Goal: Task Accomplishment & Management: Manage account settings

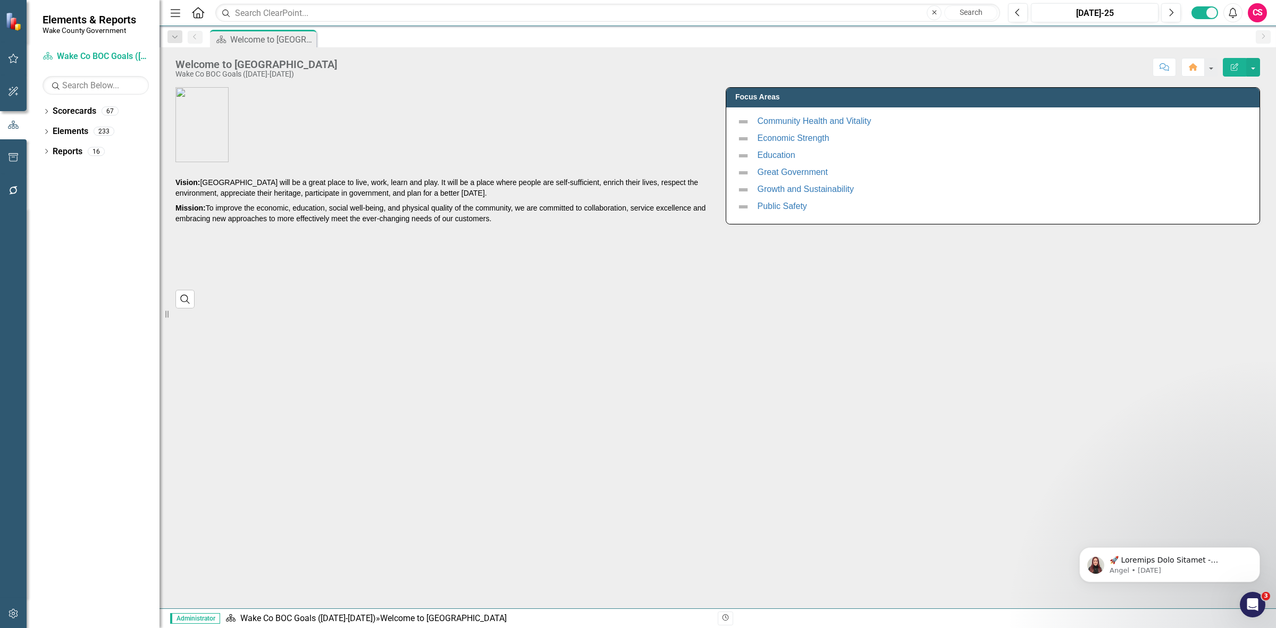
click at [7, 608] on button "button" at bounding box center [14, 614] width 24 height 22
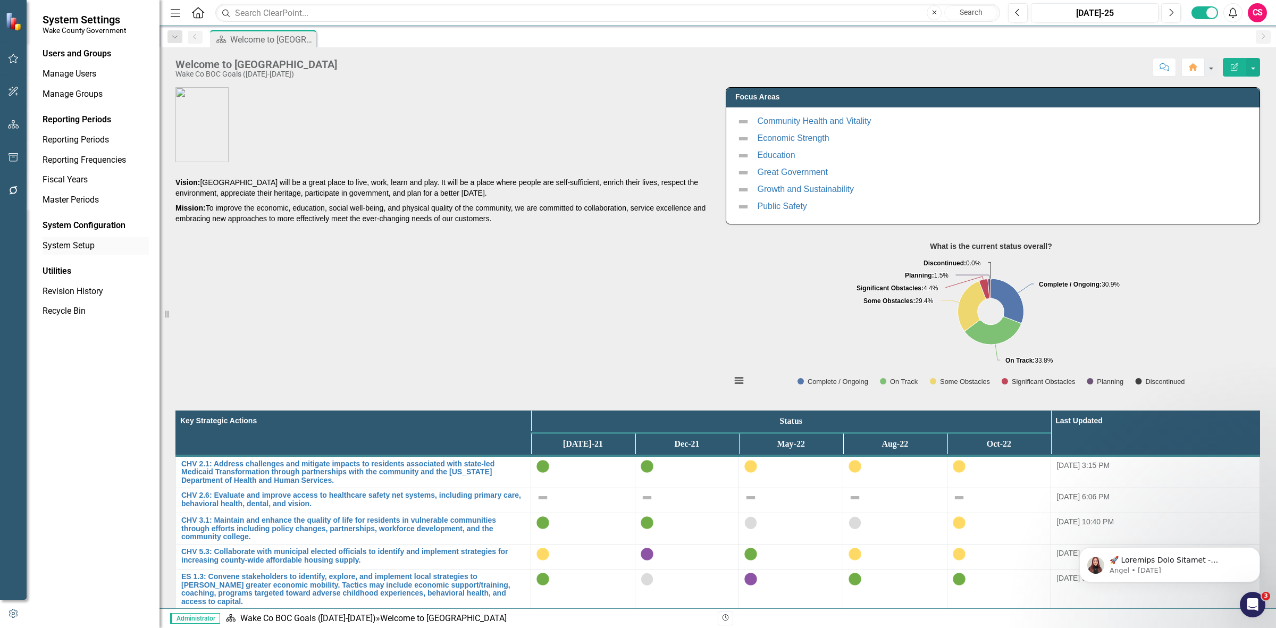
click at [77, 246] on link "System Setup" at bounding box center [96, 246] width 106 height 12
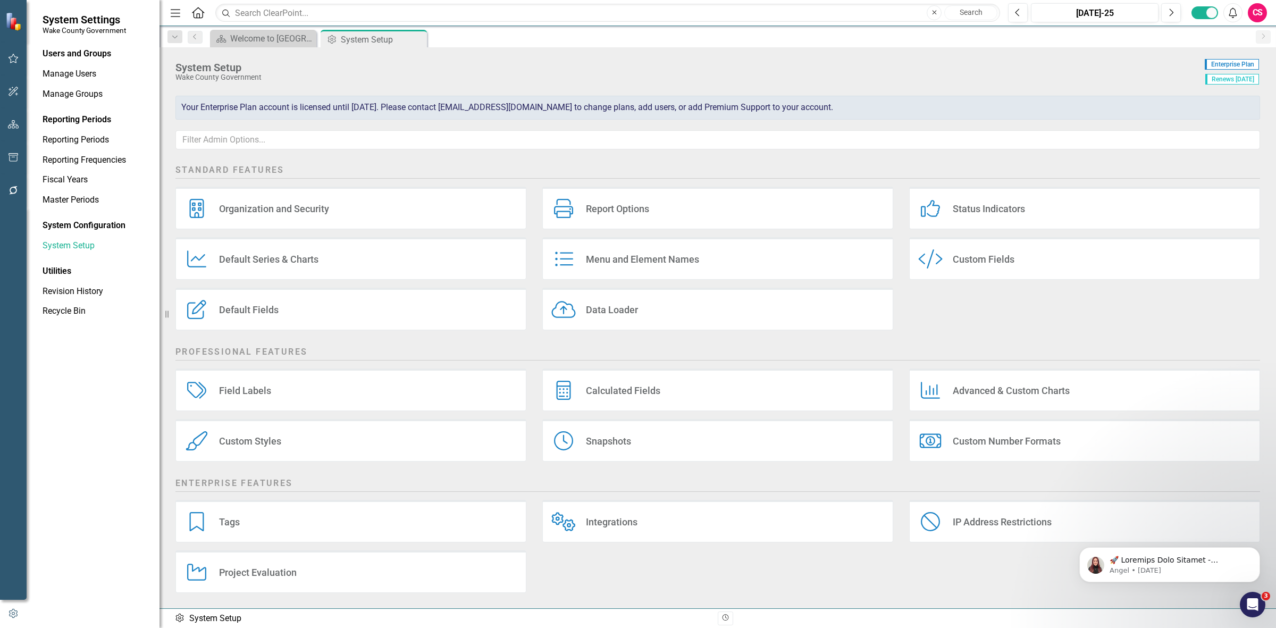
click at [656, 293] on div "Data Loader Data Loader" at bounding box center [717, 309] width 351 height 43
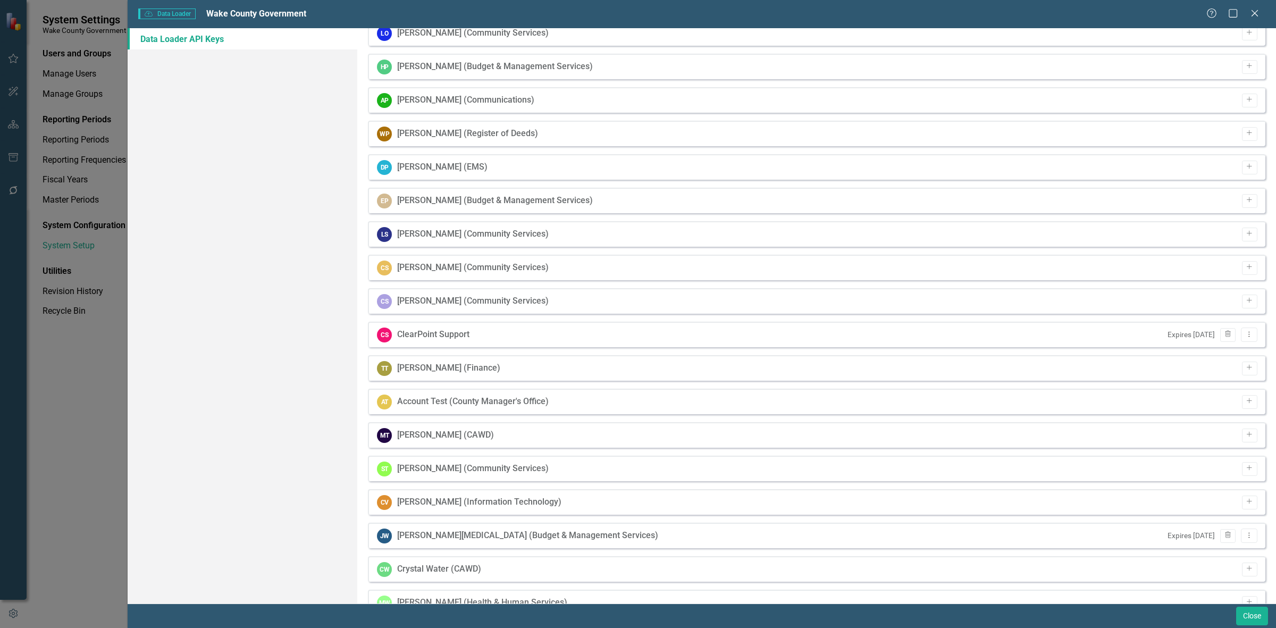
scroll to position [2013, 0]
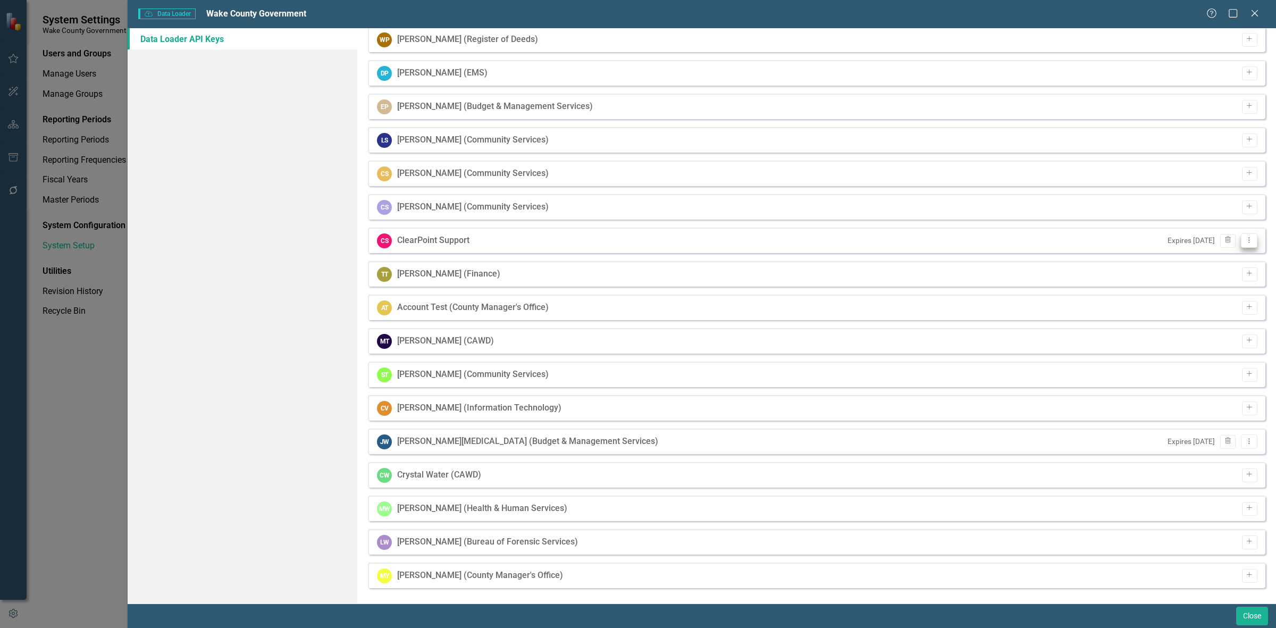
click at [1247, 237] on button "Dropdown Menu" at bounding box center [1249, 240] width 16 height 14
click at [1203, 272] on link "Edit Edit API Key" at bounding box center [1207, 277] width 84 height 20
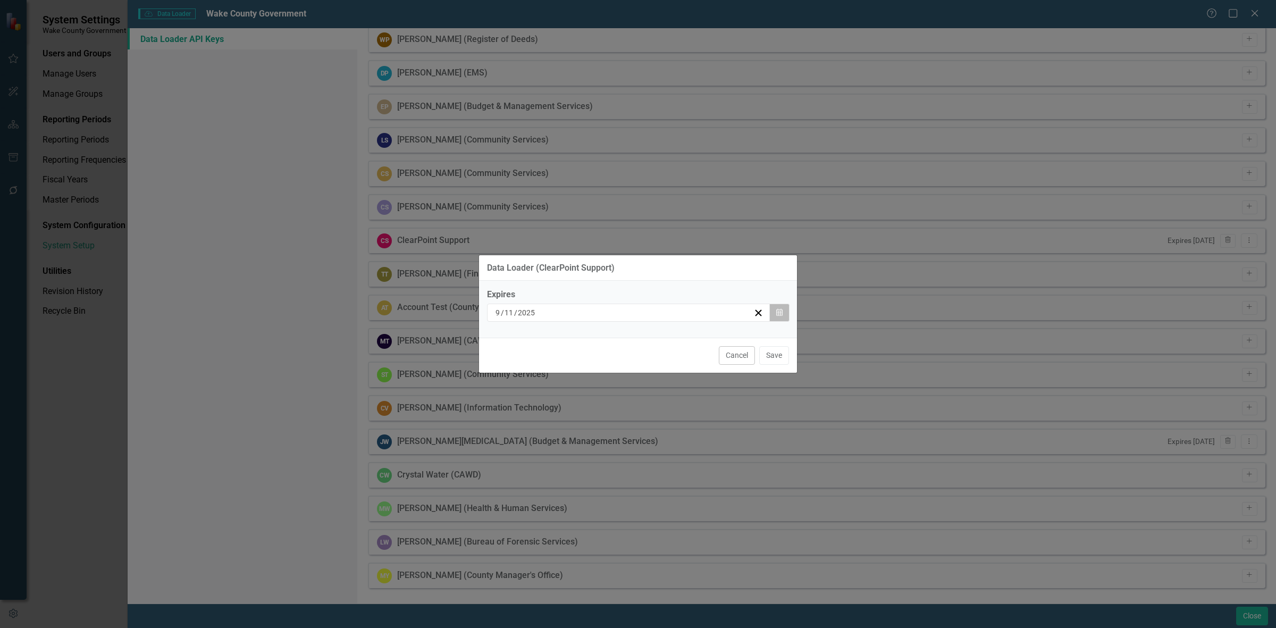
click at [779, 310] on icon "Calendar" at bounding box center [779, 312] width 6 height 7
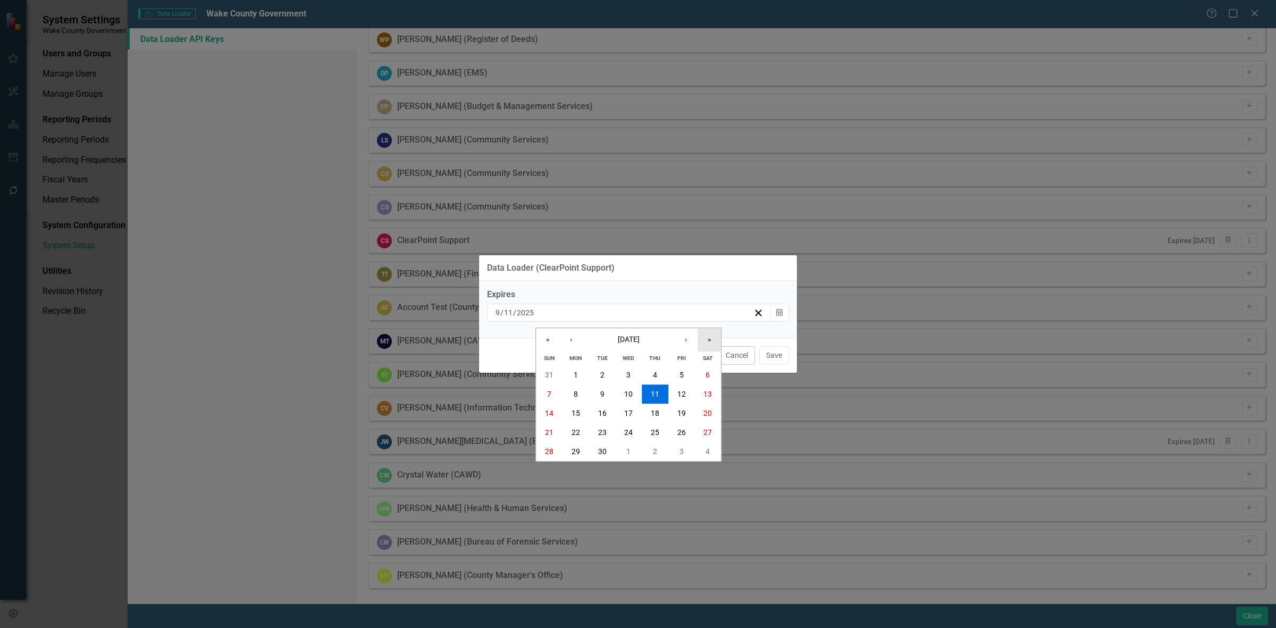
click at [703, 341] on button "»" at bounding box center [708, 339] width 23 height 23
click at [631, 447] on abbr "30" at bounding box center [628, 451] width 9 height 9
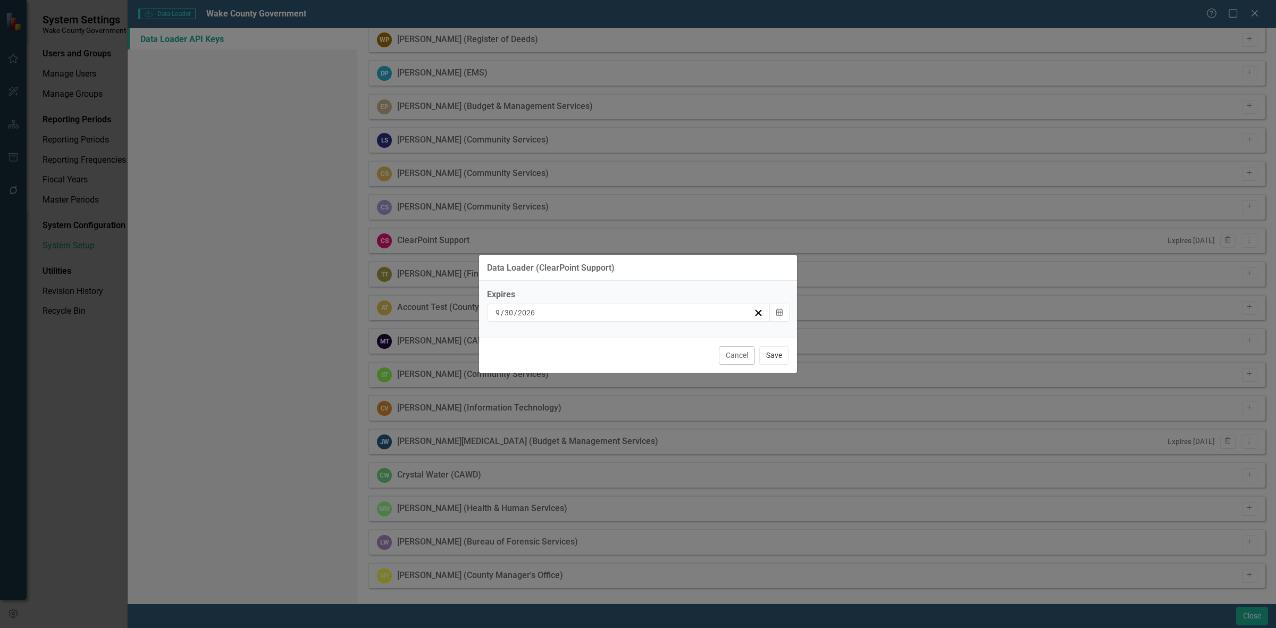
click at [787, 355] on button "Save" at bounding box center [774, 355] width 30 height 19
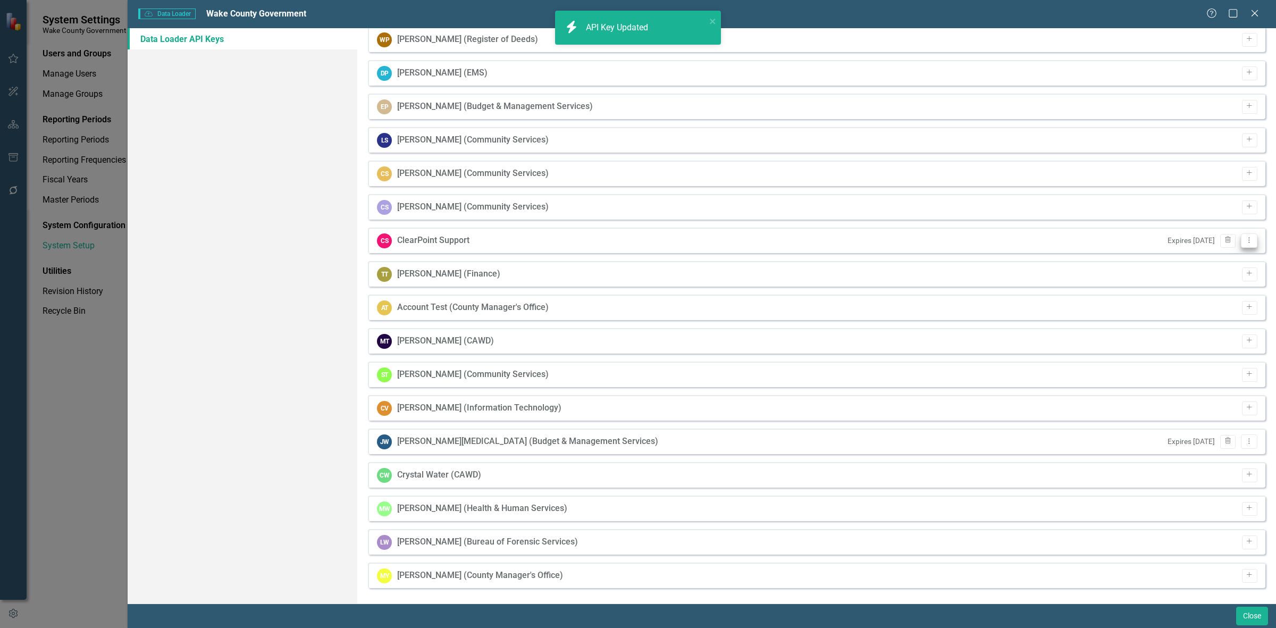
drag, startPoint x: 1245, startPoint y: 237, endPoint x: 1239, endPoint y: 237, distance: 5.3
click at [1244, 237] on icon "Dropdown Menu" at bounding box center [1248, 240] width 9 height 7
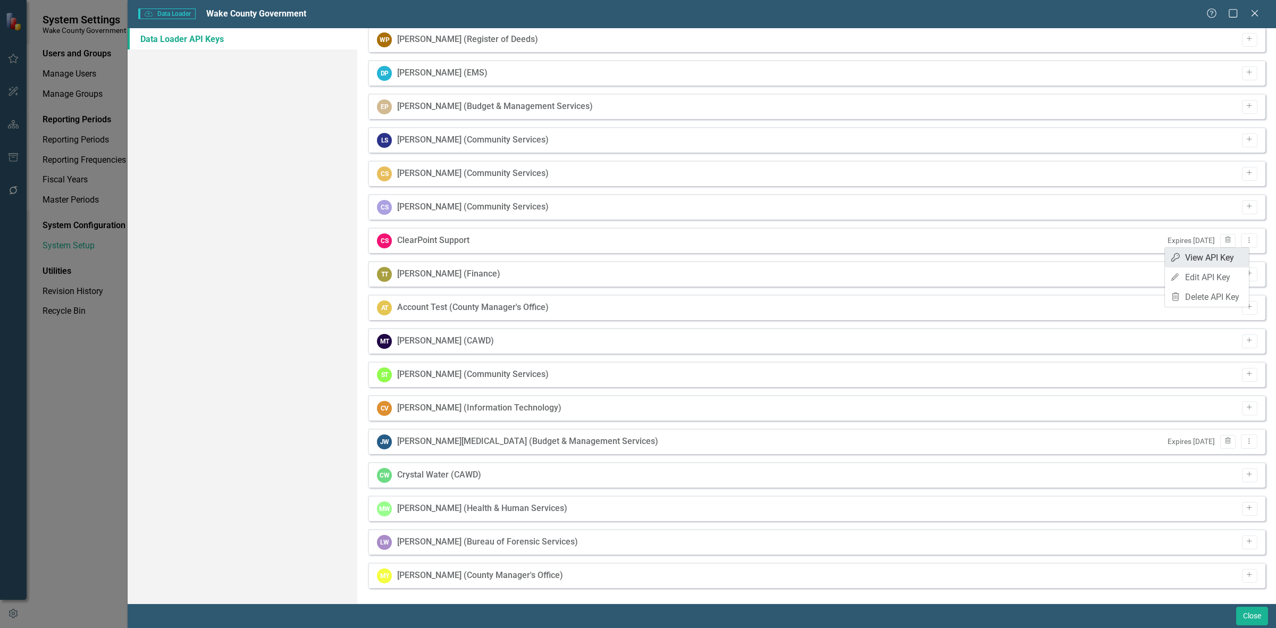
click at [1205, 250] on link "API Key View API Key" at bounding box center [1207, 258] width 84 height 20
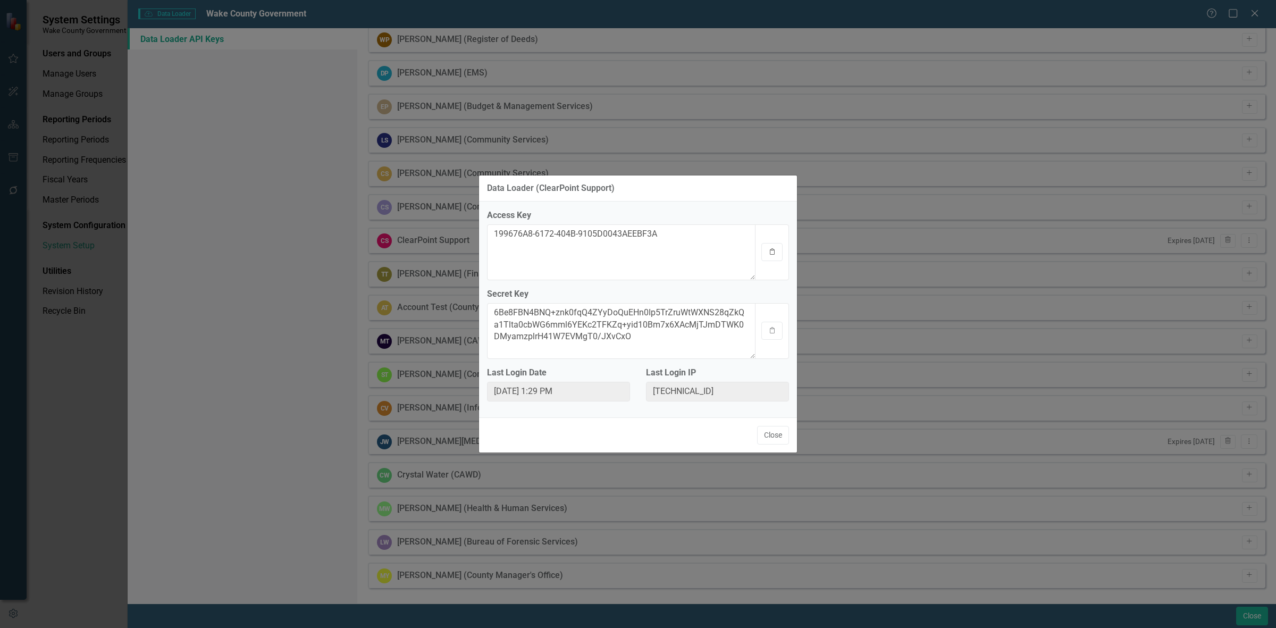
click at [773, 250] on icon "Clipboard" at bounding box center [772, 252] width 8 height 6
click at [770, 320] on div "Clipboard" at bounding box center [772, 331] width 34 height 56
click at [772, 328] on icon "Clipboard" at bounding box center [772, 330] width 8 height 6
click at [769, 435] on button "Close" at bounding box center [773, 435] width 32 height 19
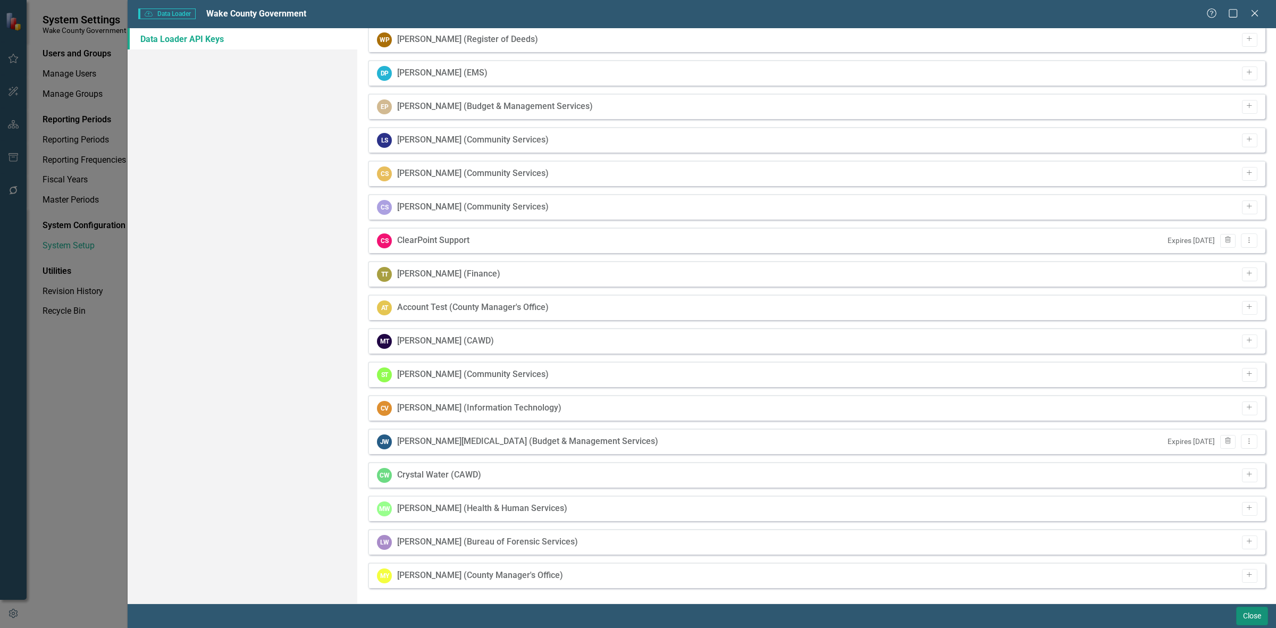
drag, startPoint x: 1248, startPoint y: 613, endPoint x: 6, endPoint y: 2, distance: 1384.1
click at [1248, 613] on button "Close" at bounding box center [1252, 615] width 32 height 19
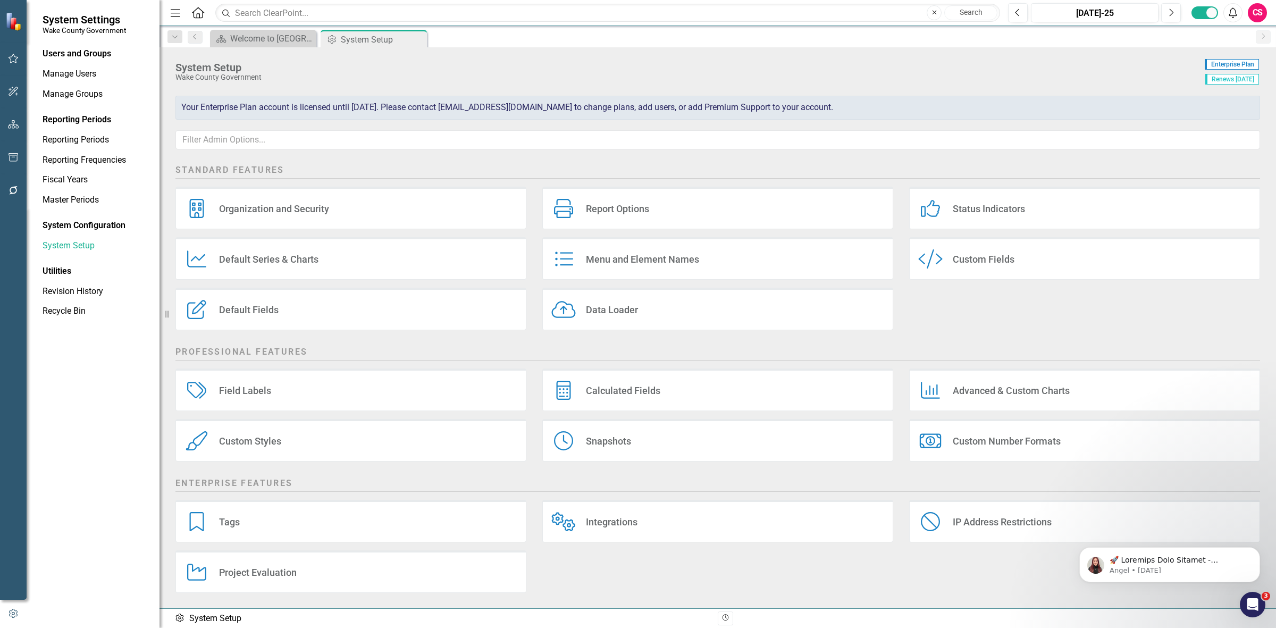
click at [1064, 269] on div "Custom Style Custom Fields" at bounding box center [1084, 258] width 351 height 43
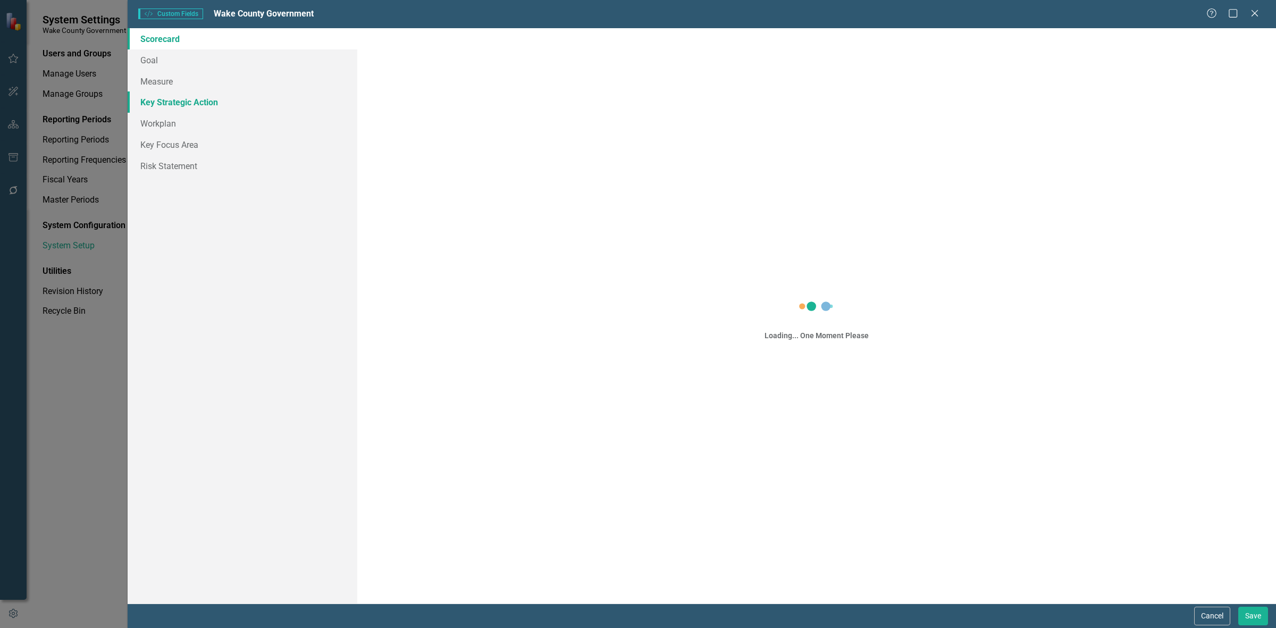
click at [260, 94] on link "Key Strategic Action" at bounding box center [243, 101] width 230 height 21
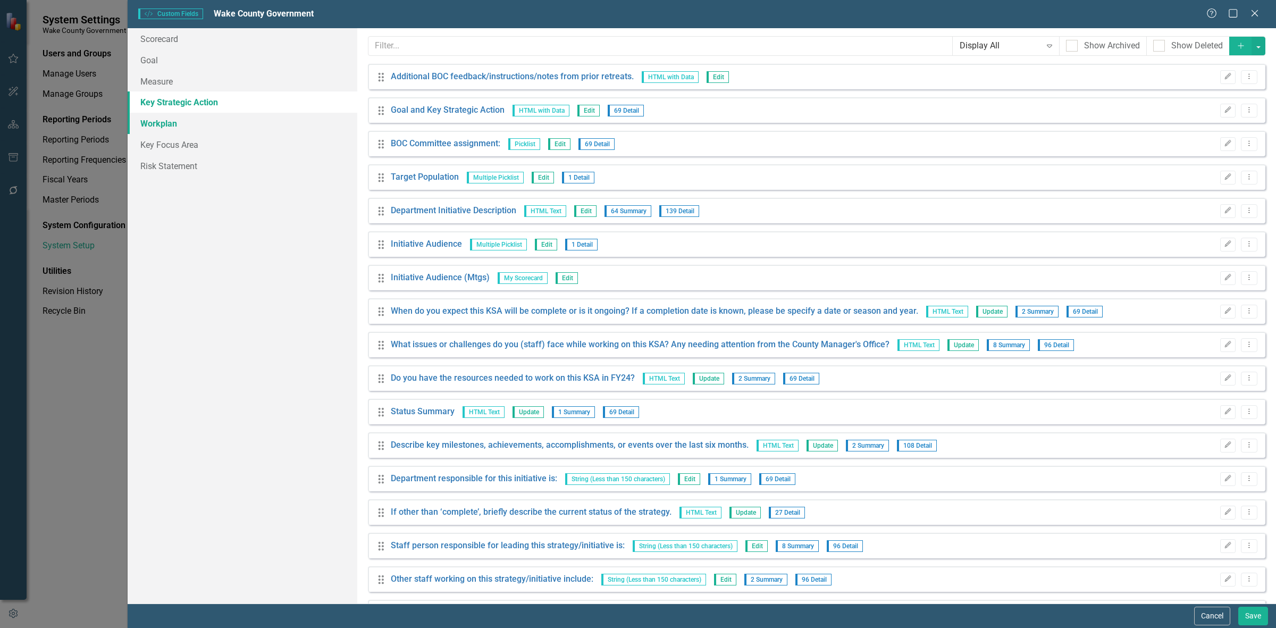
click at [250, 124] on link "Workplan" at bounding box center [243, 123] width 230 height 21
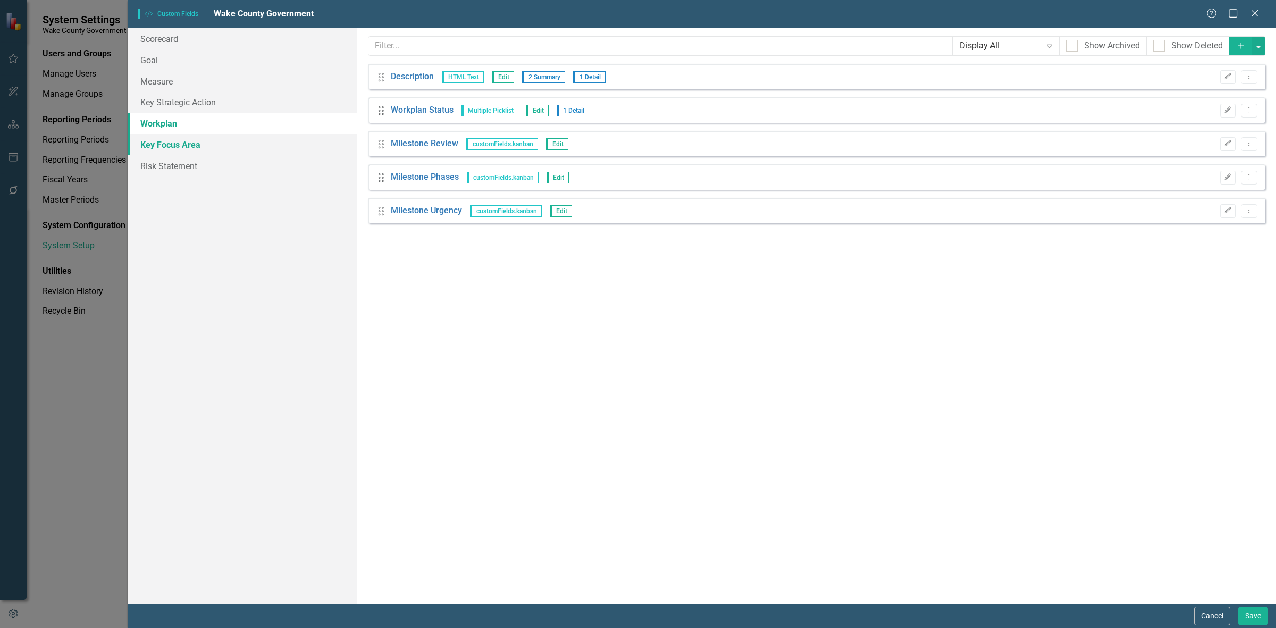
click at [263, 151] on link "Key Focus Area" at bounding box center [243, 144] width 230 height 21
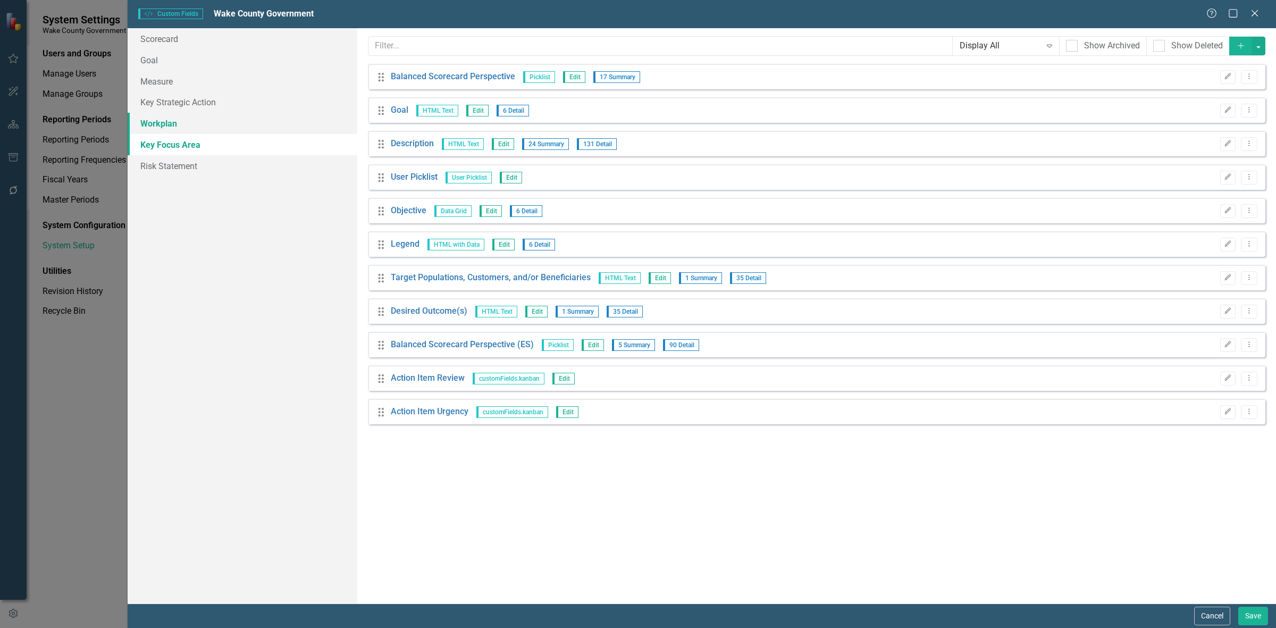
click at [251, 128] on link "Workplan" at bounding box center [243, 123] width 230 height 21
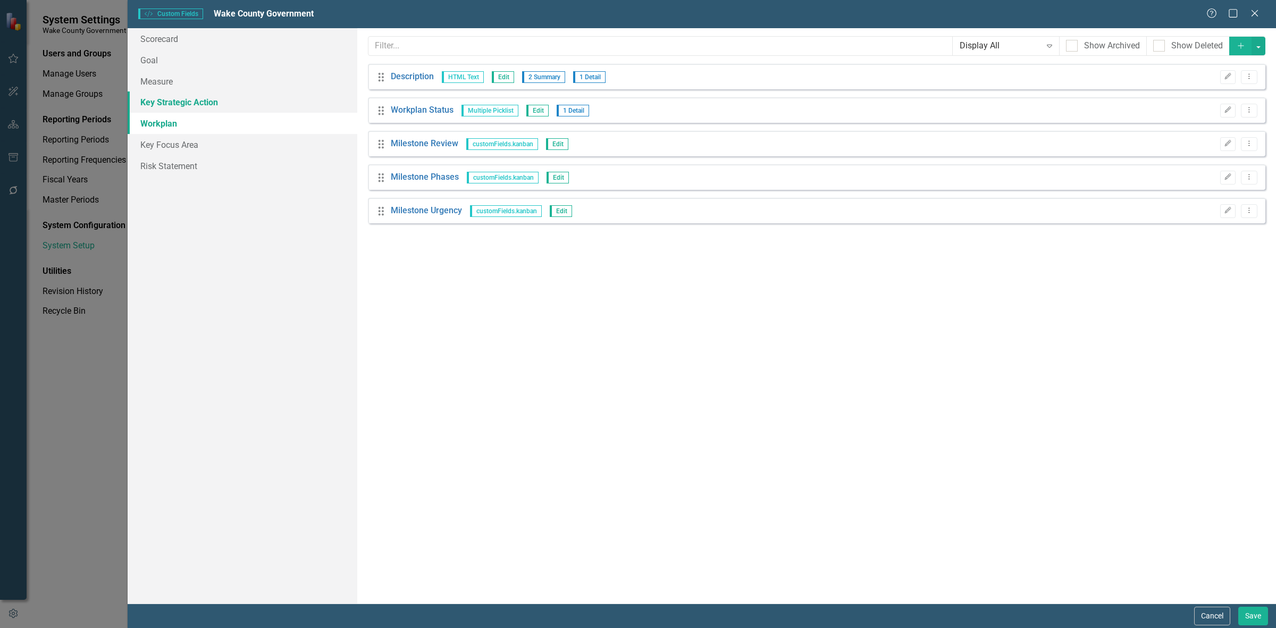
click at [250, 99] on link "Key Strategic Action" at bounding box center [243, 101] width 230 height 21
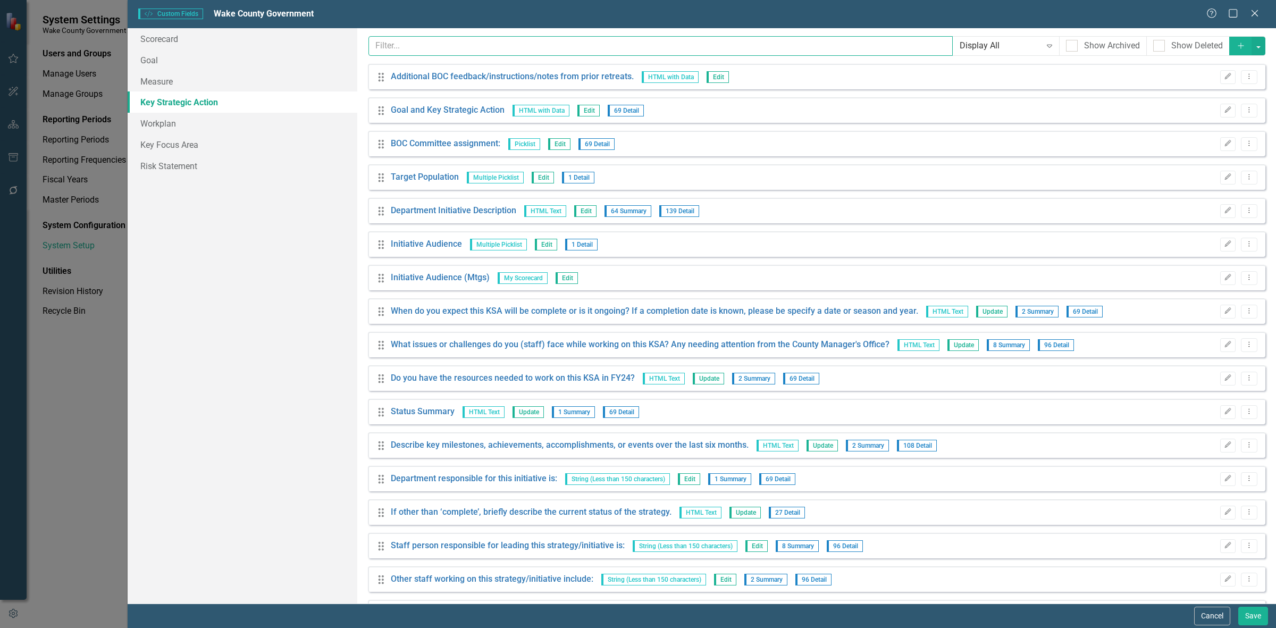
click at [402, 53] on input "text" at bounding box center [660, 46] width 584 height 20
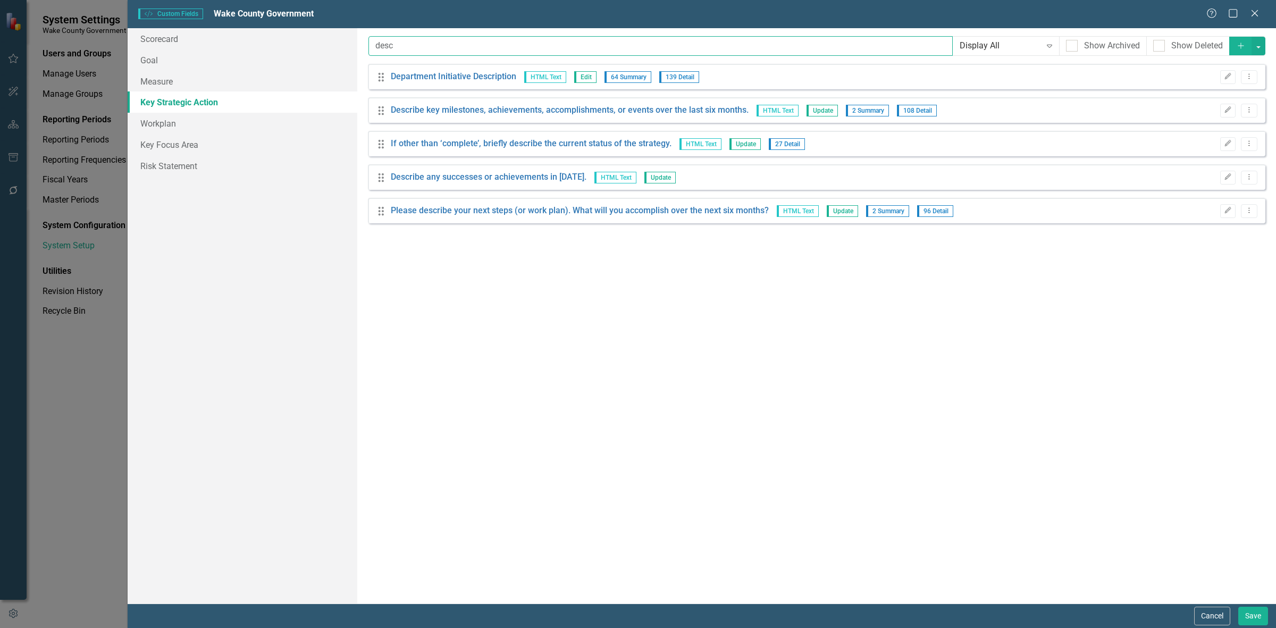
type input "desc"
drag, startPoint x: 1259, startPoint y: 9, endPoint x: 215, endPoint y: 209, distance: 1062.4
click at [1258, 9] on icon "Close" at bounding box center [1254, 13] width 11 height 9
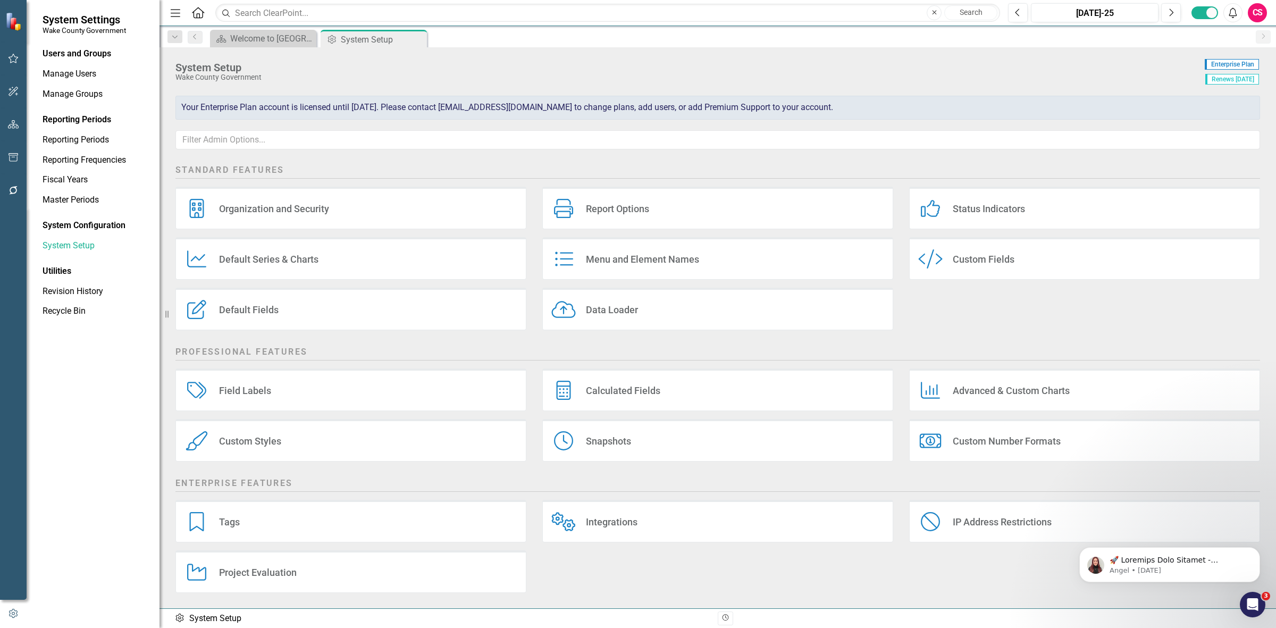
click at [16, 121] on icon "button" at bounding box center [13, 124] width 11 height 9
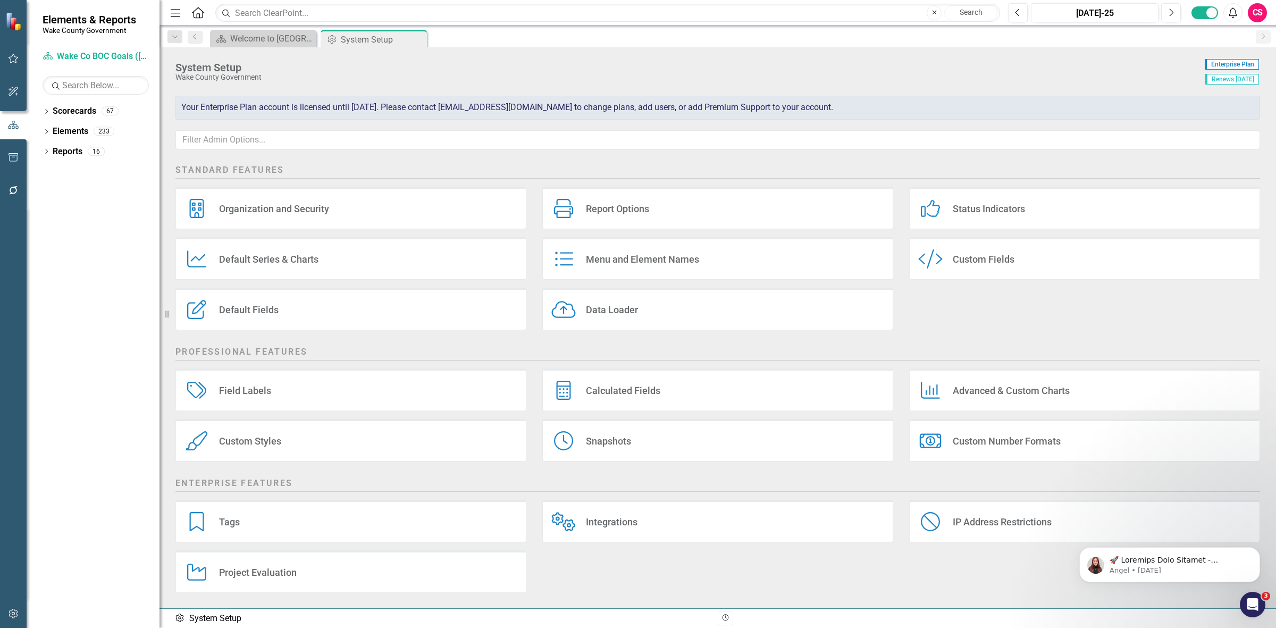
click at [40, 130] on div "Dropdown Scorecards 67 Dropdown [GEOGRAPHIC_DATA] Strategic Plan Demographics D…" at bounding box center [93, 365] width 133 height 525
click at [57, 129] on link "Elements" at bounding box center [71, 131] width 36 height 12
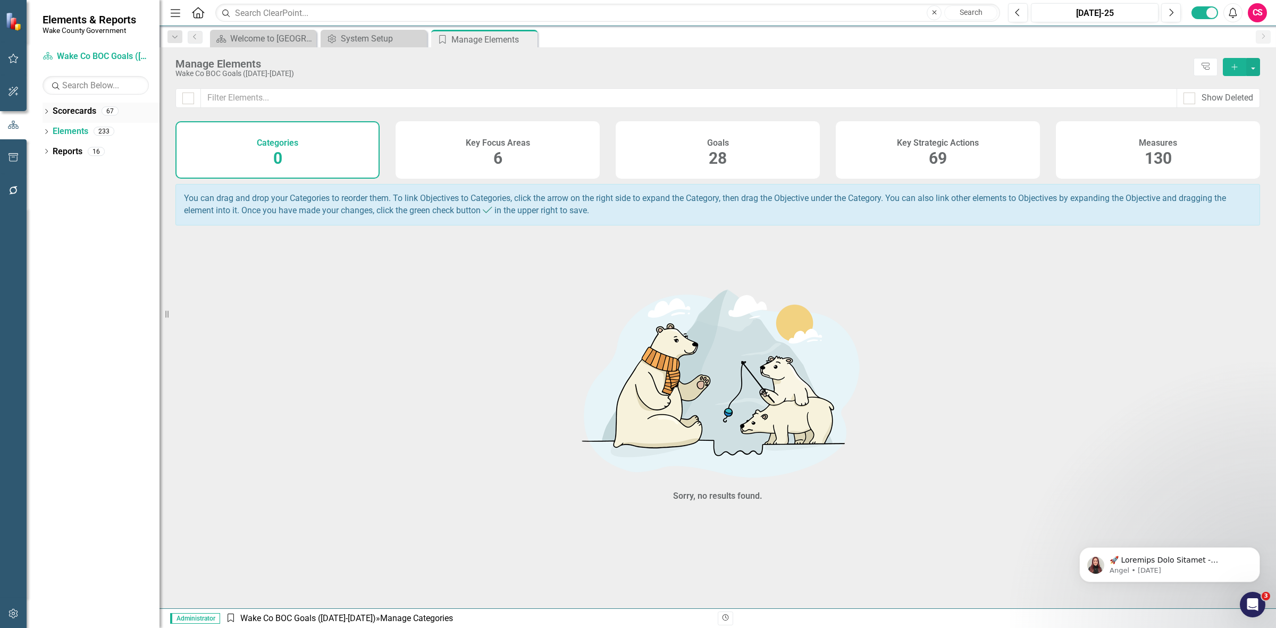
drag, startPoint x: 978, startPoint y: 168, endPoint x: 48, endPoint y: 106, distance: 932.7
click at [978, 168] on div "Key Strategic Actions 69" at bounding box center [938, 149] width 204 height 57
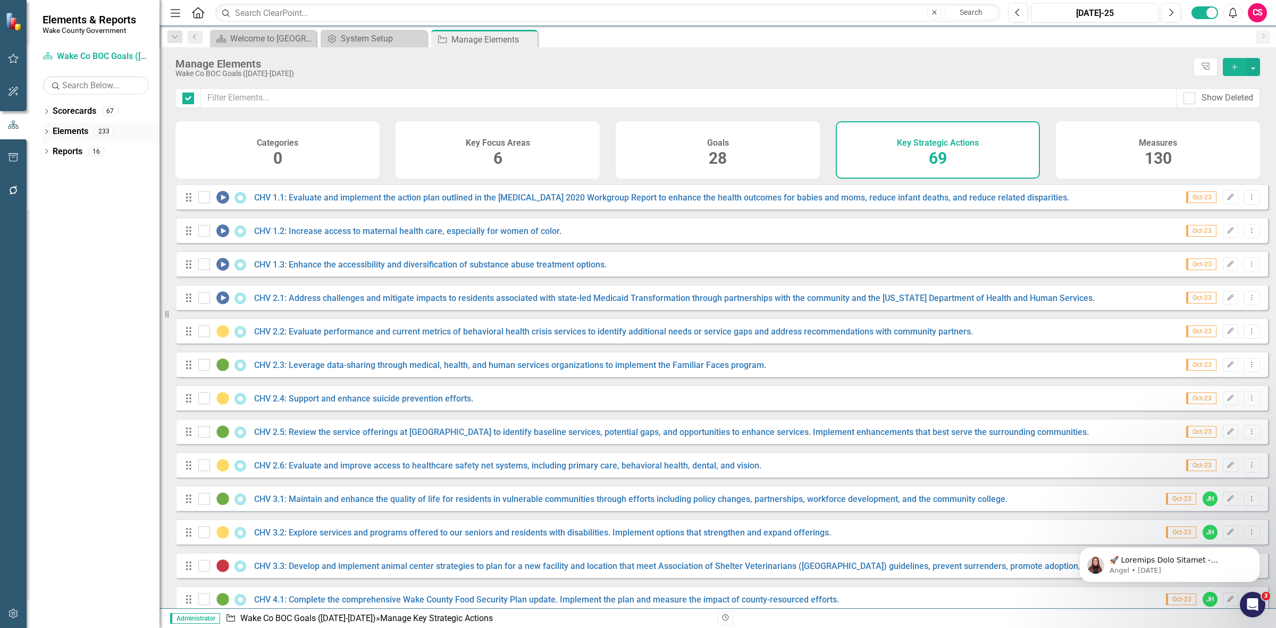
checkbox input "false"
click at [46, 126] on div "Dropdown Elements 233" at bounding box center [101, 133] width 117 height 20
click at [45, 129] on div "Dropdown Elements 233" at bounding box center [101, 133] width 117 height 20
click at [47, 130] on icon "Dropdown" at bounding box center [46, 133] width 7 height 6
click at [1236, 64] on icon "Add" at bounding box center [1234, 66] width 10 height 7
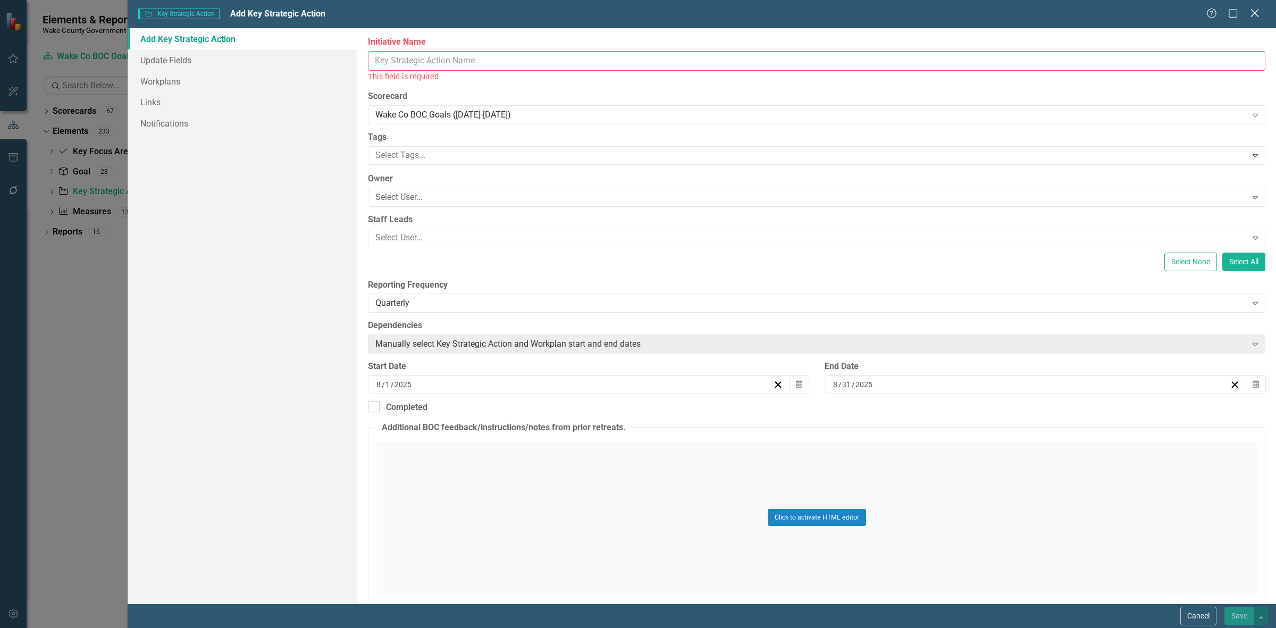
click at [1258, 13] on icon "Close" at bounding box center [1253, 13] width 13 height 10
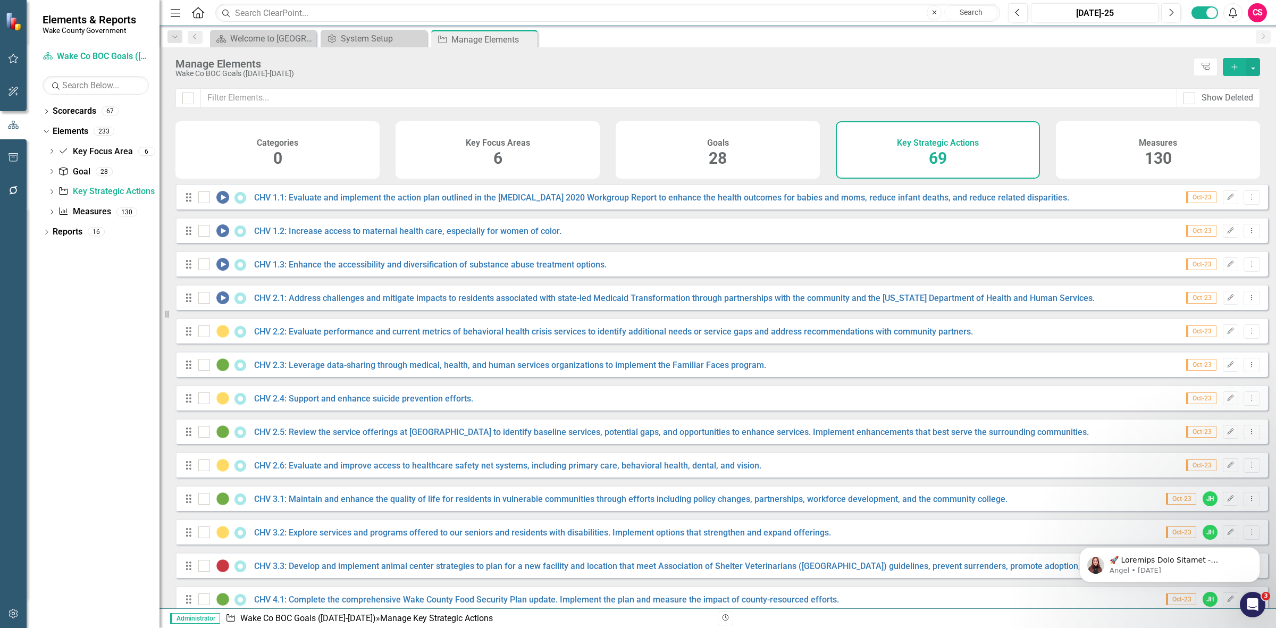
click at [43, 104] on div "Dropdown Scorecards 67" at bounding box center [101, 113] width 117 height 20
click at [44, 109] on div "Dropdown Scorecards 67 Dropdown [GEOGRAPHIC_DATA] Strategic Plan Demographics D…" at bounding box center [93, 365] width 133 height 525
click at [46, 110] on icon at bounding box center [46, 111] width 3 height 5
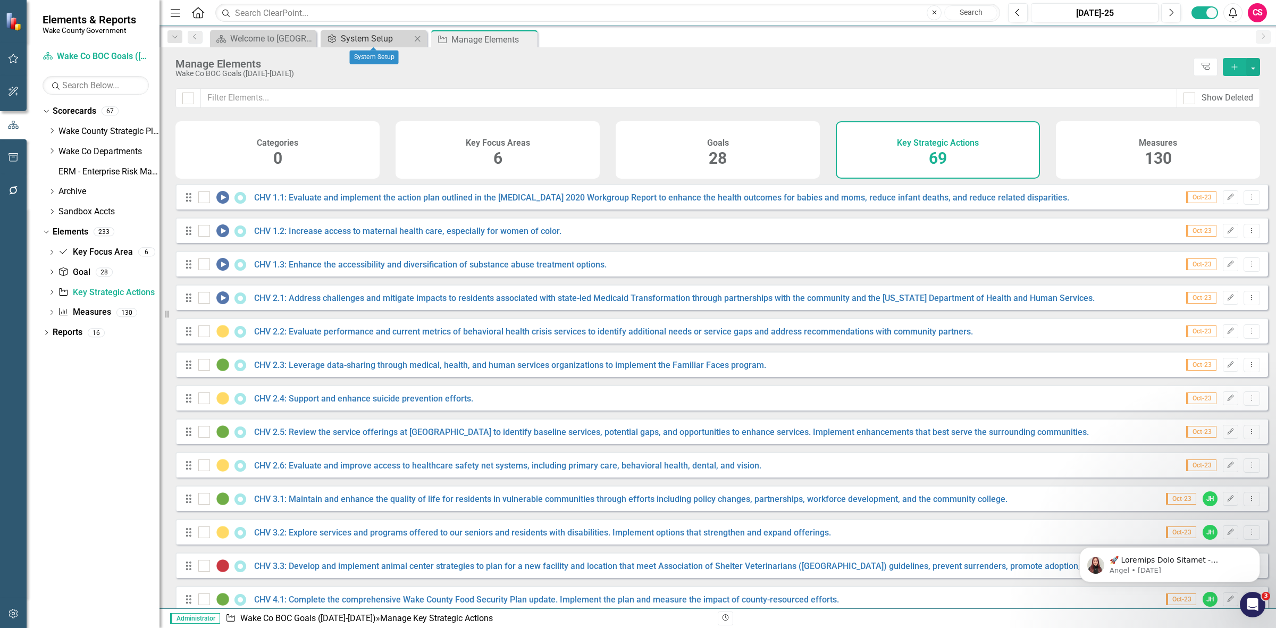
drag, startPoint x: 375, startPoint y: 36, endPoint x: 367, endPoint y: 28, distance: 11.3
click at [373, 36] on div "System Setup" at bounding box center [382, 38] width 83 height 13
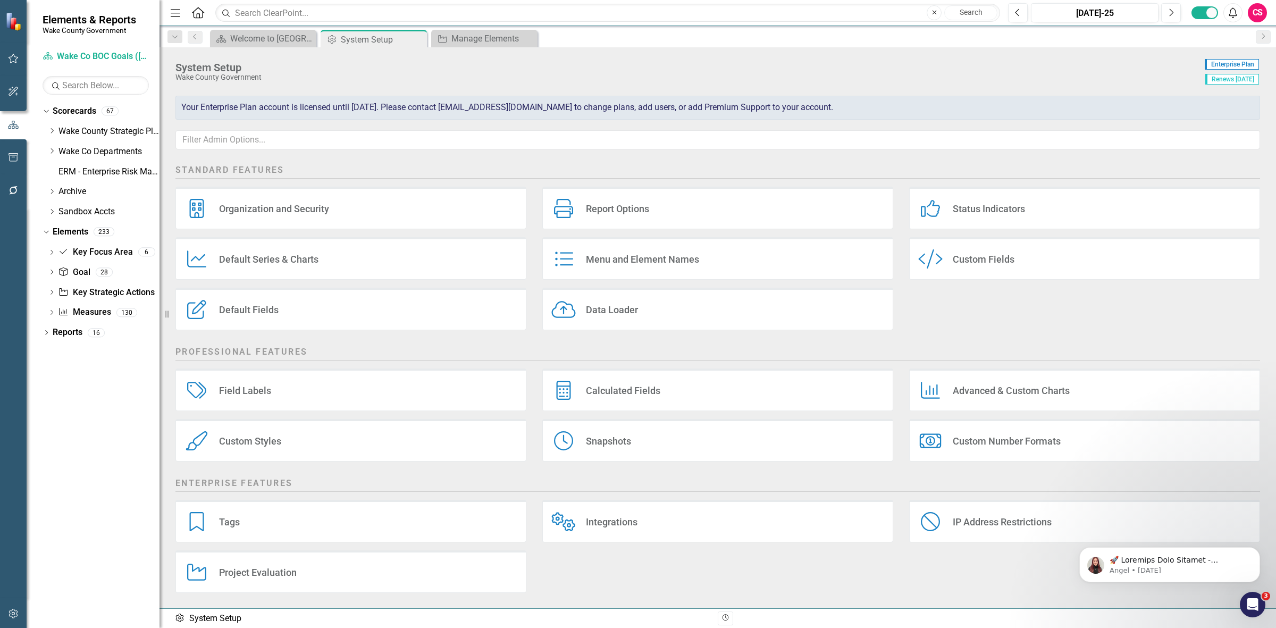
click at [1044, 262] on div "Custom Style Custom Fields" at bounding box center [1084, 258] width 351 height 43
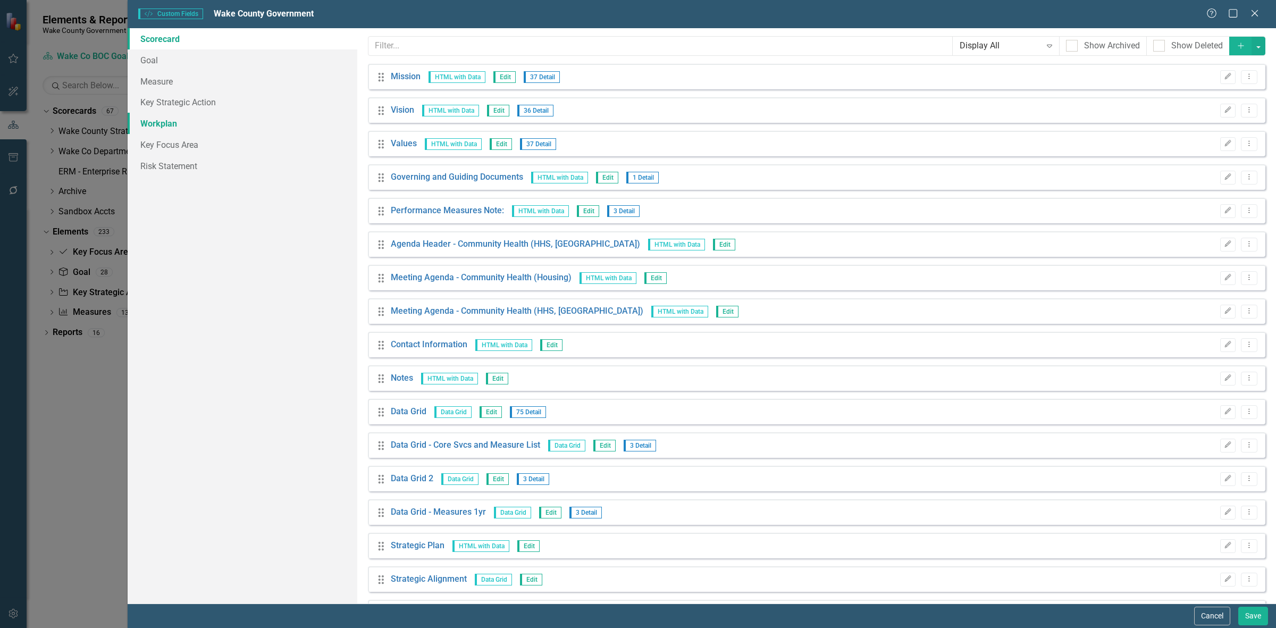
click at [180, 113] on link "Workplan" at bounding box center [243, 123] width 230 height 21
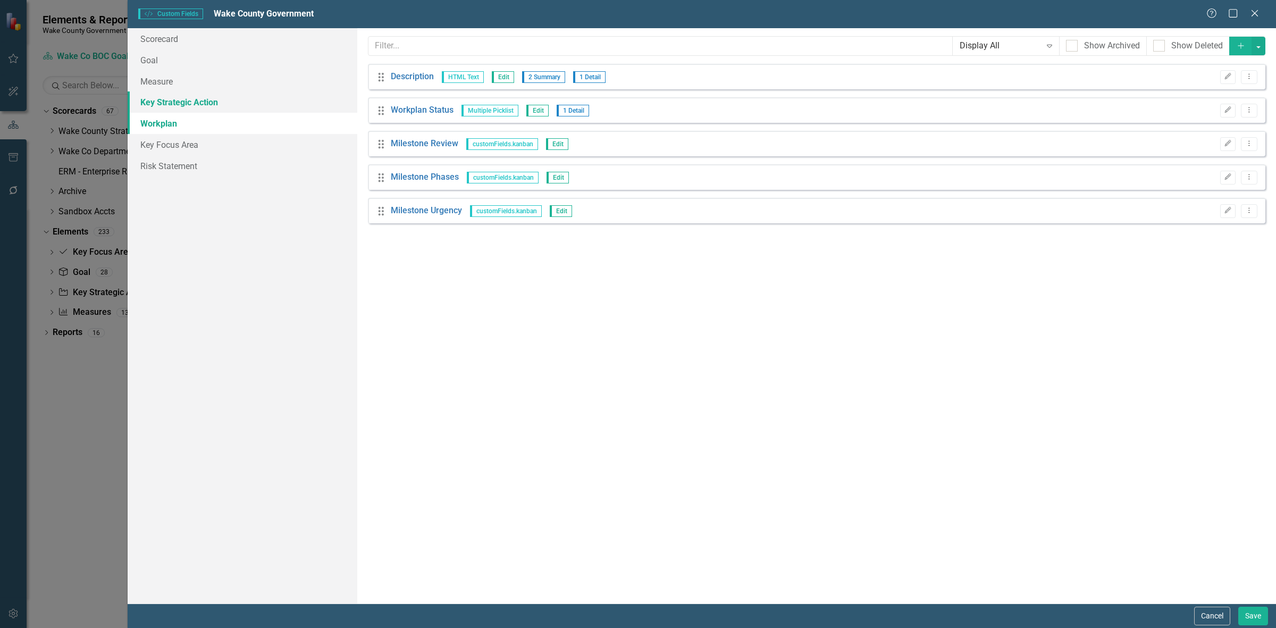
click at [190, 99] on link "Key Strategic Action" at bounding box center [243, 101] width 230 height 21
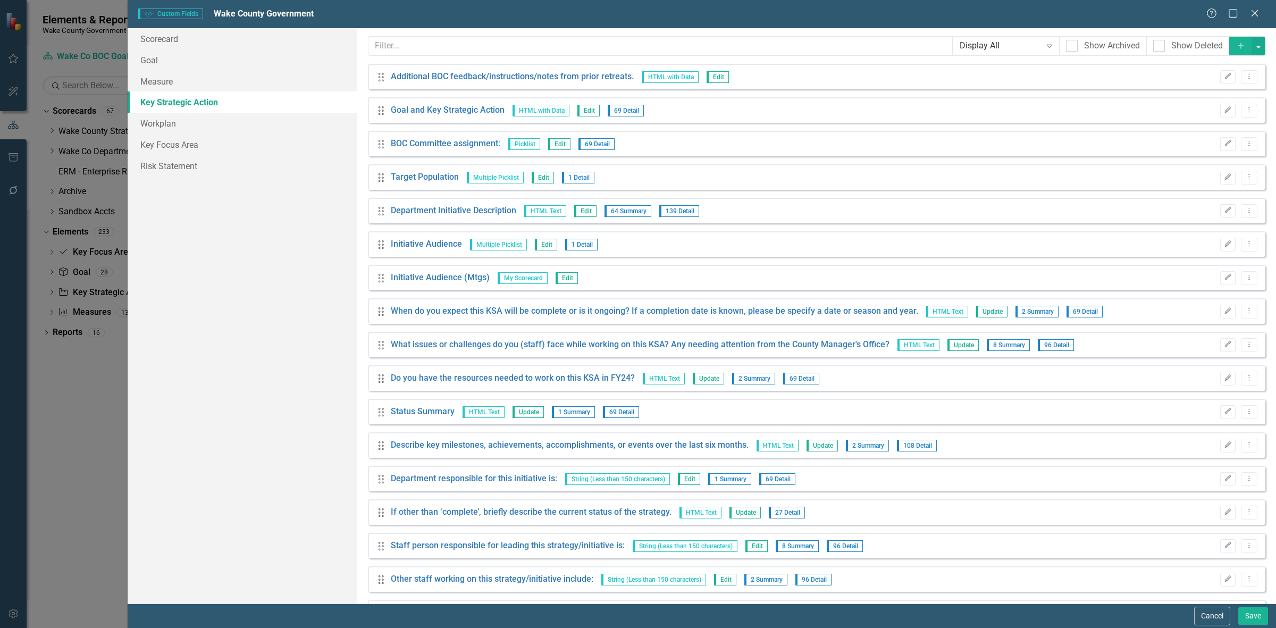
click at [473, 60] on div "Custom fields are one of the most powerful features of ClearPoint. With custom …" at bounding box center [816, 315] width 918 height 575
click at [458, 48] on input "text" at bounding box center [660, 46] width 584 height 20
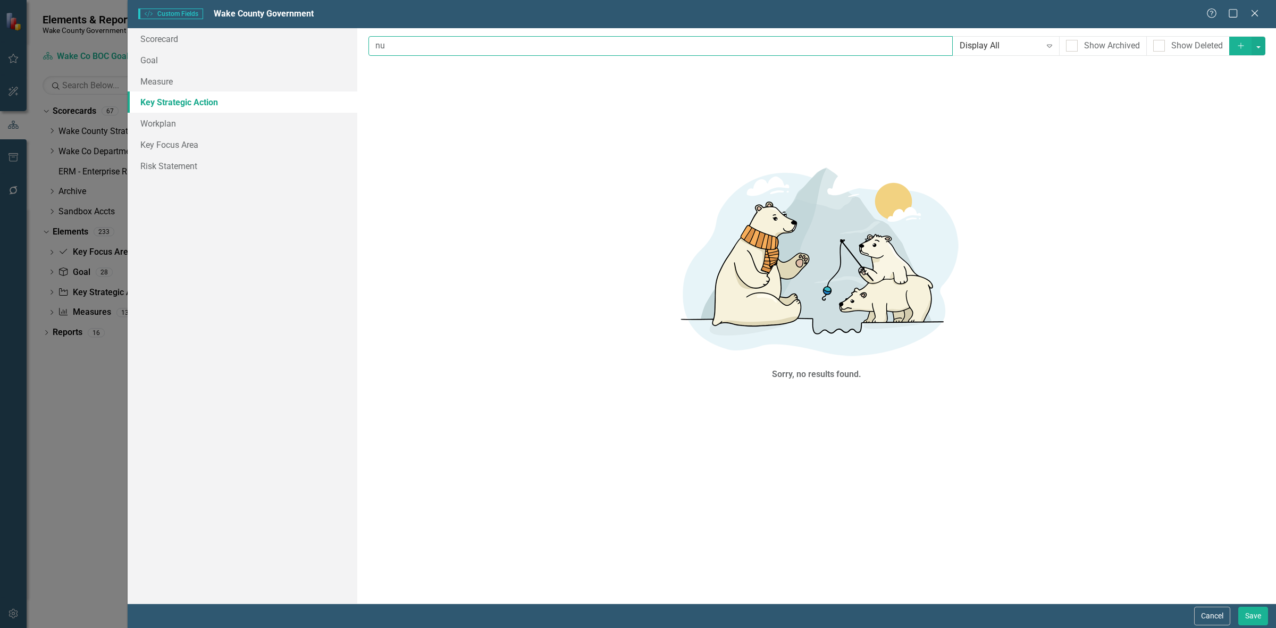
type input "n"
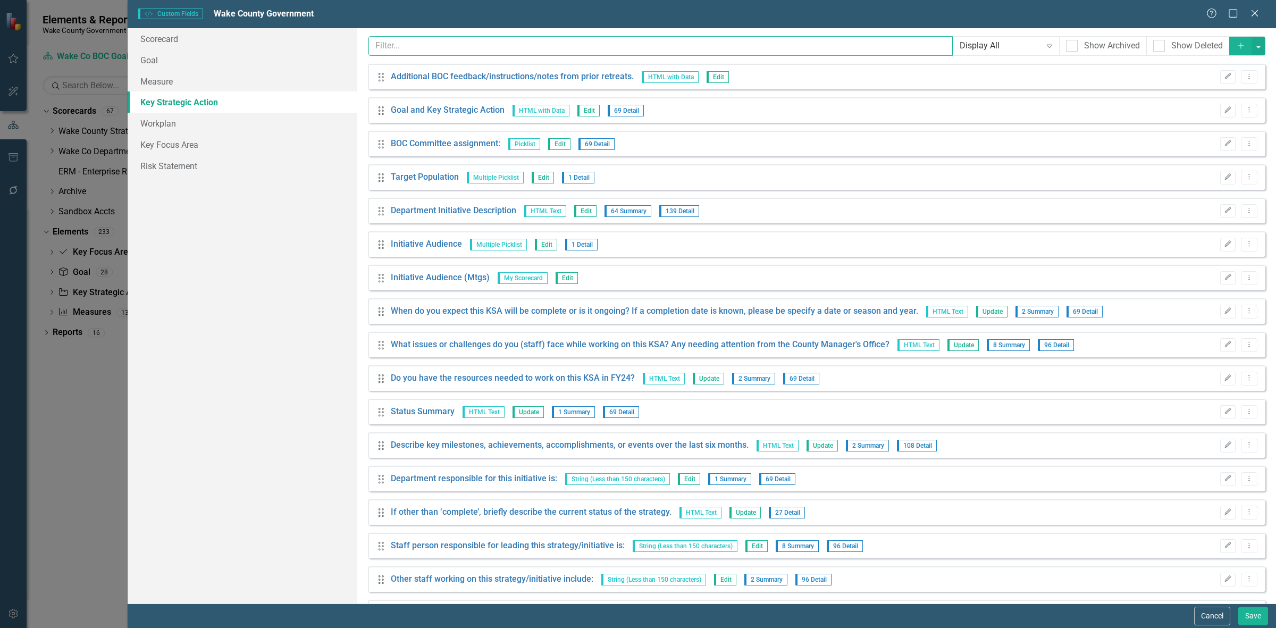
type input "#"
click at [240, 119] on link "Workplan" at bounding box center [243, 123] width 230 height 21
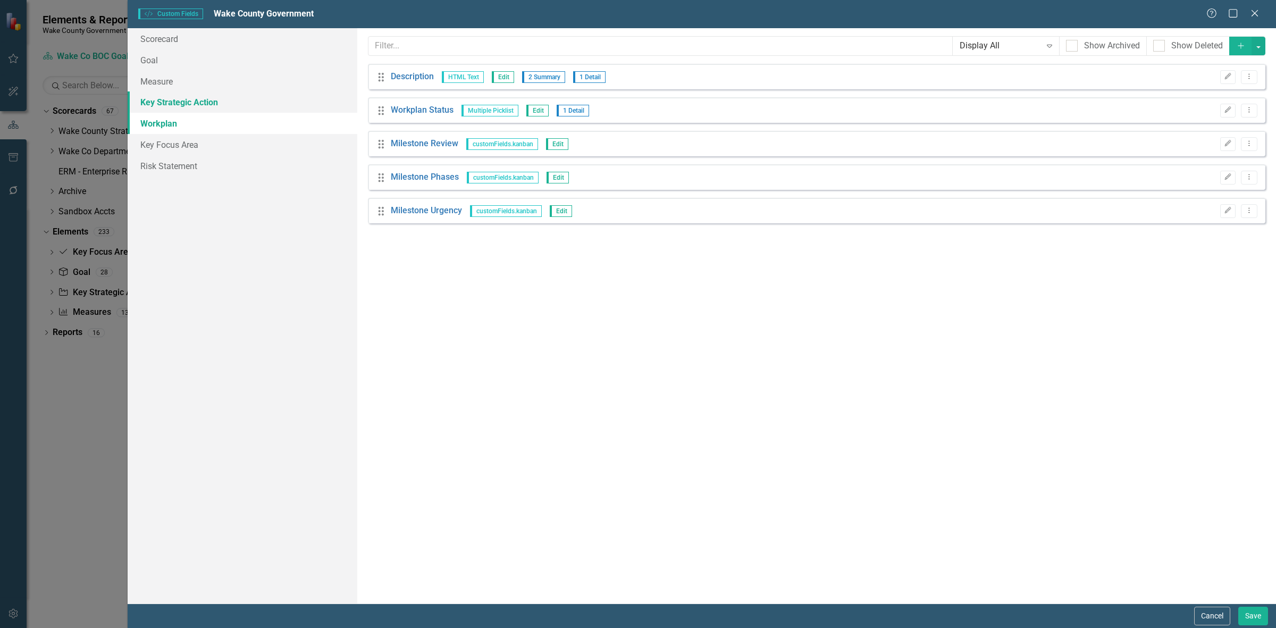
click at [215, 100] on link "Key Strategic Action" at bounding box center [243, 101] width 230 height 21
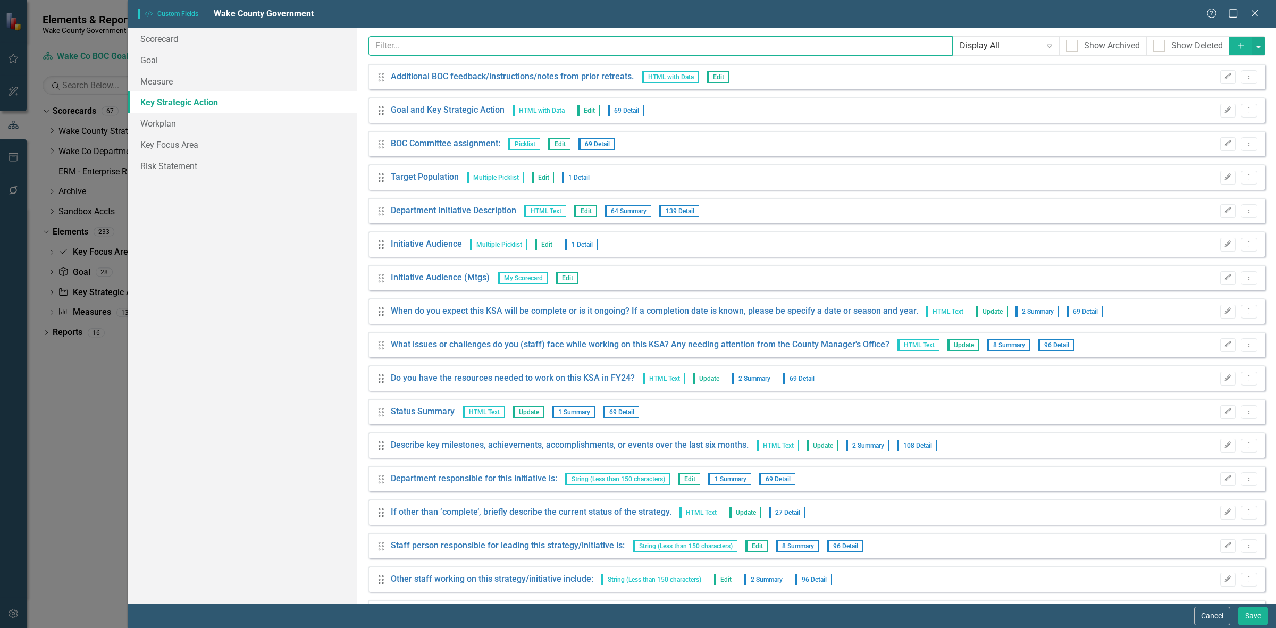
click at [414, 38] on input "text" at bounding box center [660, 46] width 584 height 20
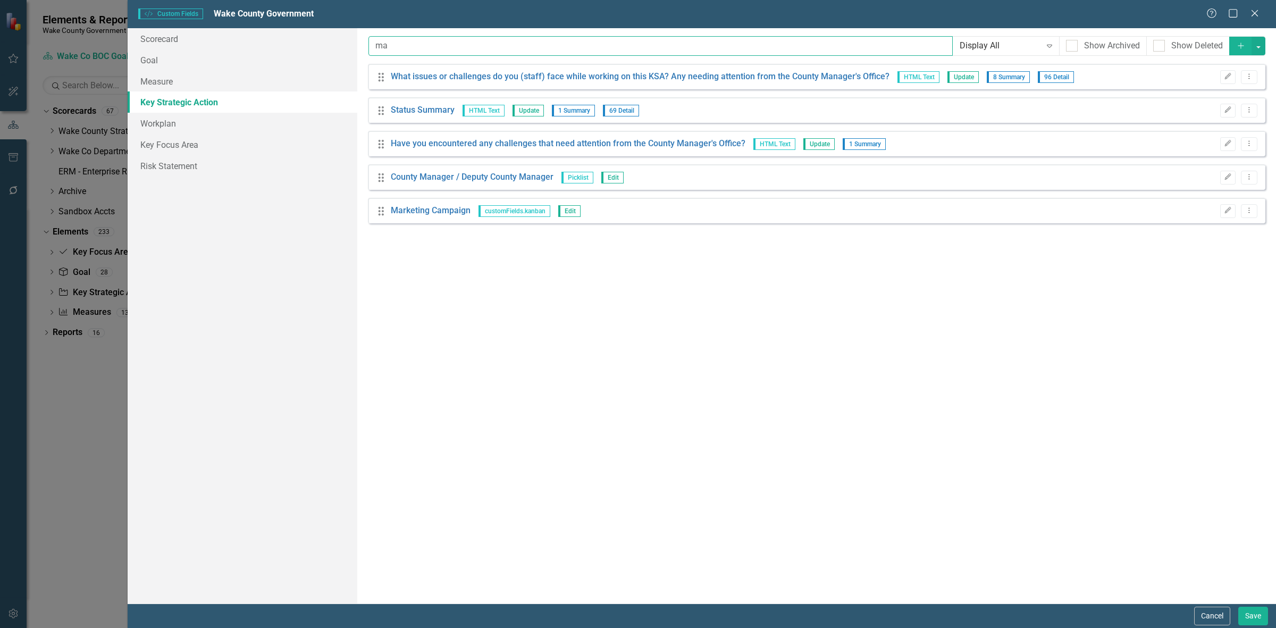
type input "m"
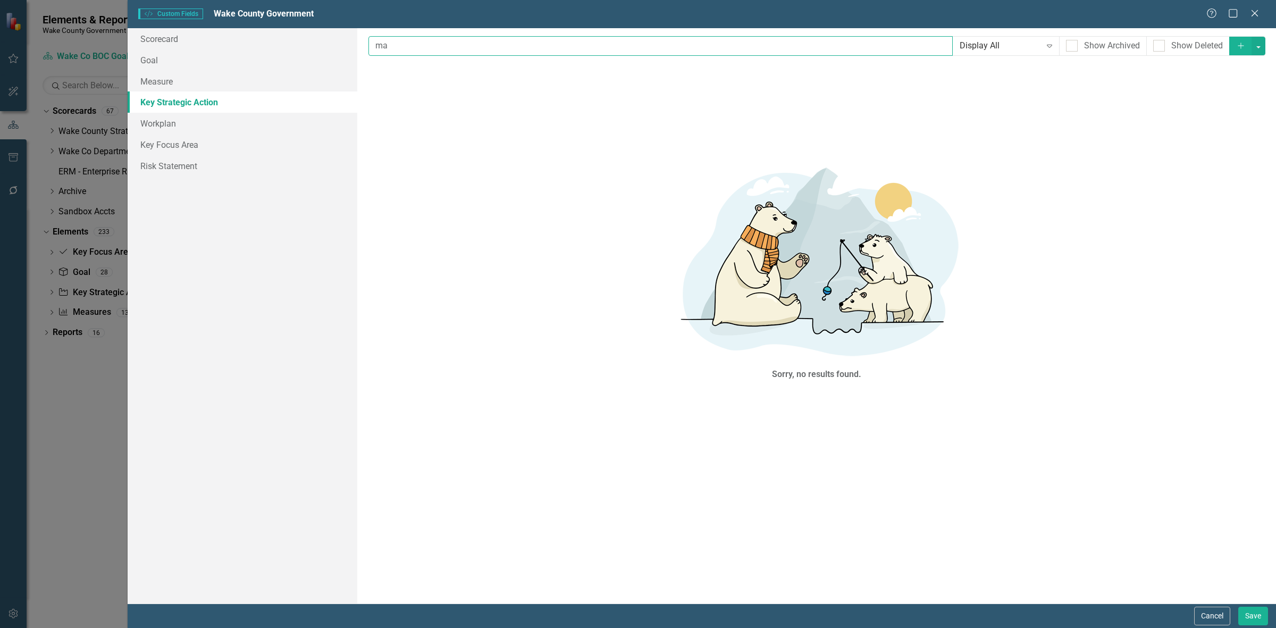
type input "m"
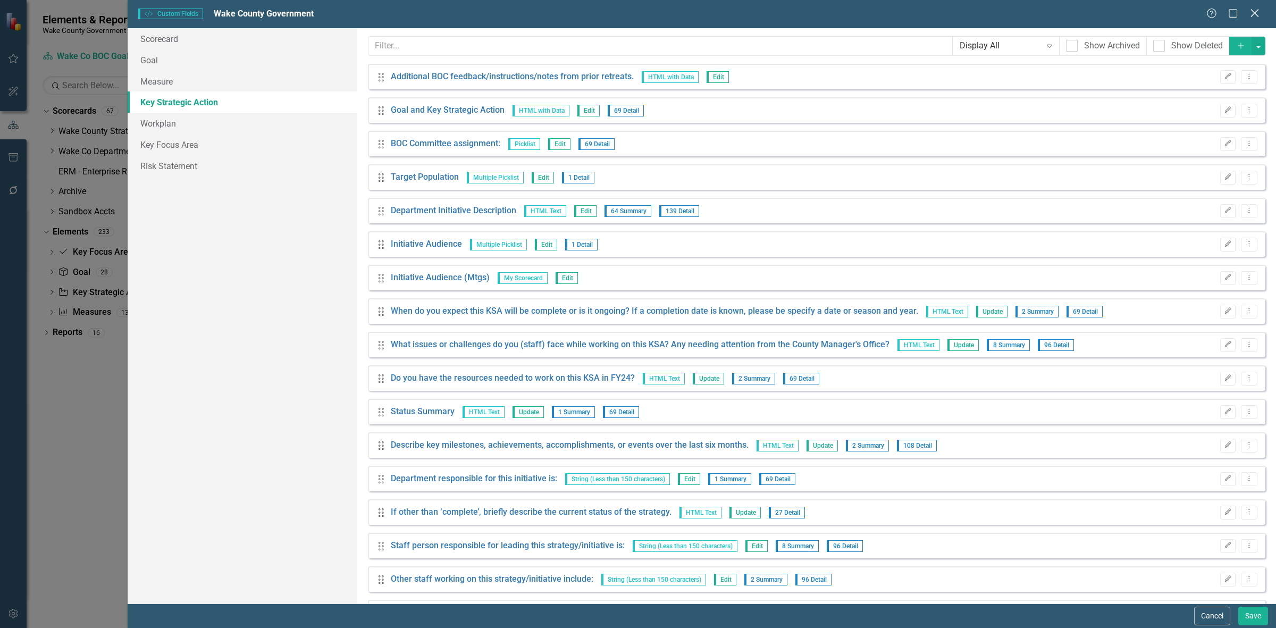
click at [1258, 10] on icon at bounding box center [1254, 13] width 8 height 8
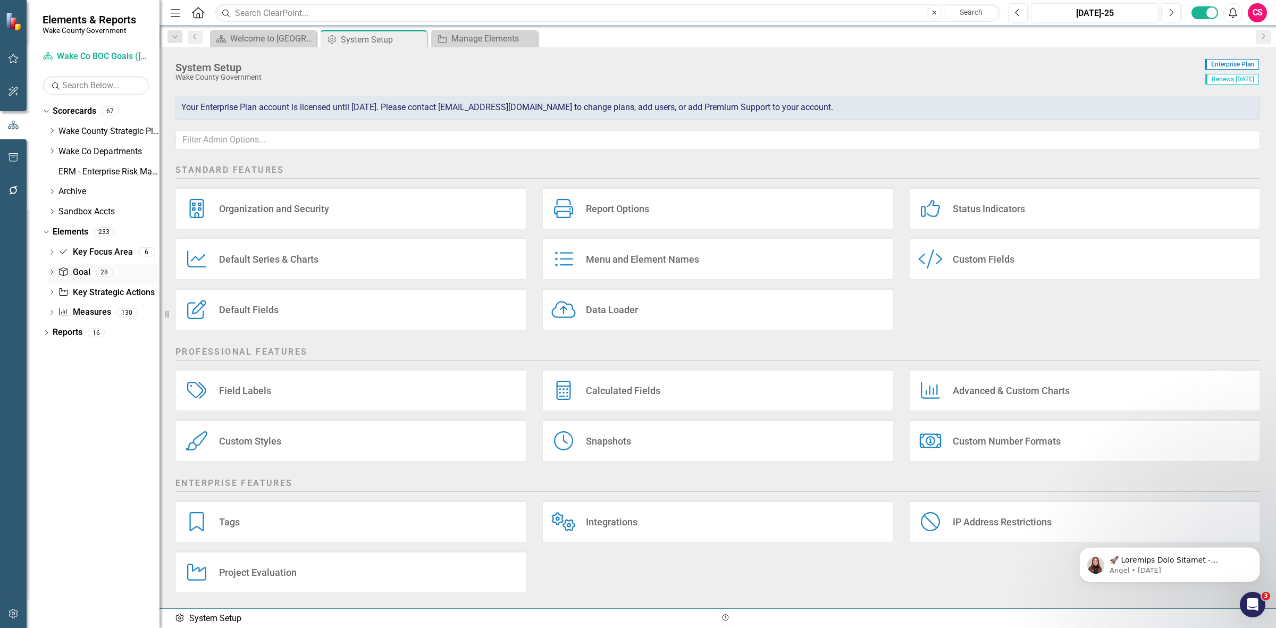
click at [89, 282] on div "Goal Goal 28" at bounding box center [109, 274] width 102 height 20
click at [105, 292] on link "Key Strategic Action Key Strategic Actions" at bounding box center [106, 292] width 96 height 12
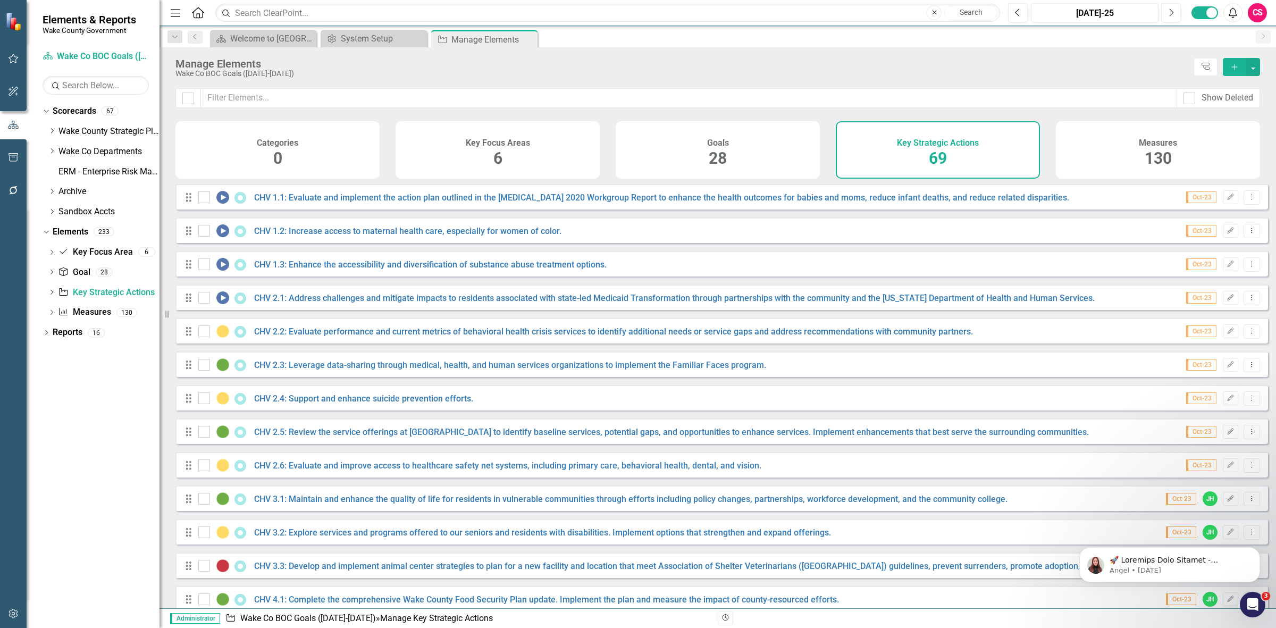
click at [1237, 72] on button "Add" at bounding box center [1233, 67] width 23 height 18
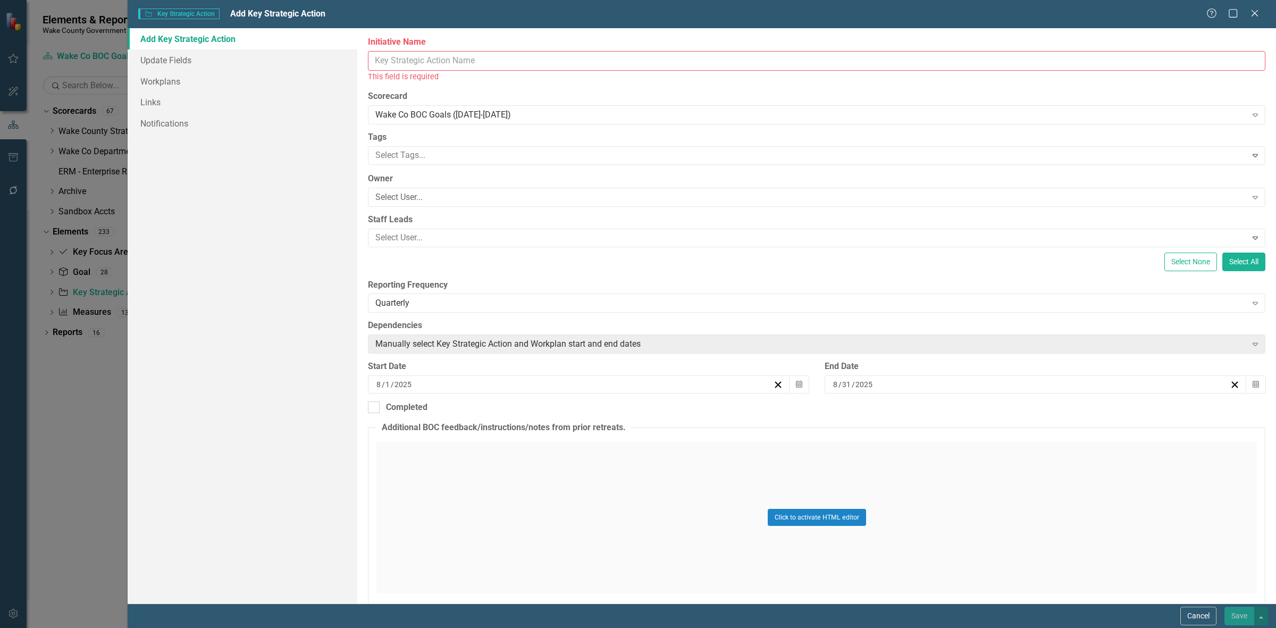
click at [1254, 6] on div "Key Strategic Action Key Strategic Action Add Key Strategic Action Help Maximiz…" at bounding box center [702, 14] width 1148 height 28
click at [448, 113] on div "Wake Co BOC Goals ([DATE]-[DATE])" at bounding box center [810, 115] width 871 height 12
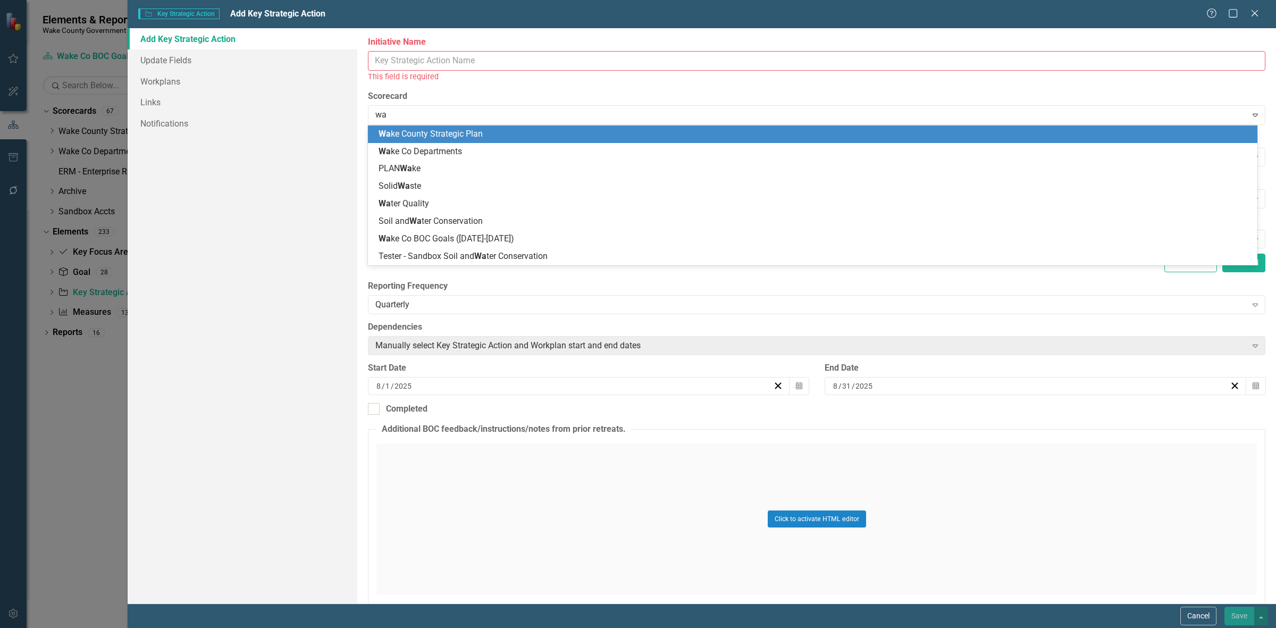
type input "w"
click at [1253, 19] on div "Close" at bounding box center [1253, 14] width 13 height 14
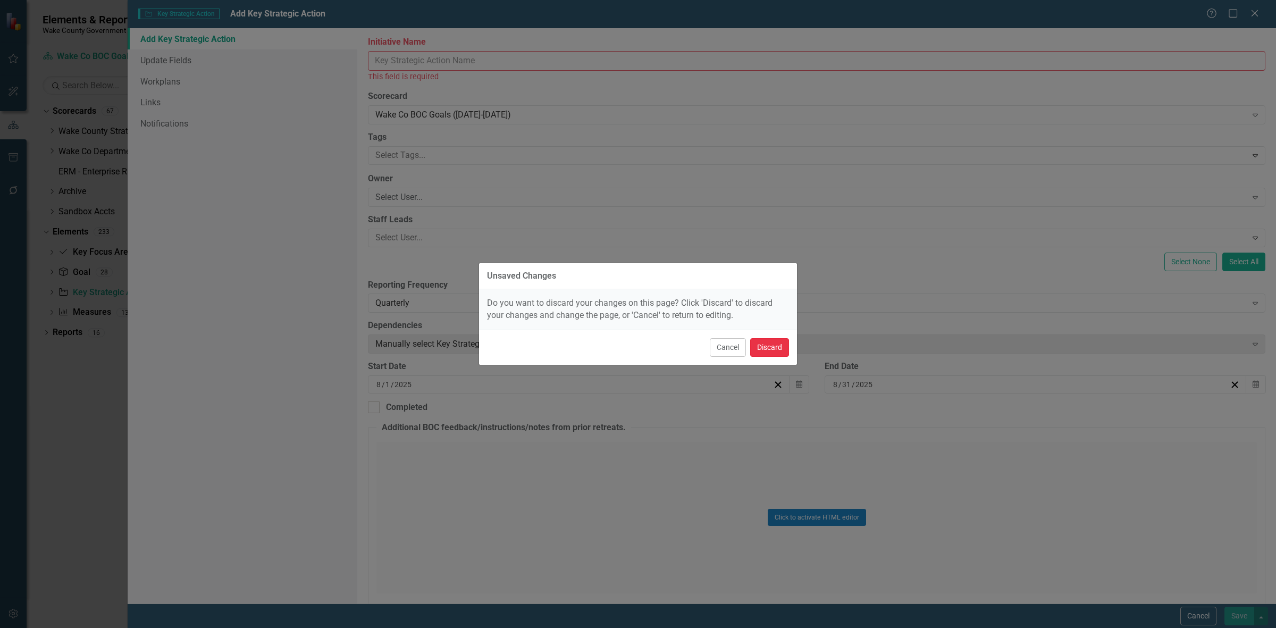
click at [782, 339] on button "Discard" at bounding box center [769, 347] width 39 height 19
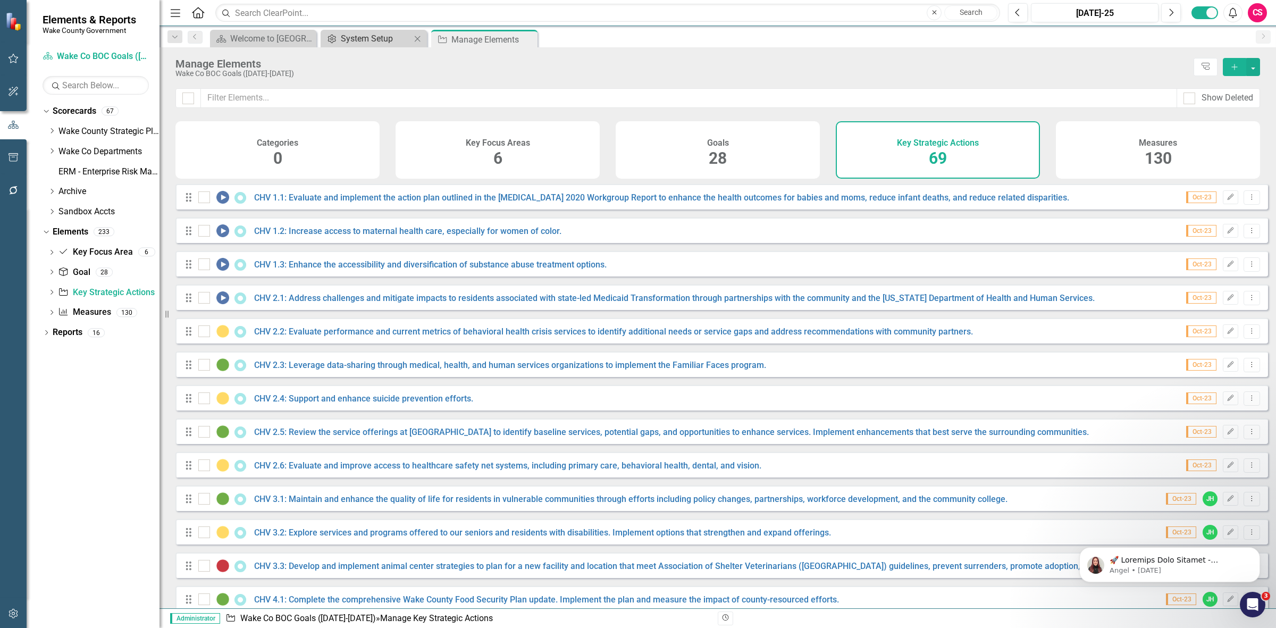
click at [349, 38] on div "System Setup" at bounding box center [376, 38] width 70 height 13
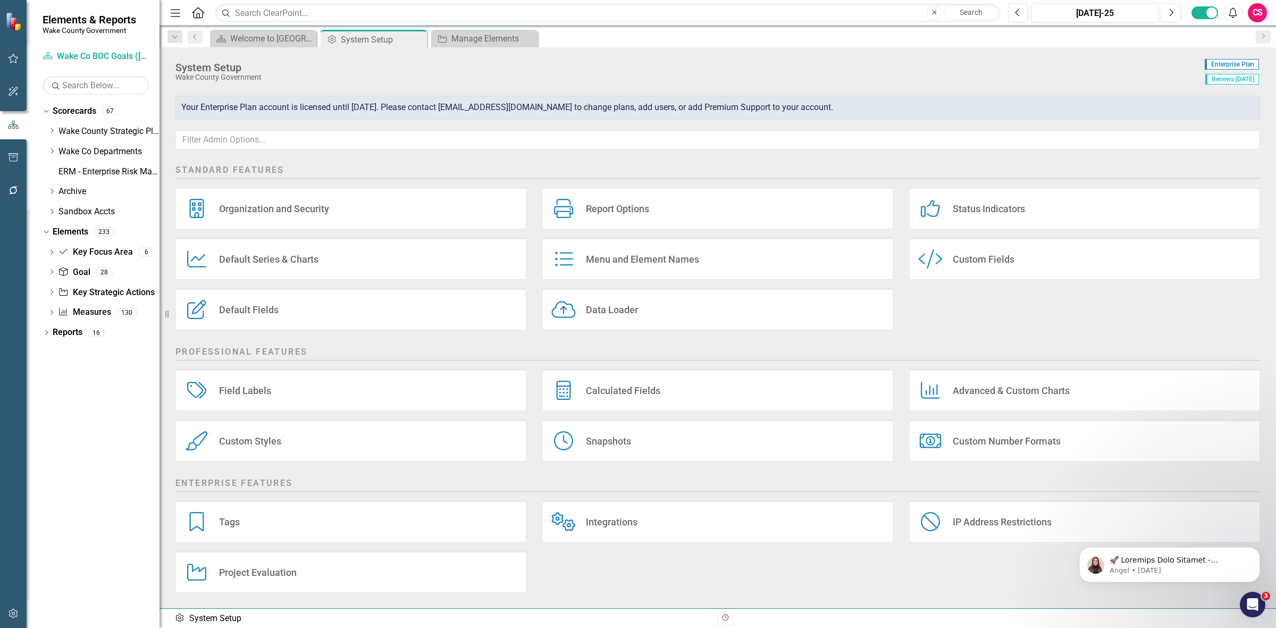
click at [1003, 264] on div "Custom Fields" at bounding box center [983, 259] width 62 height 12
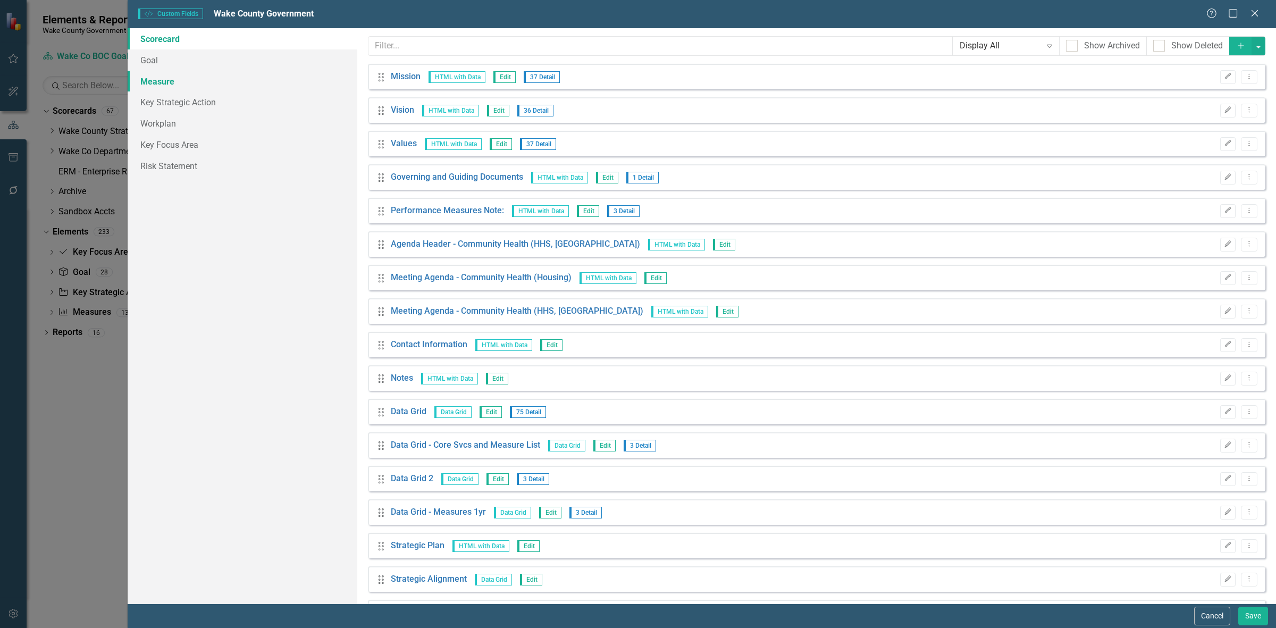
click at [259, 78] on link "Measure" at bounding box center [243, 81] width 230 height 21
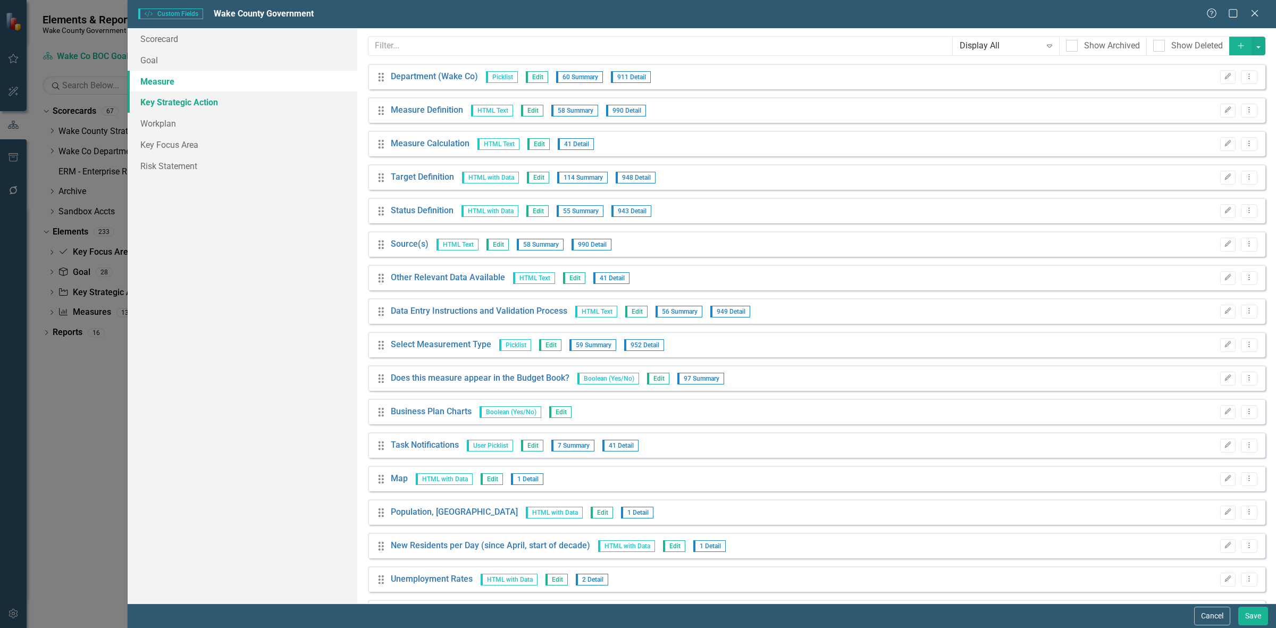
click at [192, 104] on link "Key Strategic Action" at bounding box center [243, 101] width 230 height 21
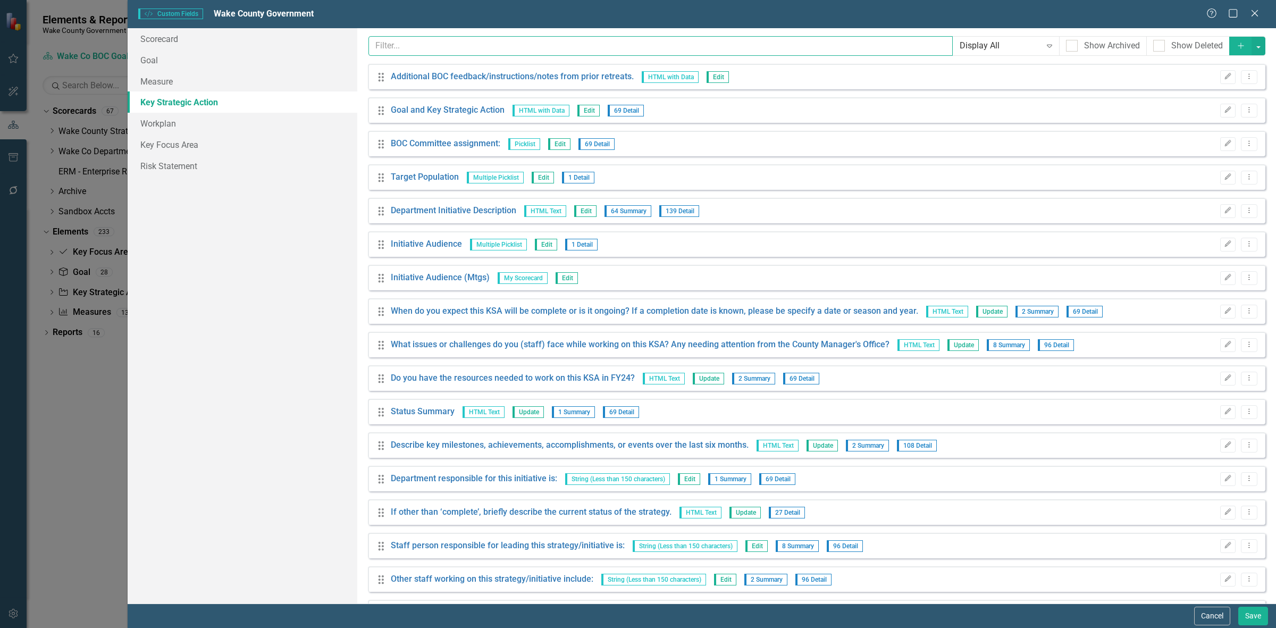
click at [472, 43] on input "text" at bounding box center [660, 46] width 584 height 20
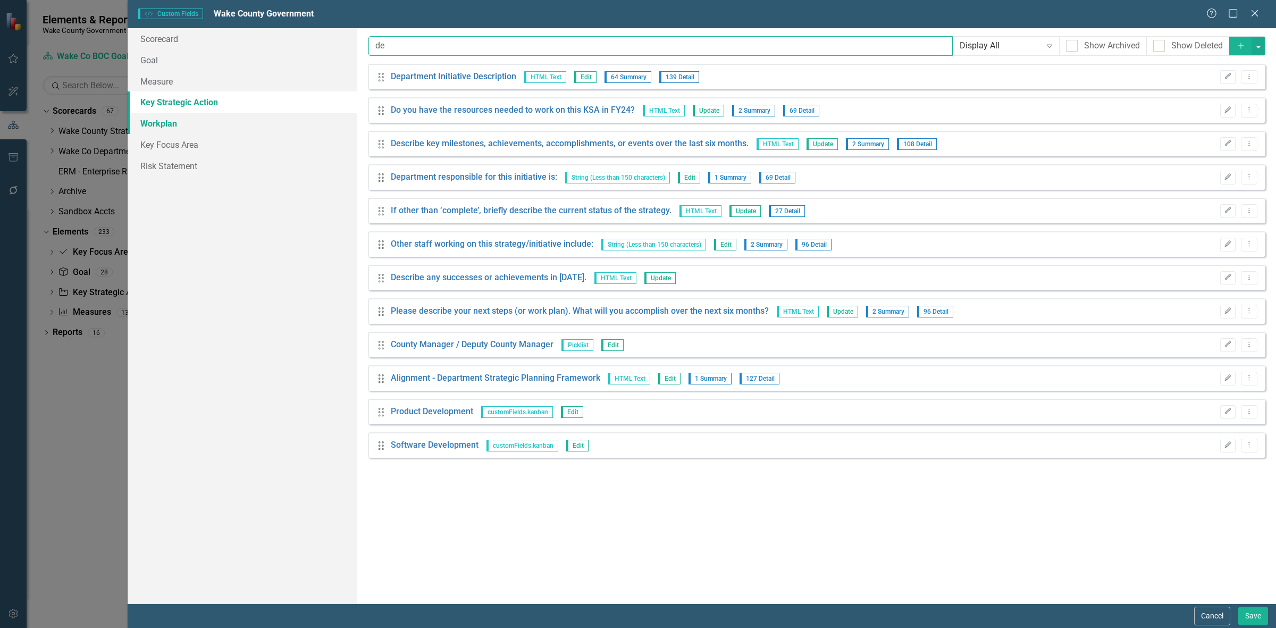
type input "de"
click at [217, 123] on link "Workplan" at bounding box center [243, 123] width 230 height 21
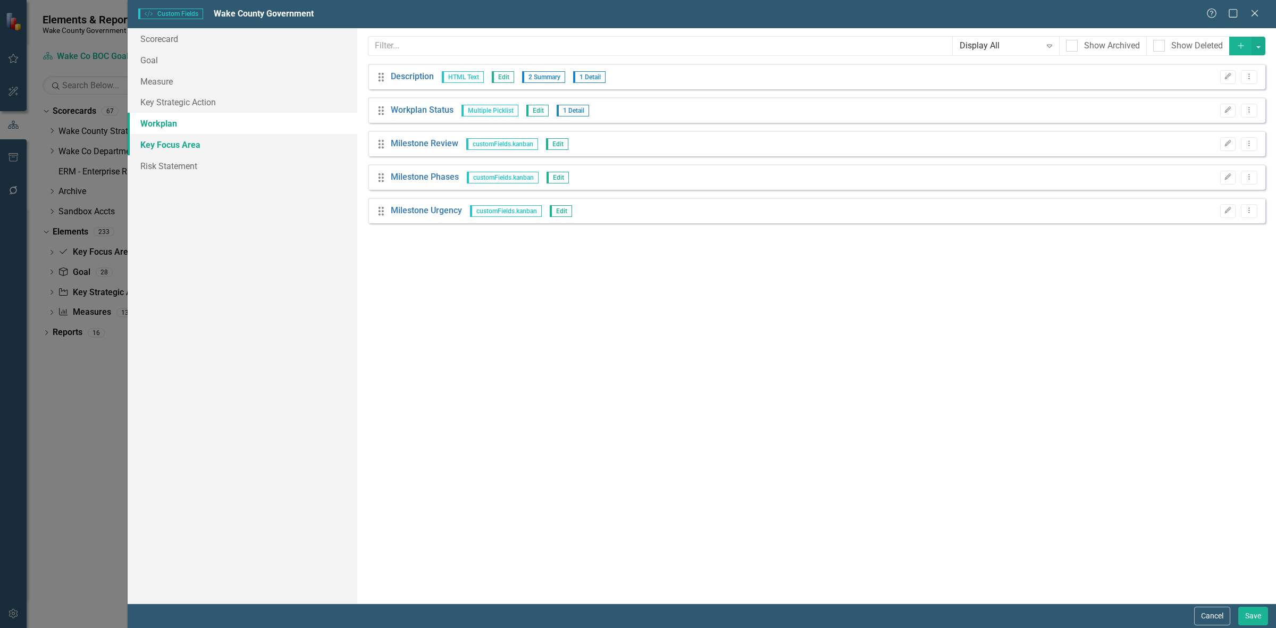
click at [222, 142] on link "Key Focus Area" at bounding box center [243, 144] width 230 height 21
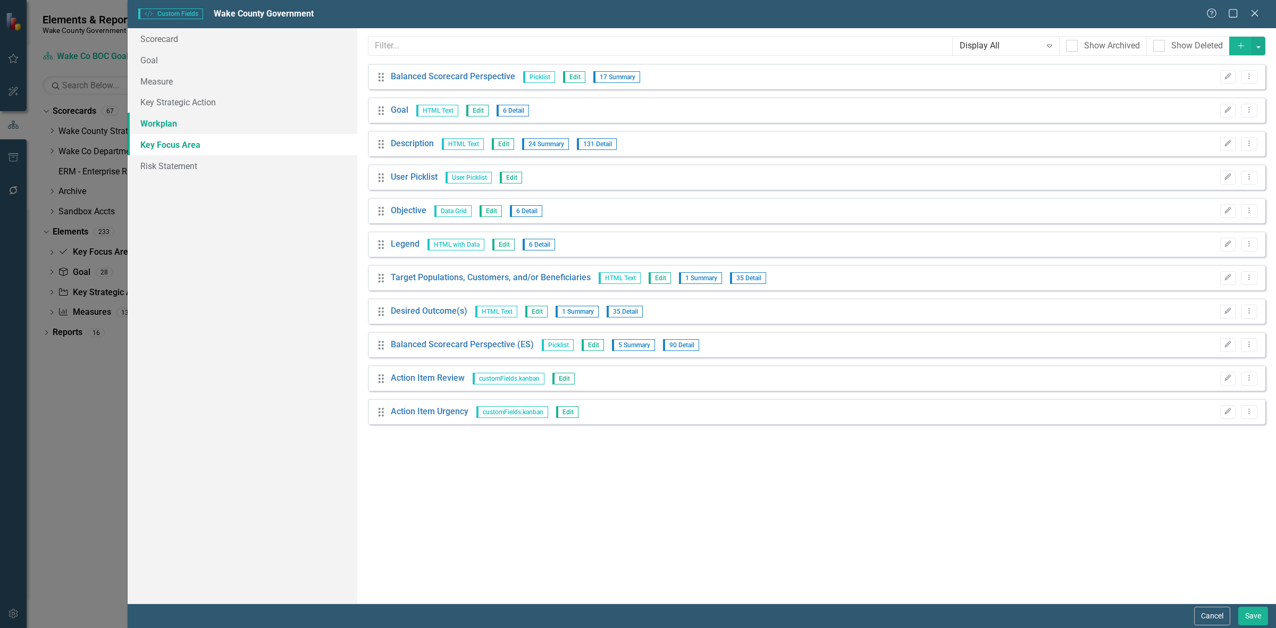
click at [225, 124] on link "Workplan" at bounding box center [243, 123] width 230 height 21
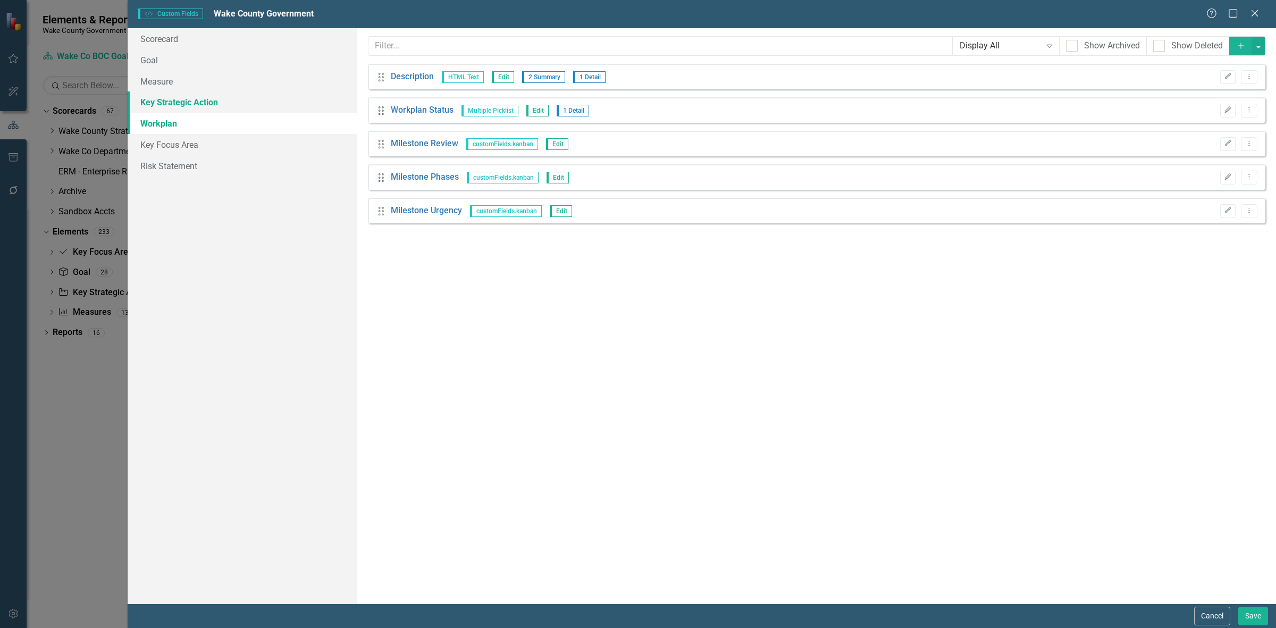
click at [250, 105] on link "Key Strategic Action" at bounding box center [243, 101] width 230 height 21
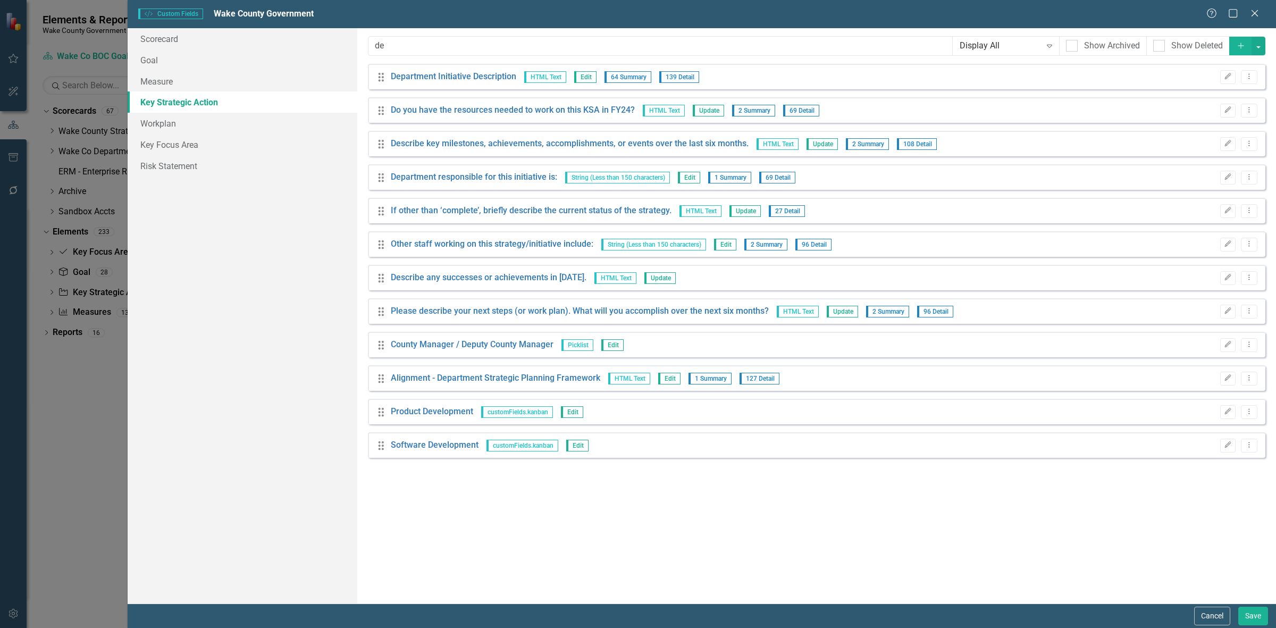
drag, startPoint x: 1253, startPoint y: 12, endPoint x: 139, endPoint y: 105, distance: 1117.9
click at [1254, 12] on icon "Close" at bounding box center [1254, 13] width 11 height 9
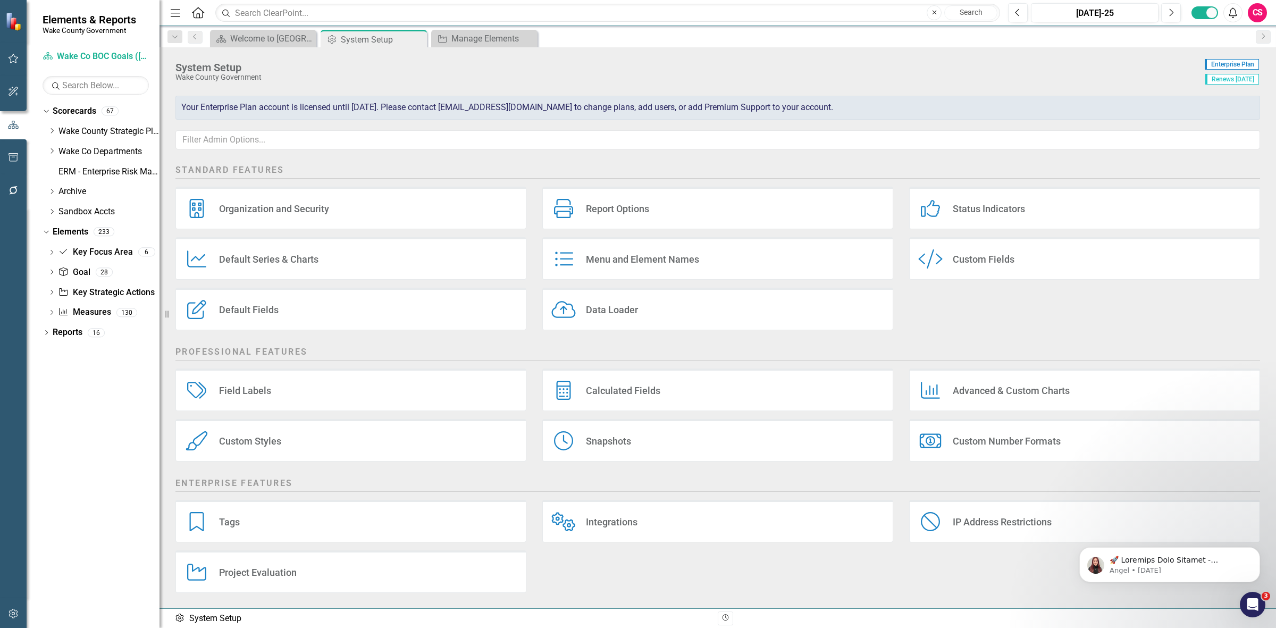
click at [7, 605] on button "button" at bounding box center [14, 614] width 24 height 22
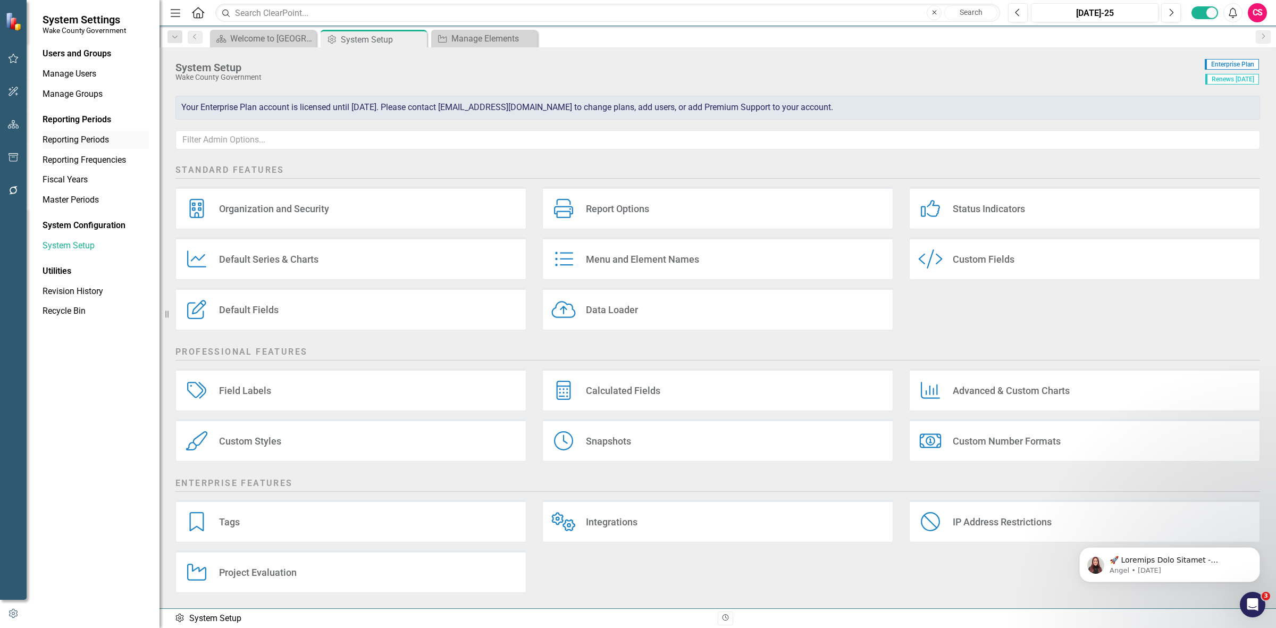
click at [77, 139] on link "Reporting Periods" at bounding box center [96, 140] width 106 height 12
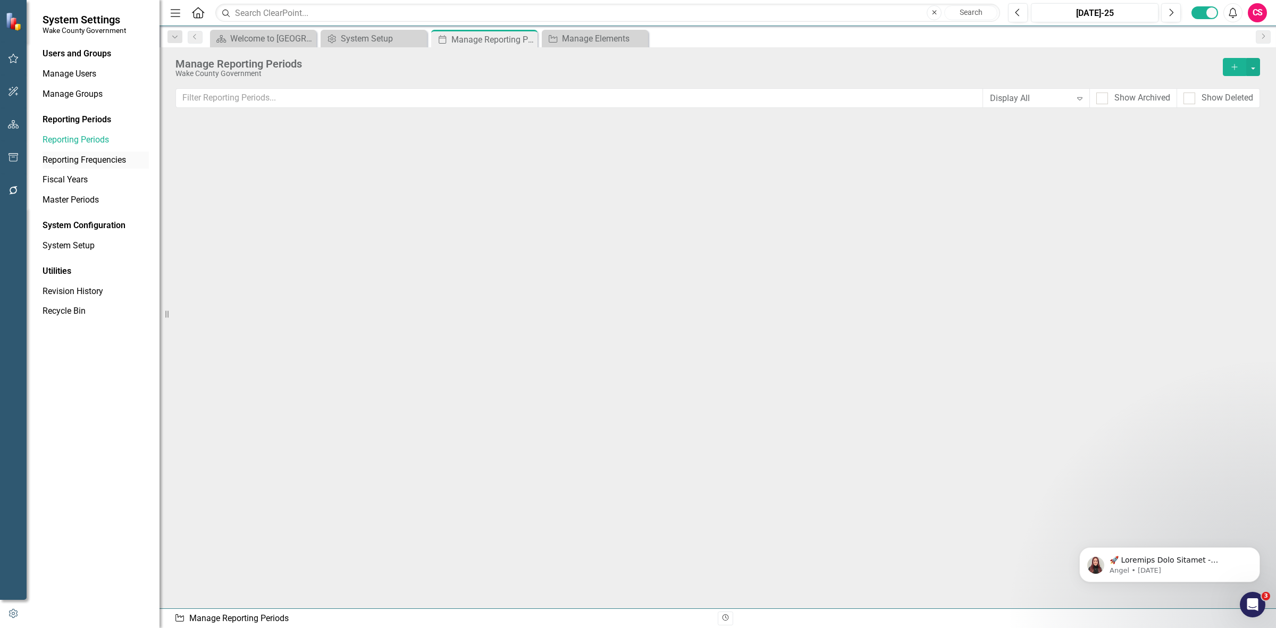
click at [89, 160] on link "Reporting Frequencies" at bounding box center [96, 160] width 106 height 12
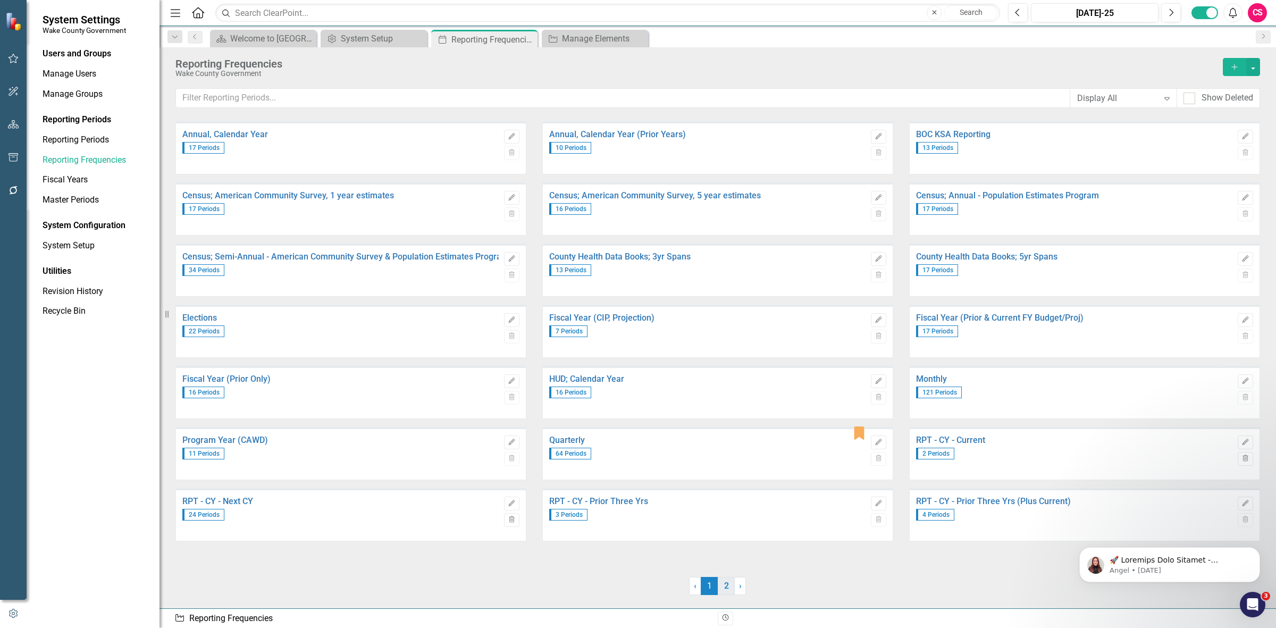
click at [725, 587] on link "2" at bounding box center [726, 586] width 17 height 18
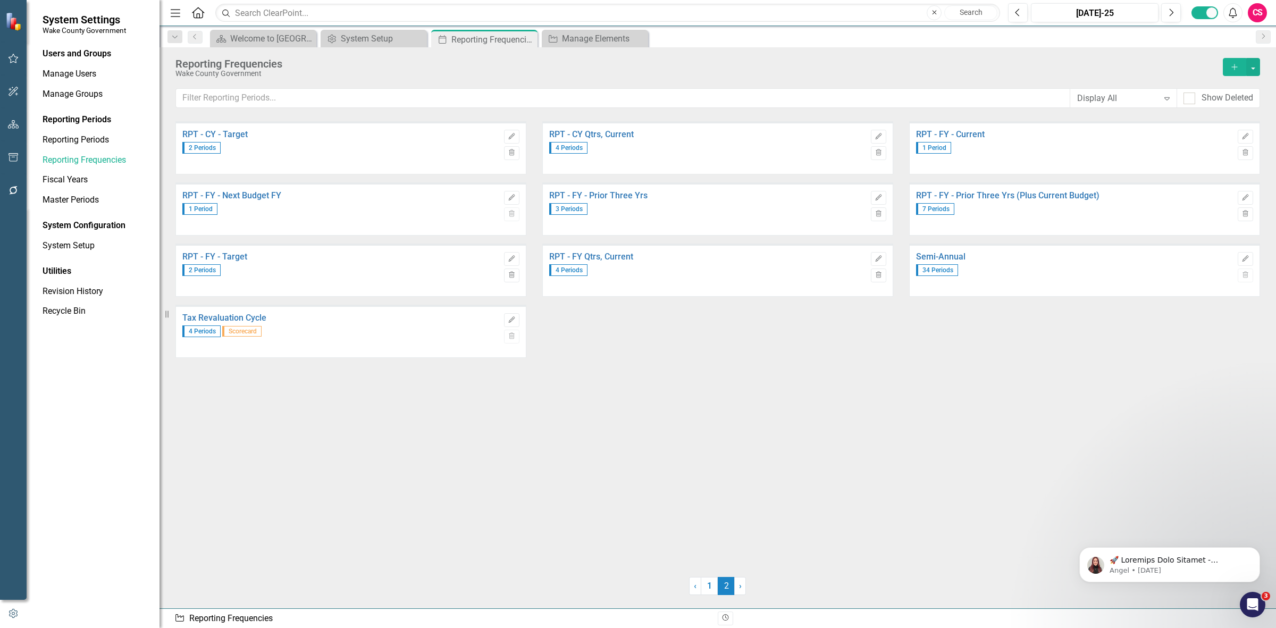
click at [712, 598] on div "RPT - CY - Target 2 Periods Edit Trash RPT - CY Qtrs, Current 4 Periods Edit Tr…" at bounding box center [717, 364] width 1116 height 487
click at [707, 593] on link "1" at bounding box center [709, 586] width 17 height 18
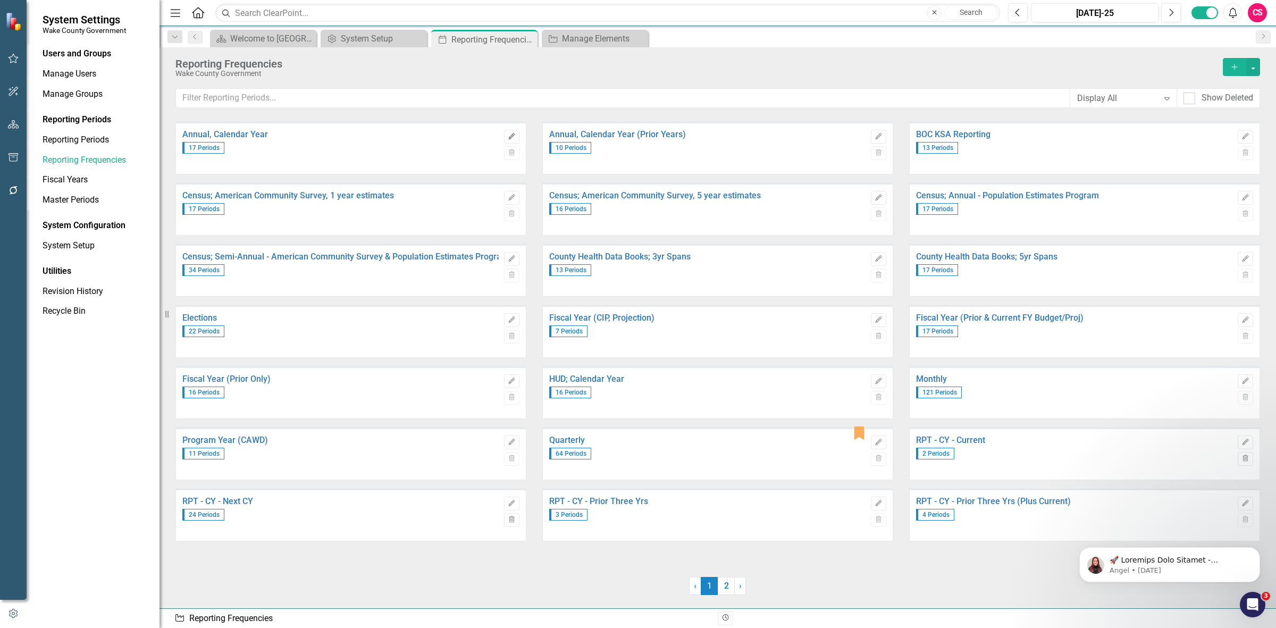
click at [509, 134] on icon "Edit" at bounding box center [512, 136] width 8 height 6
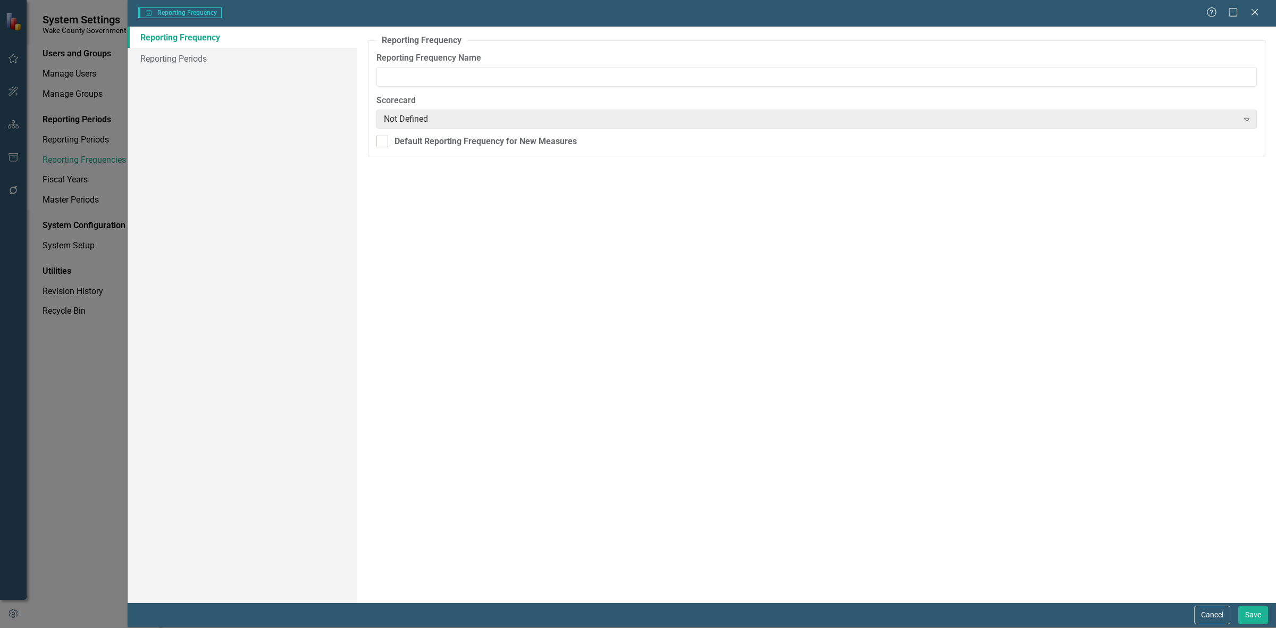
type input "Annual, Calendar Year"
click at [187, 56] on link "Reporting Periods" at bounding box center [243, 58] width 230 height 21
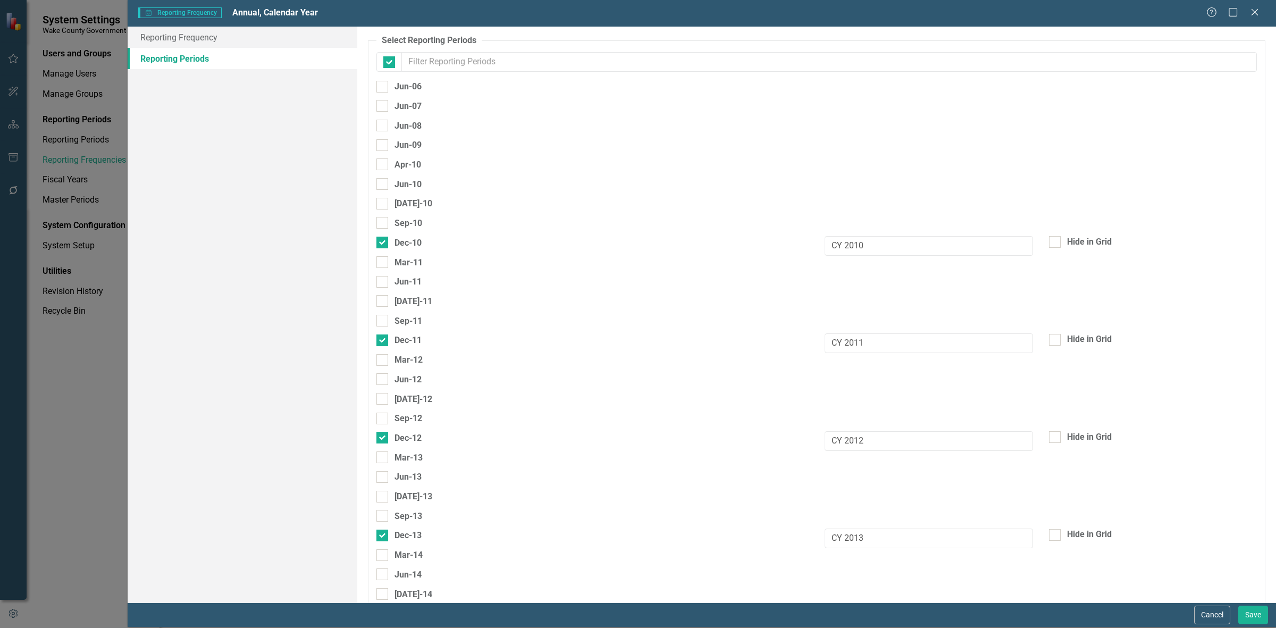
checkbox input "false"
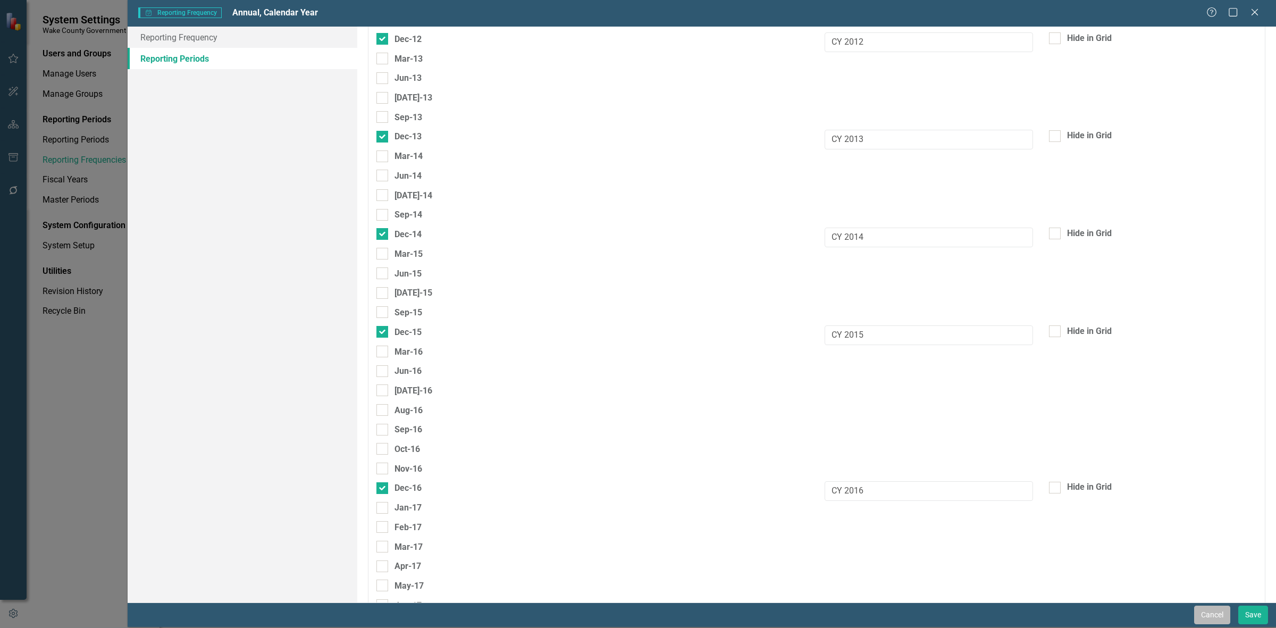
click at [1200, 609] on button "Cancel" at bounding box center [1212, 614] width 36 height 19
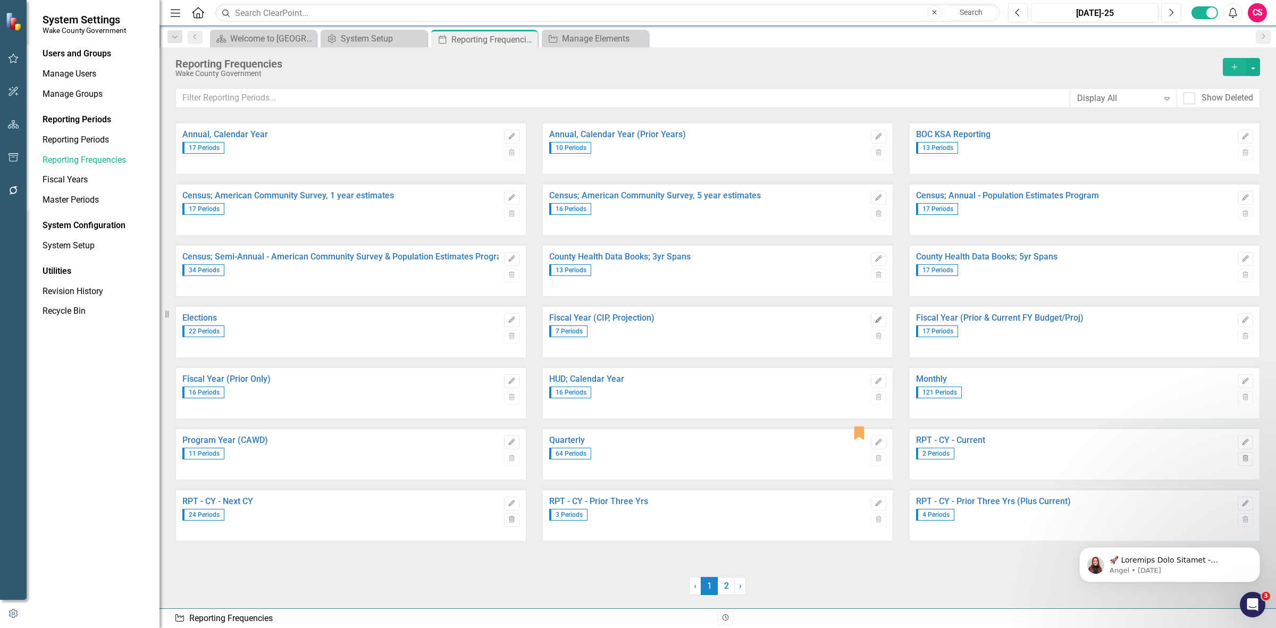
click at [879, 322] on icon "Edit" at bounding box center [878, 320] width 8 height 6
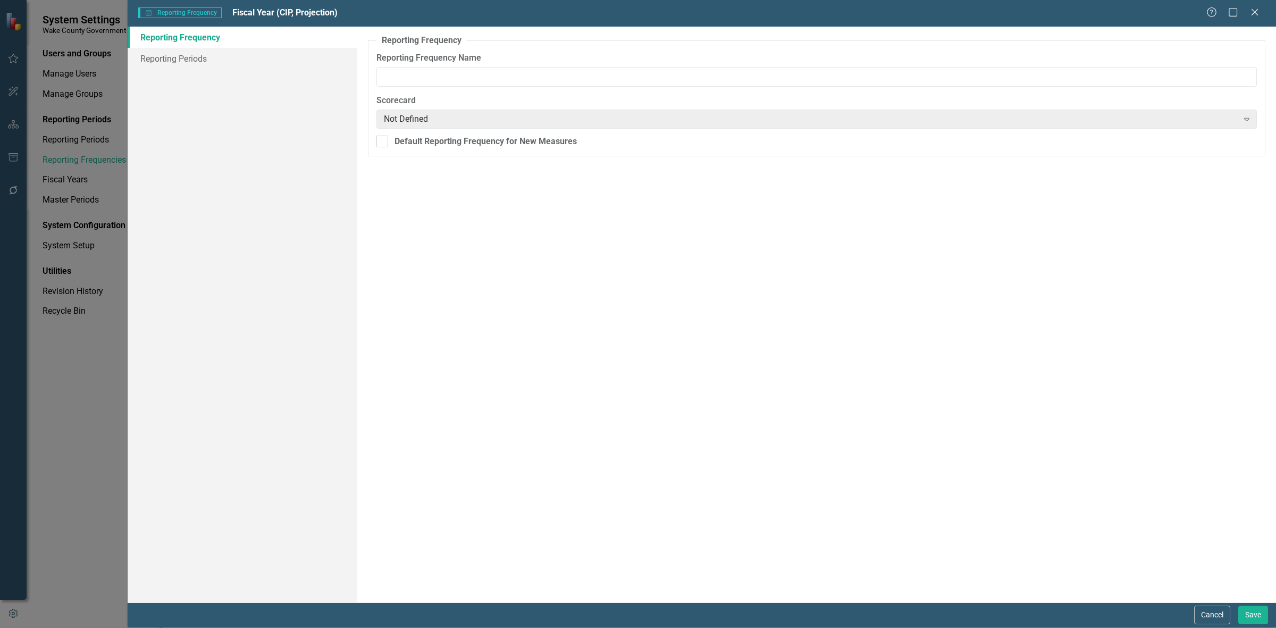
type input "Fiscal Year (CIP, Projection)"
click at [279, 58] on link "Reporting Periods" at bounding box center [243, 58] width 230 height 21
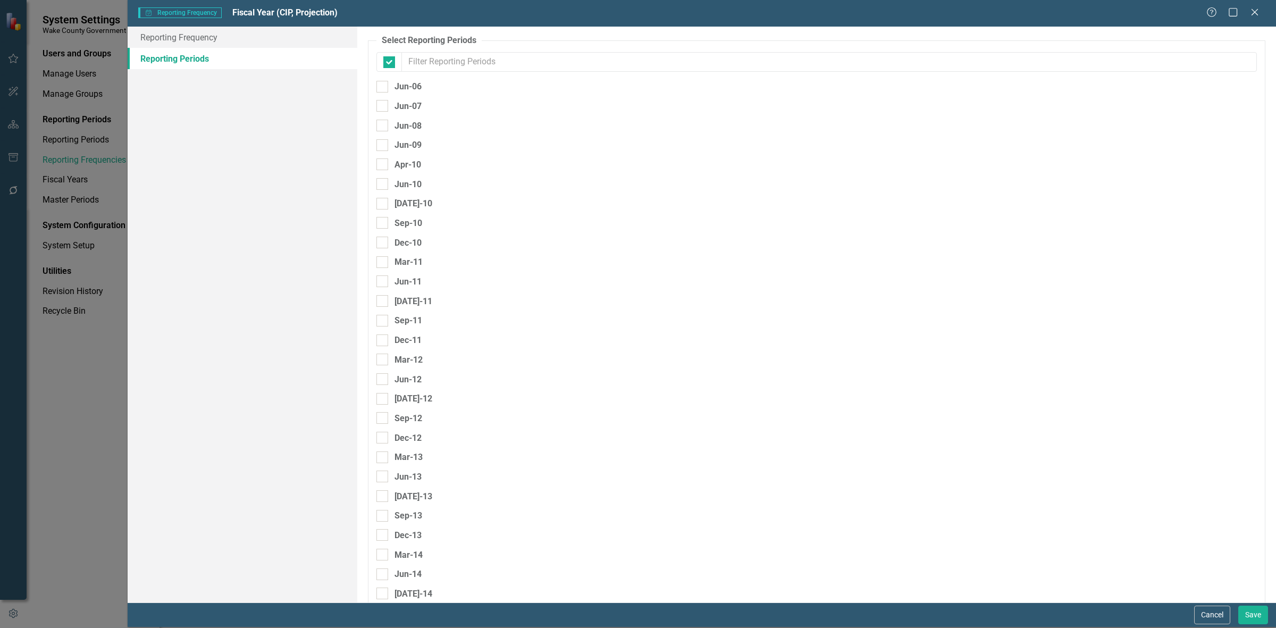
checkbox input "false"
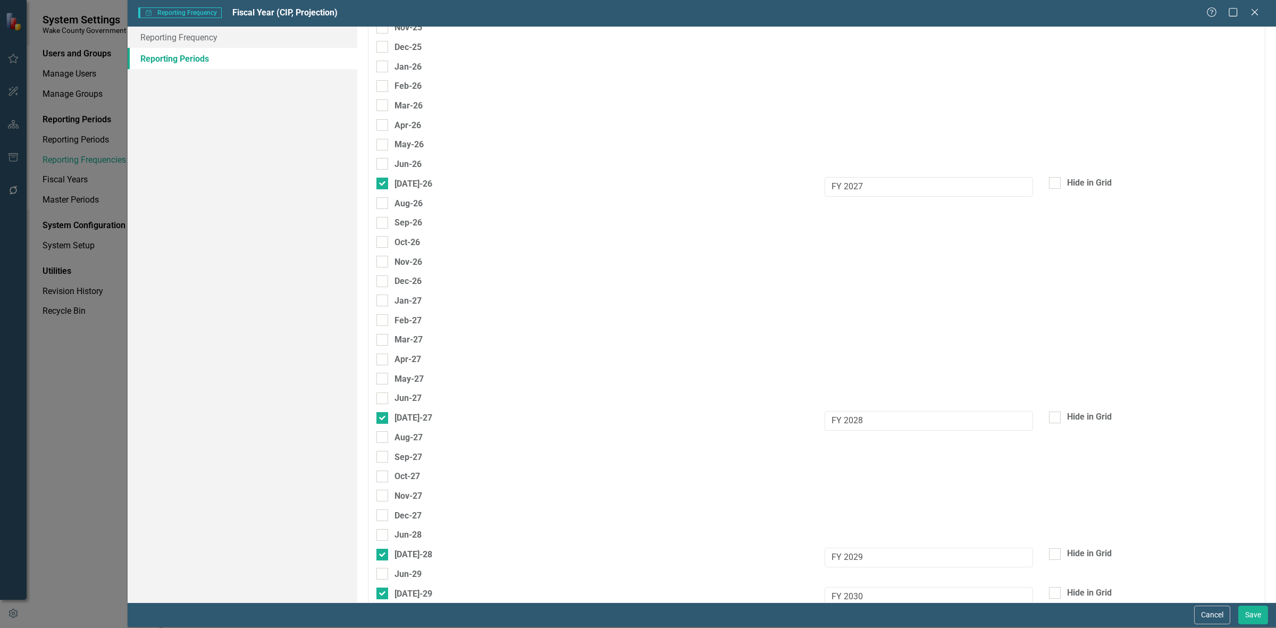
scroll to position [2996, 0]
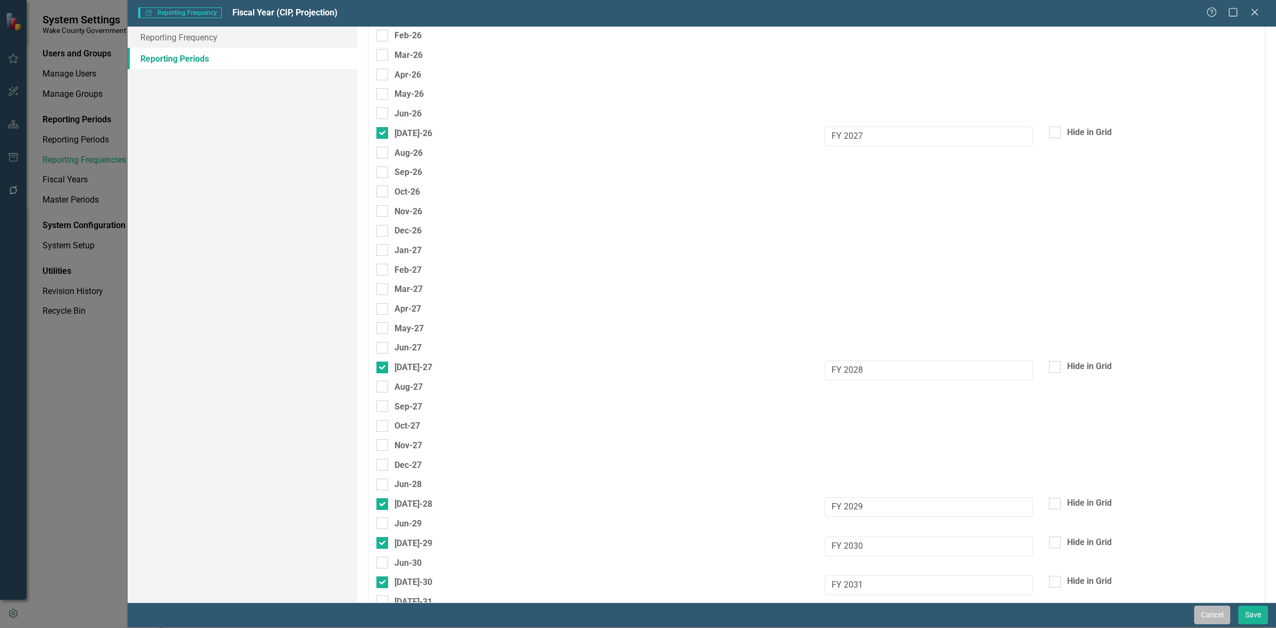
click at [1197, 610] on button "Cancel" at bounding box center [1212, 614] width 36 height 19
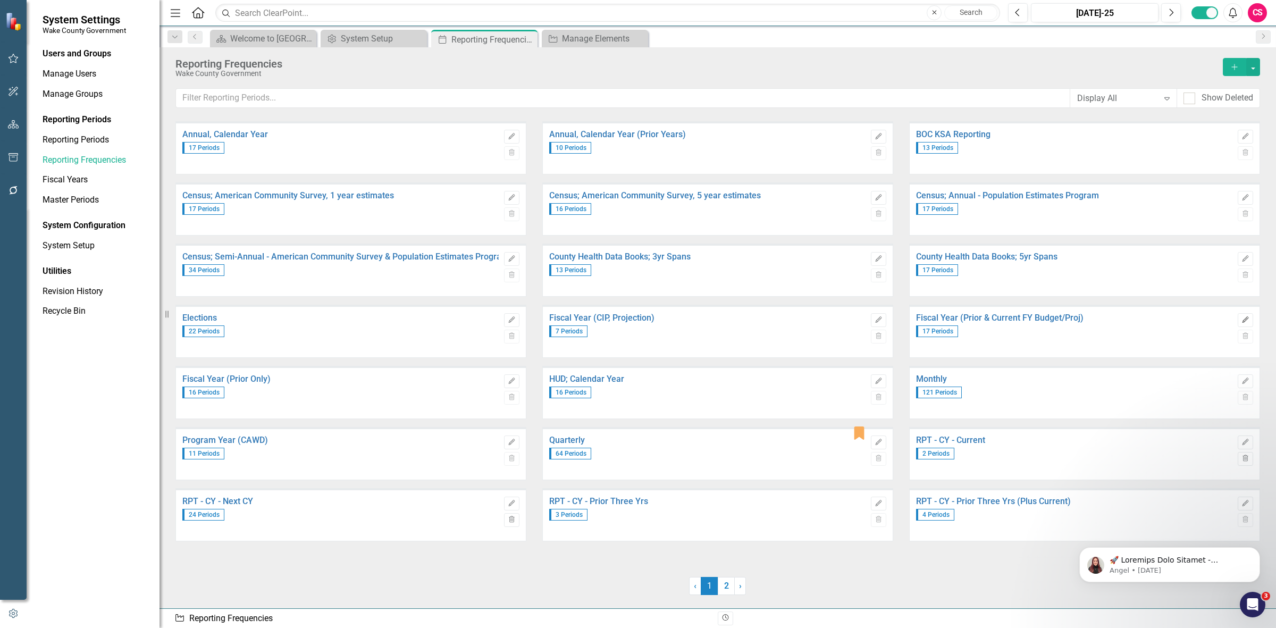
click at [1244, 317] on icon "Edit" at bounding box center [1245, 320] width 8 height 6
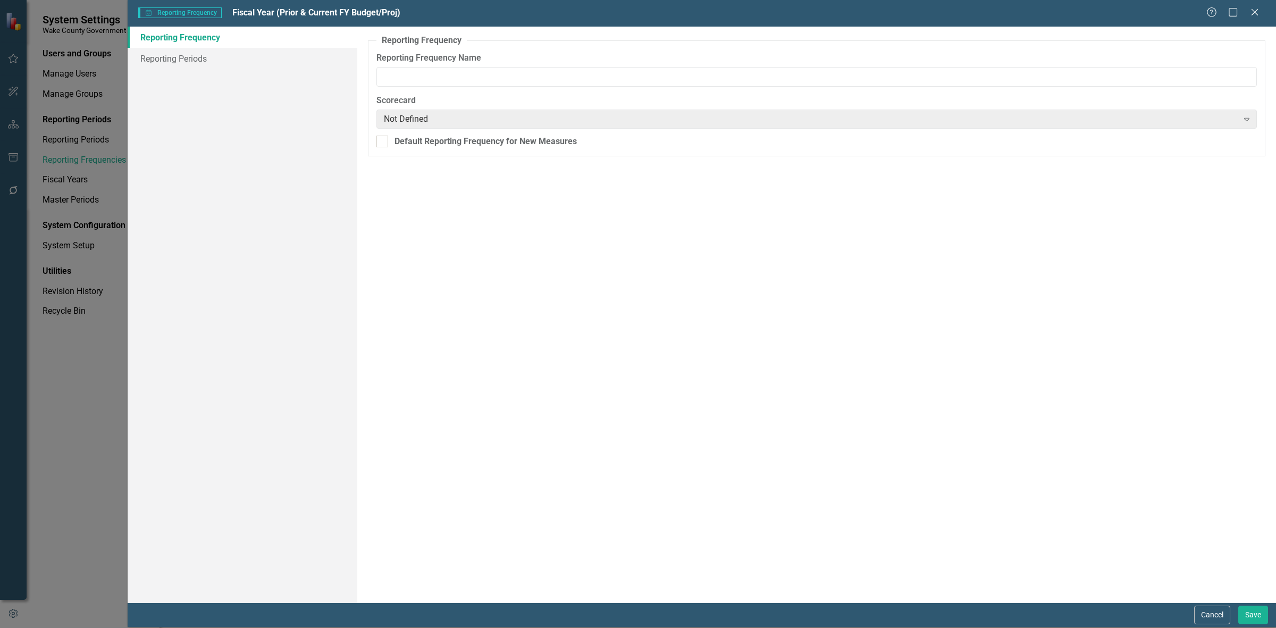
type input "Fiscal Year (Prior & Current FY Budget/Proj)"
click at [238, 49] on link "Reporting Periods" at bounding box center [243, 58] width 230 height 21
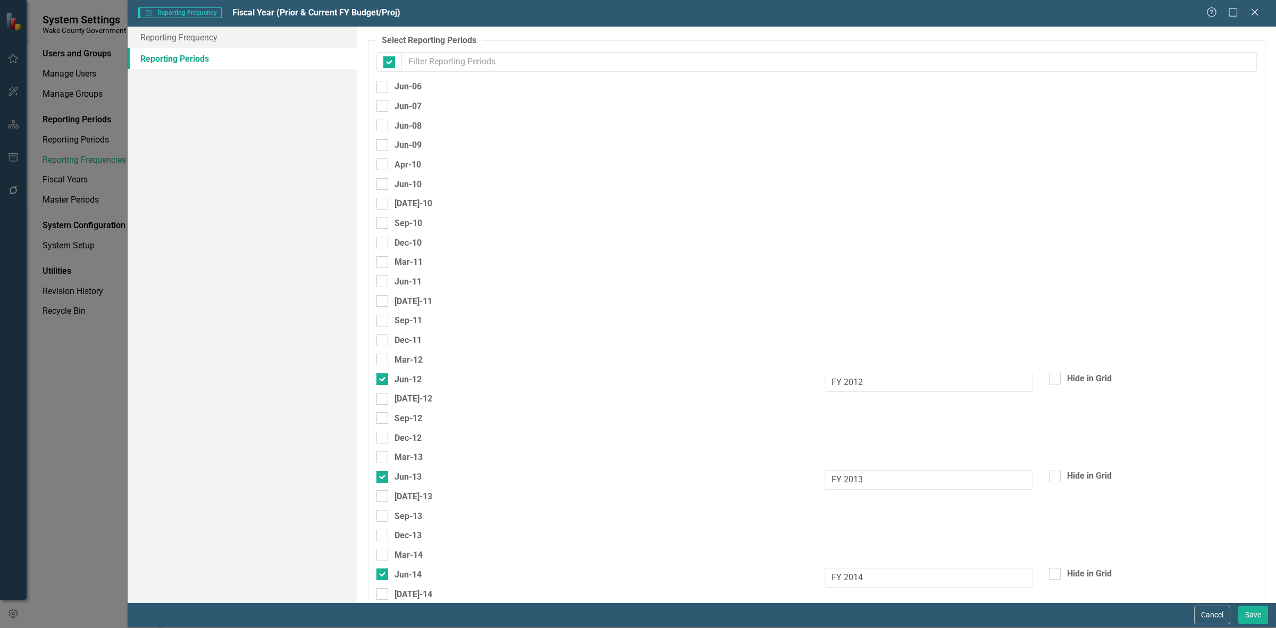
checkbox input "false"
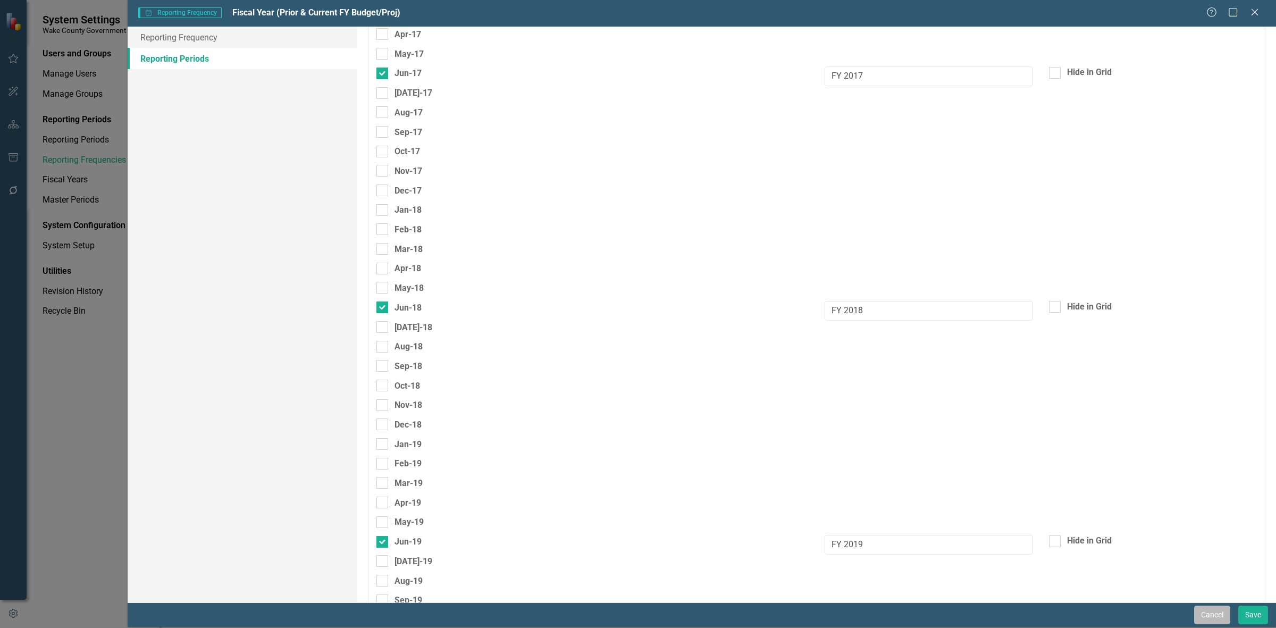
click at [1213, 611] on button "Cancel" at bounding box center [1212, 614] width 36 height 19
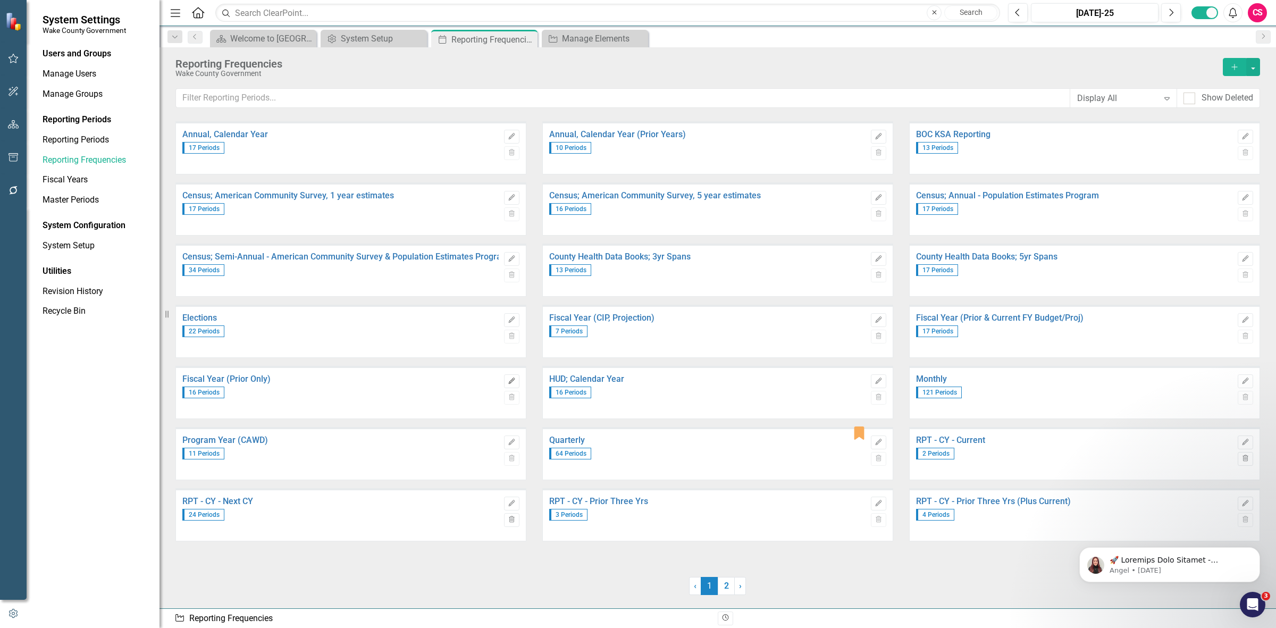
click at [510, 376] on button "Edit" at bounding box center [511, 381] width 15 height 14
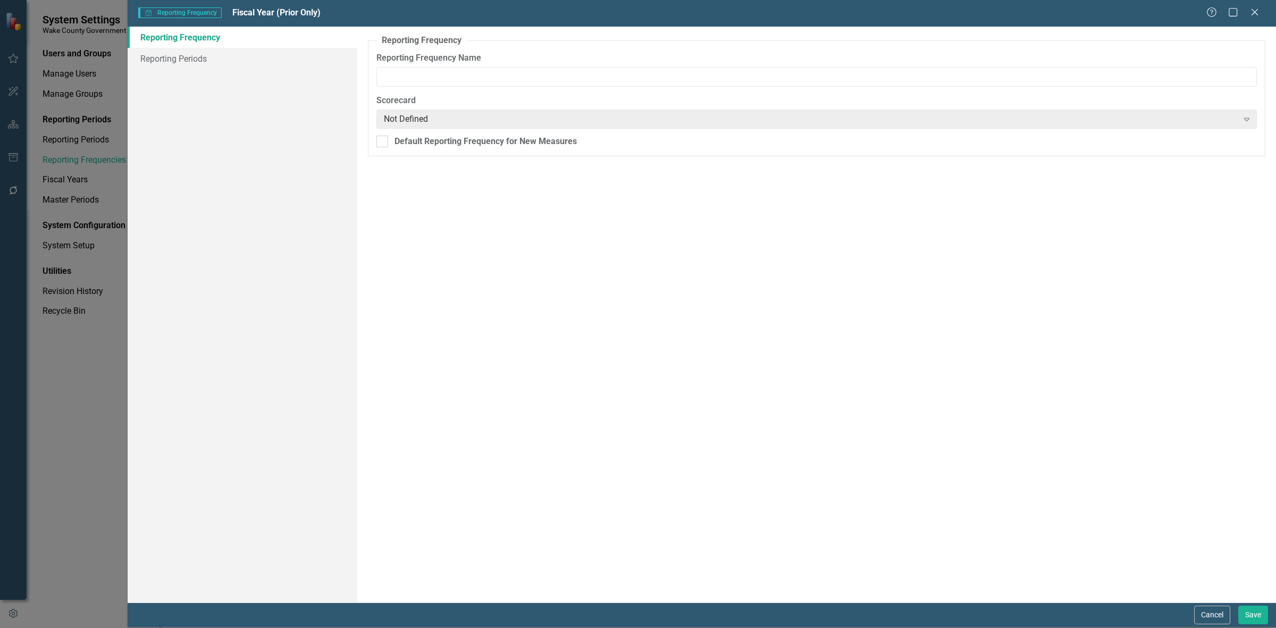
type input "Fiscal Year (Prior Only)"
click at [255, 54] on link "Reporting Periods" at bounding box center [243, 58] width 230 height 21
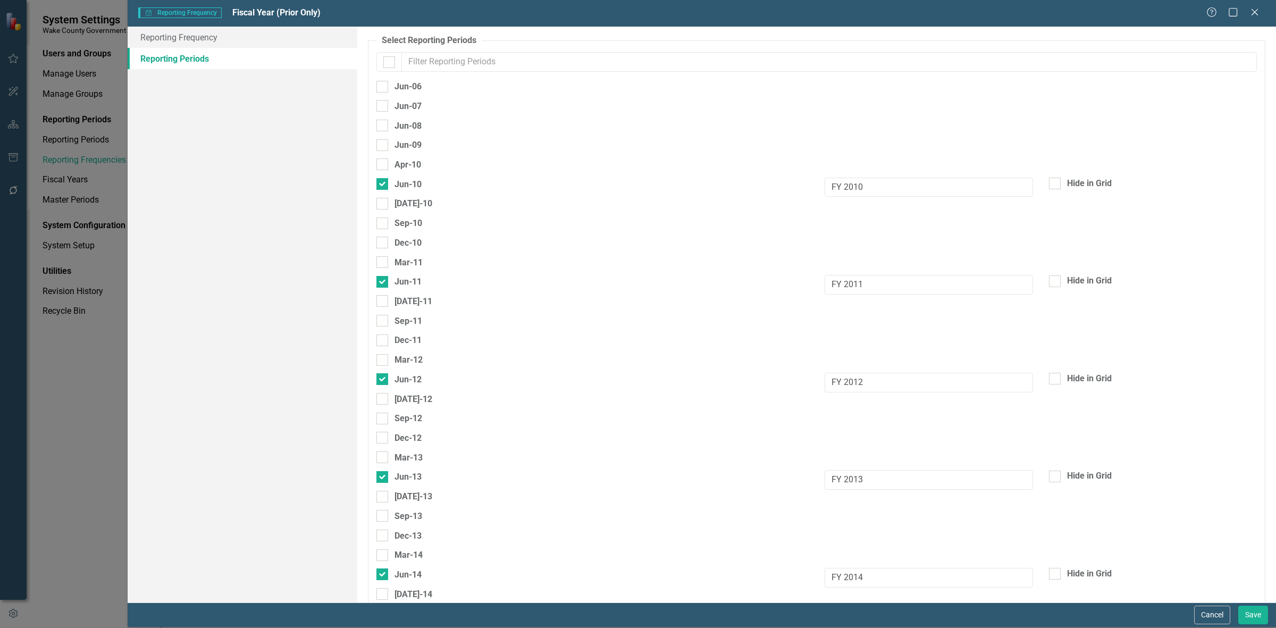
checkbox input "false"
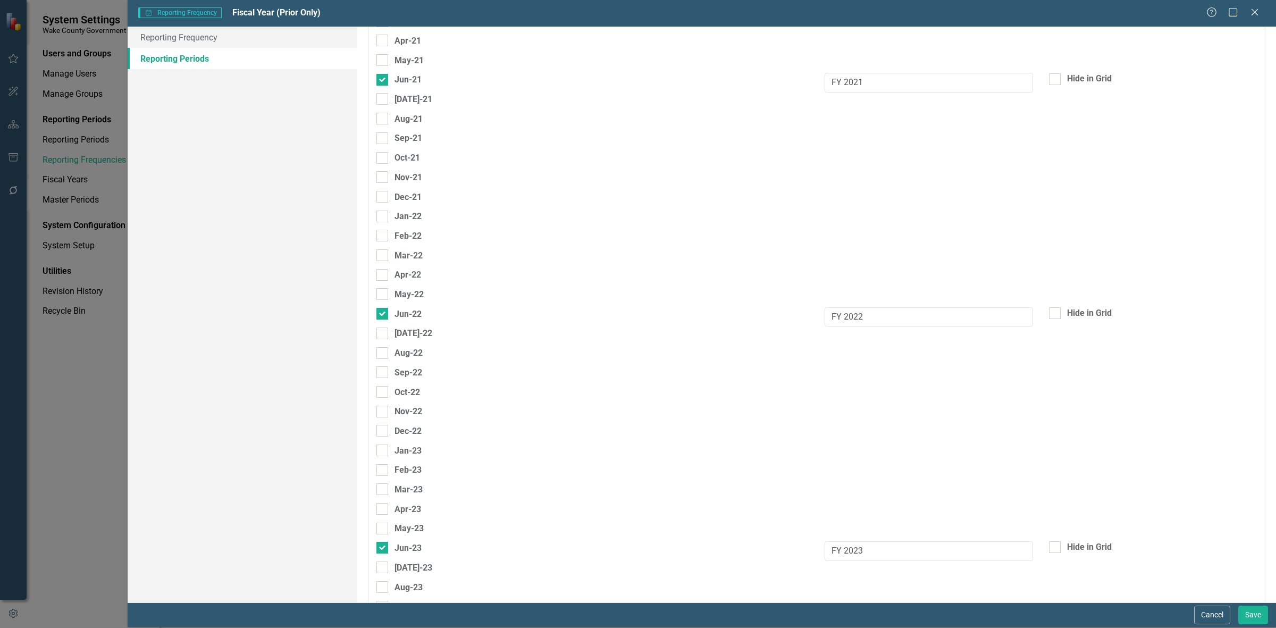
scroll to position [2126, 0]
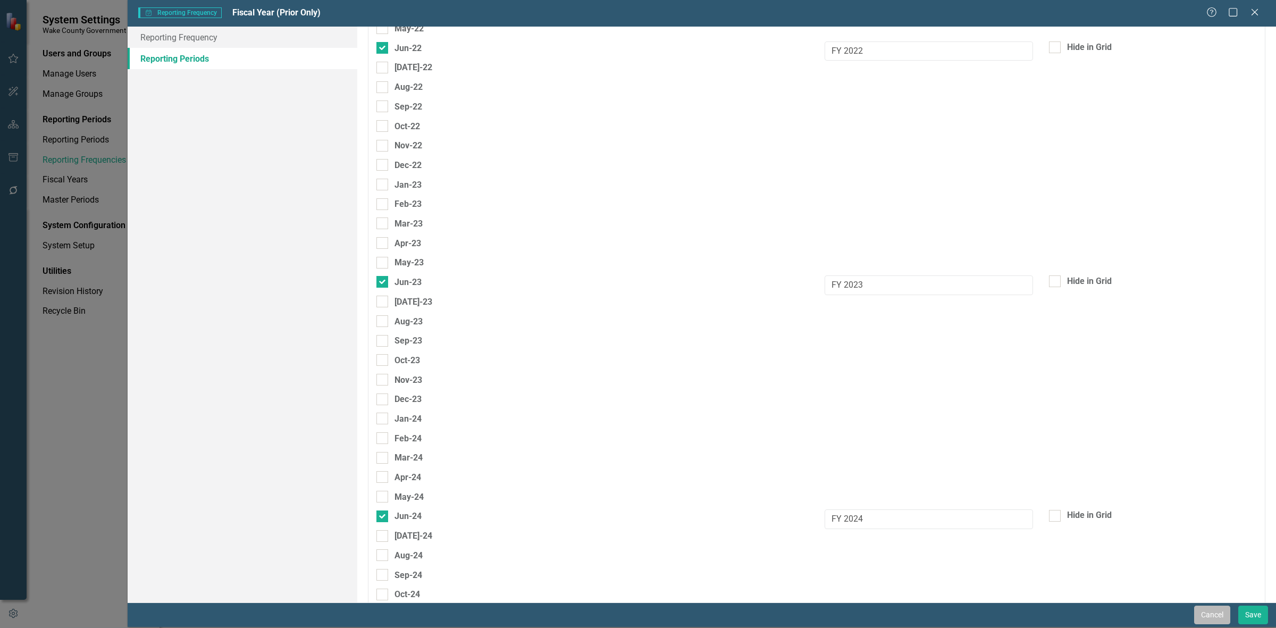
click at [1208, 615] on button "Cancel" at bounding box center [1212, 614] width 36 height 19
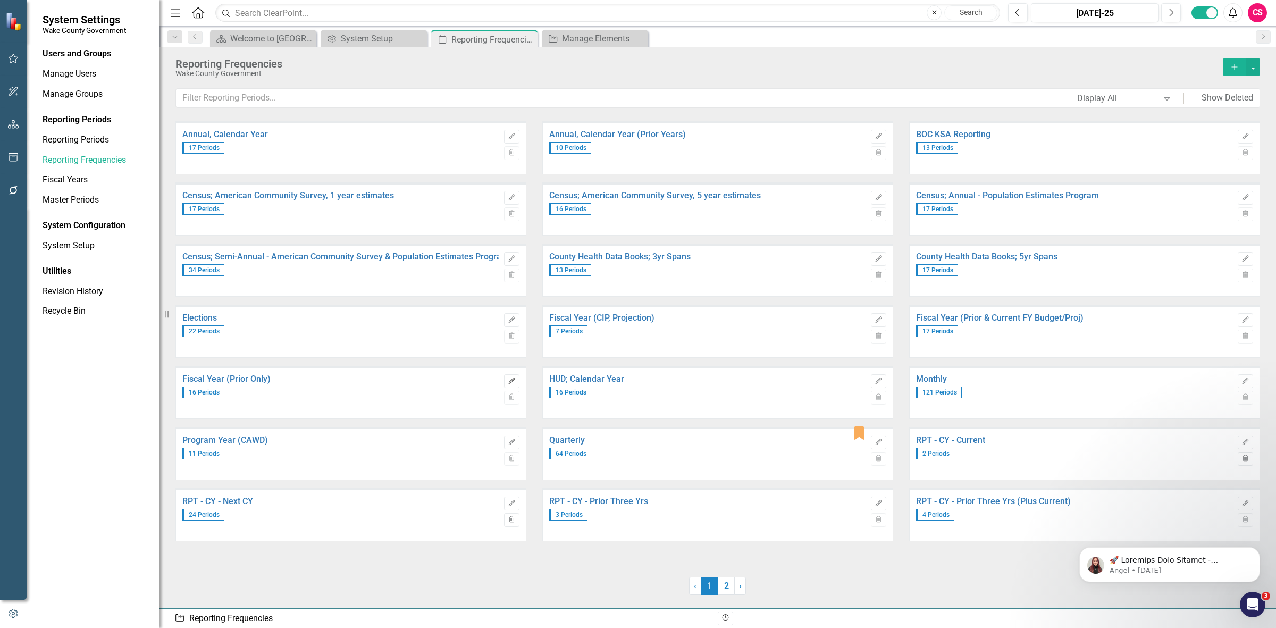
click at [514, 379] on icon "Edit" at bounding box center [512, 381] width 8 height 6
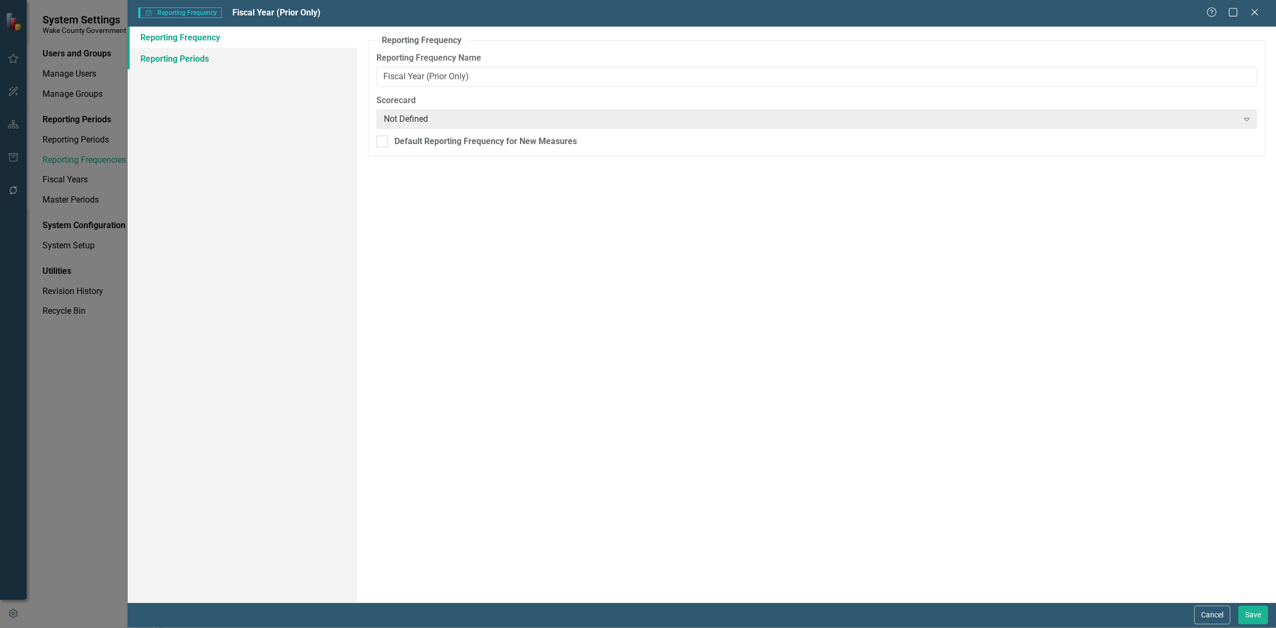
drag, startPoint x: 171, startPoint y: 63, endPoint x: 268, endPoint y: 129, distance: 117.8
click at [171, 62] on link "Reporting Periods" at bounding box center [243, 58] width 230 height 21
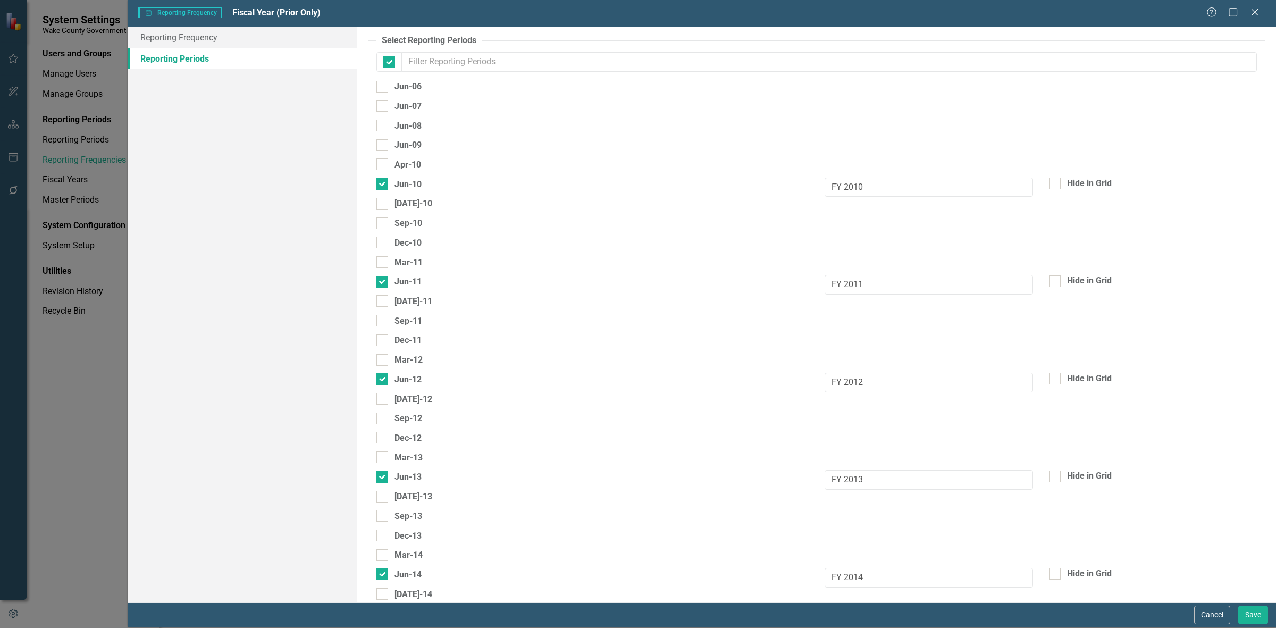
checkbox input "false"
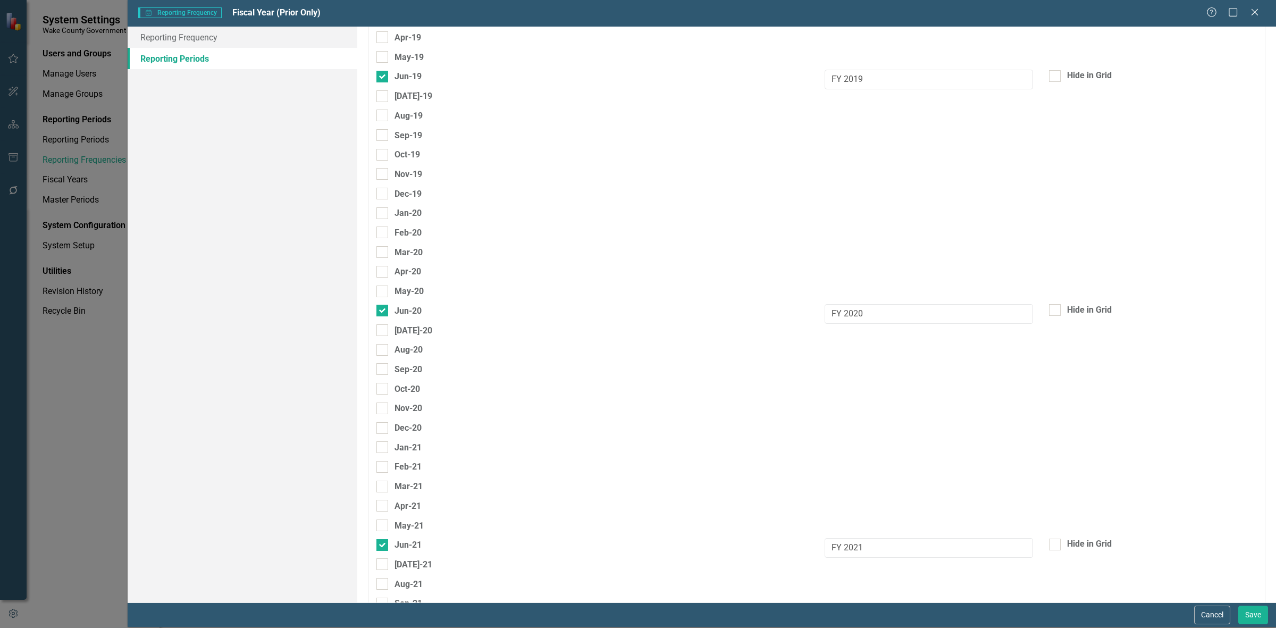
scroll to position [1727, 0]
click at [1253, 11] on icon "Close" at bounding box center [1253, 12] width 13 height 10
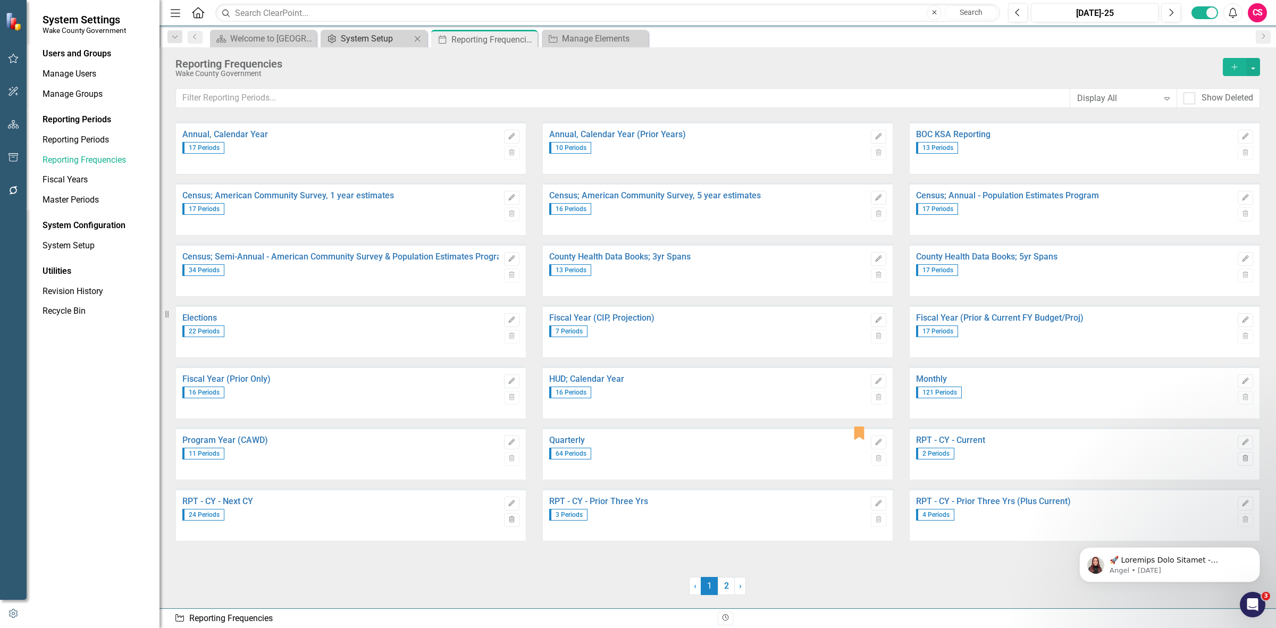
click at [344, 45] on div "System Setup" at bounding box center [376, 38] width 70 height 13
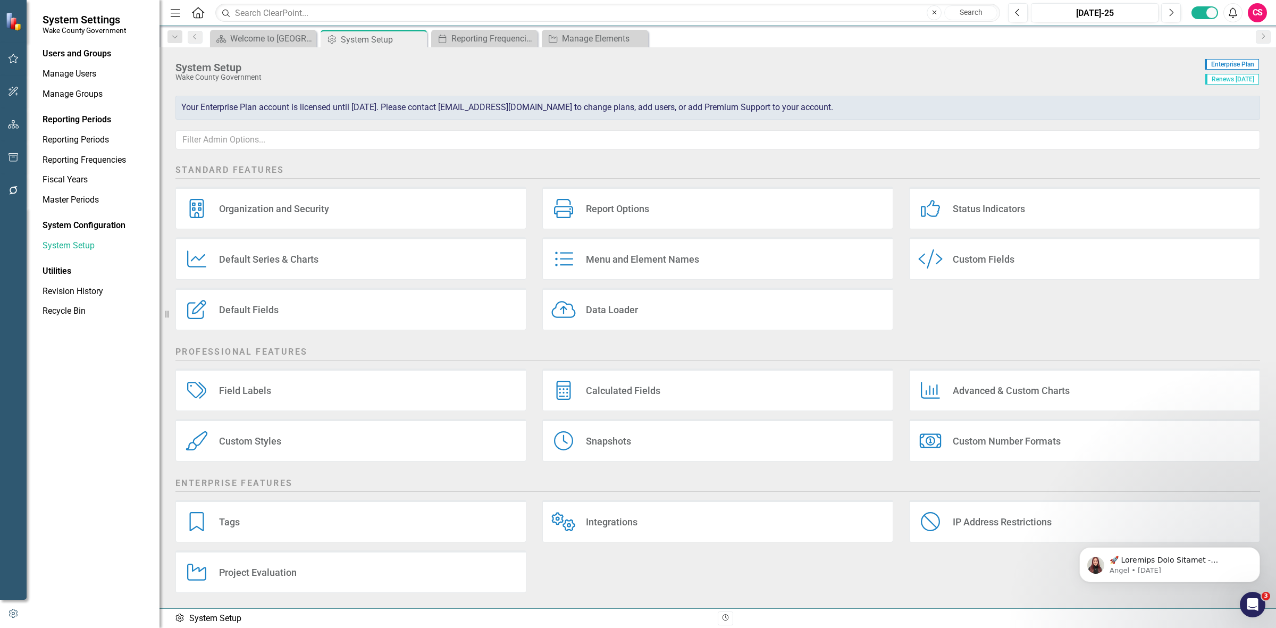
click at [607, 262] on div "Menu and Element Names" at bounding box center [642, 259] width 113 height 12
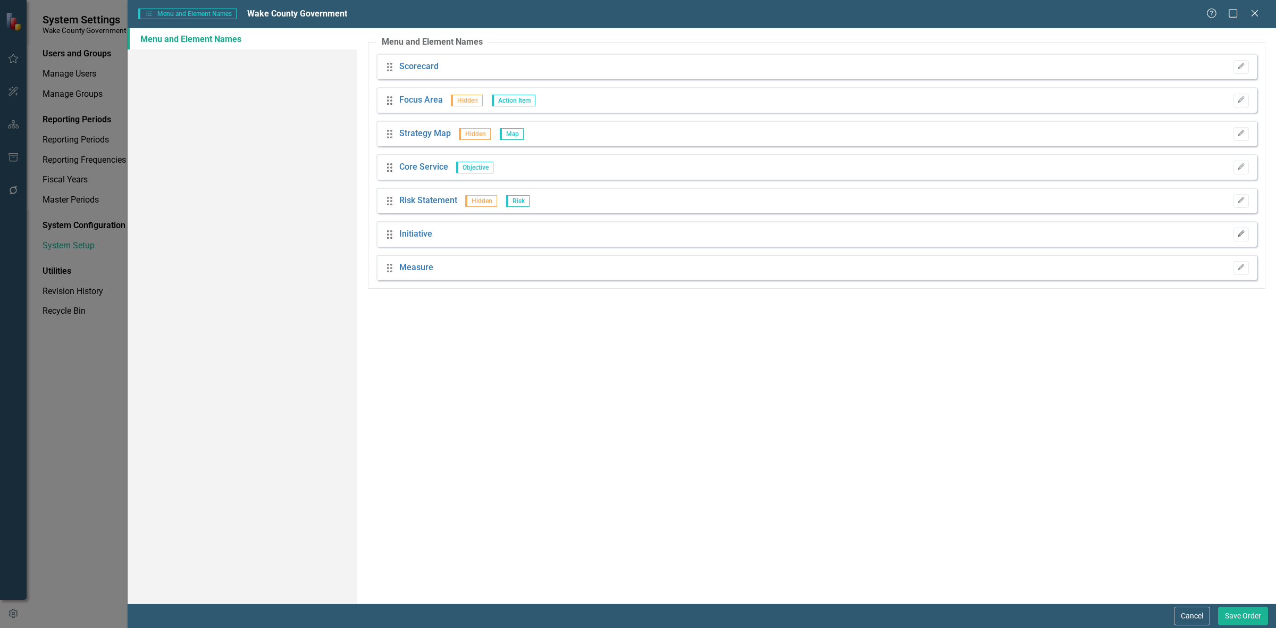
click at [1246, 233] on button "Edit" at bounding box center [1240, 234] width 15 height 14
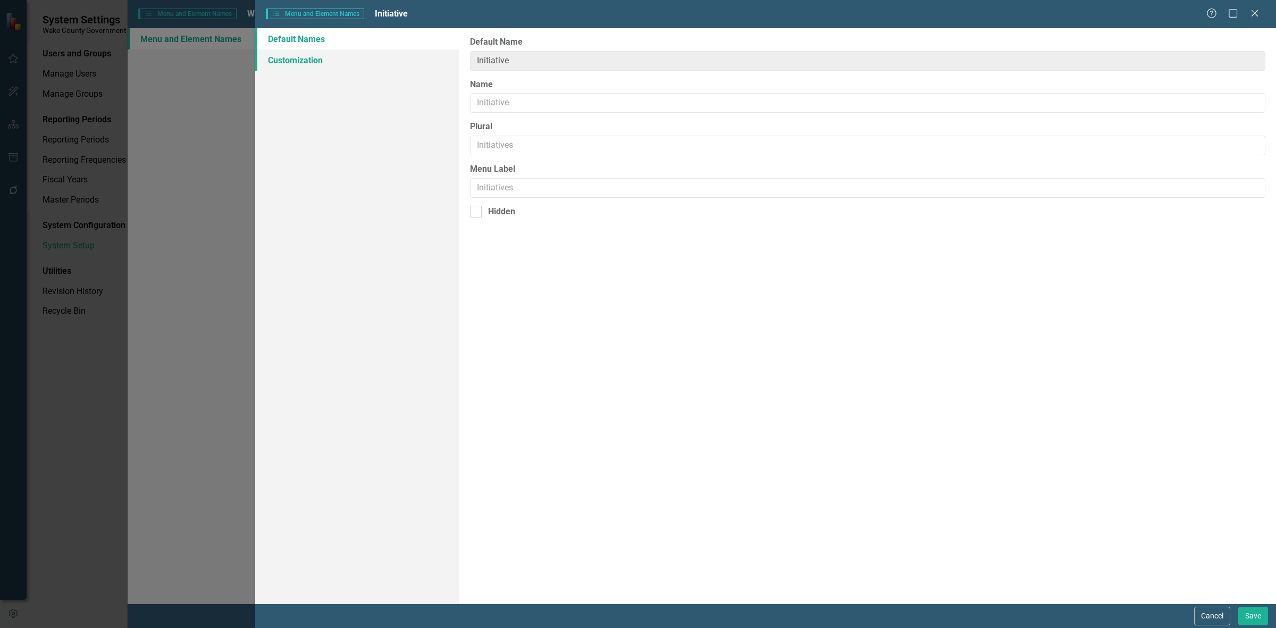
click at [384, 59] on link "Customization" at bounding box center [357, 59] width 204 height 21
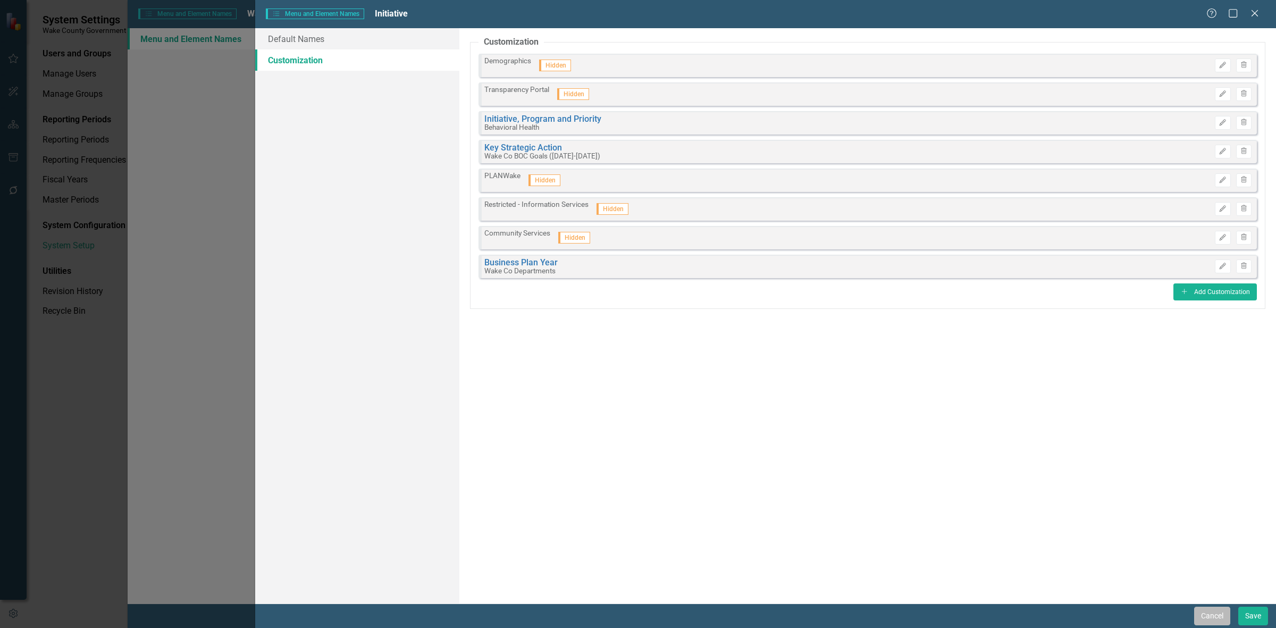
click at [1212, 609] on button "Cancel" at bounding box center [1212, 615] width 36 height 19
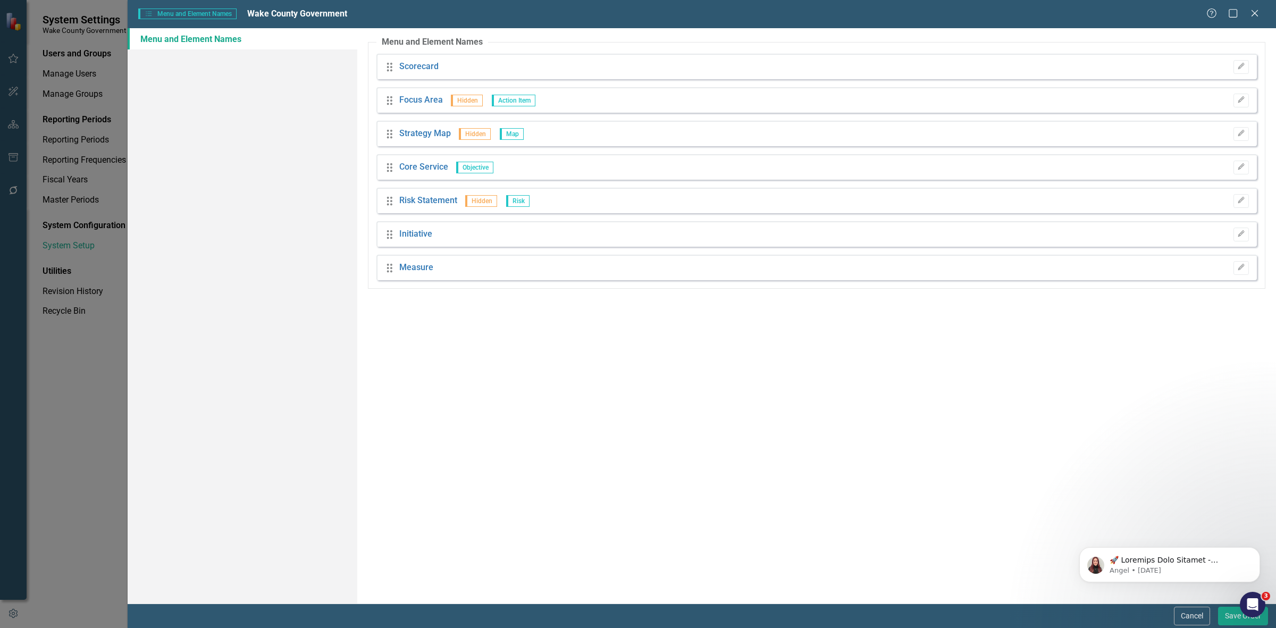
drag, startPoint x: 1194, startPoint y: 612, endPoint x: 1173, endPoint y: 604, distance: 22.9
click at [1194, 612] on button "Cancel" at bounding box center [1192, 615] width 36 height 19
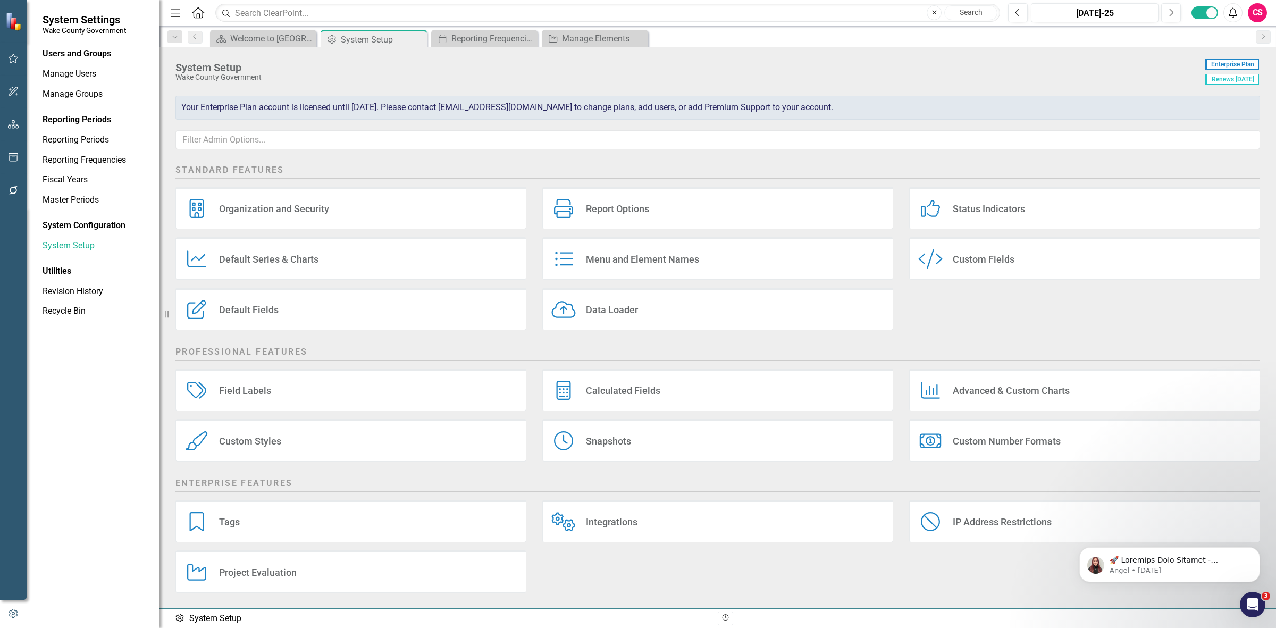
click at [279, 453] on div "Custom Styles Custom Styles" at bounding box center [350, 440] width 351 height 43
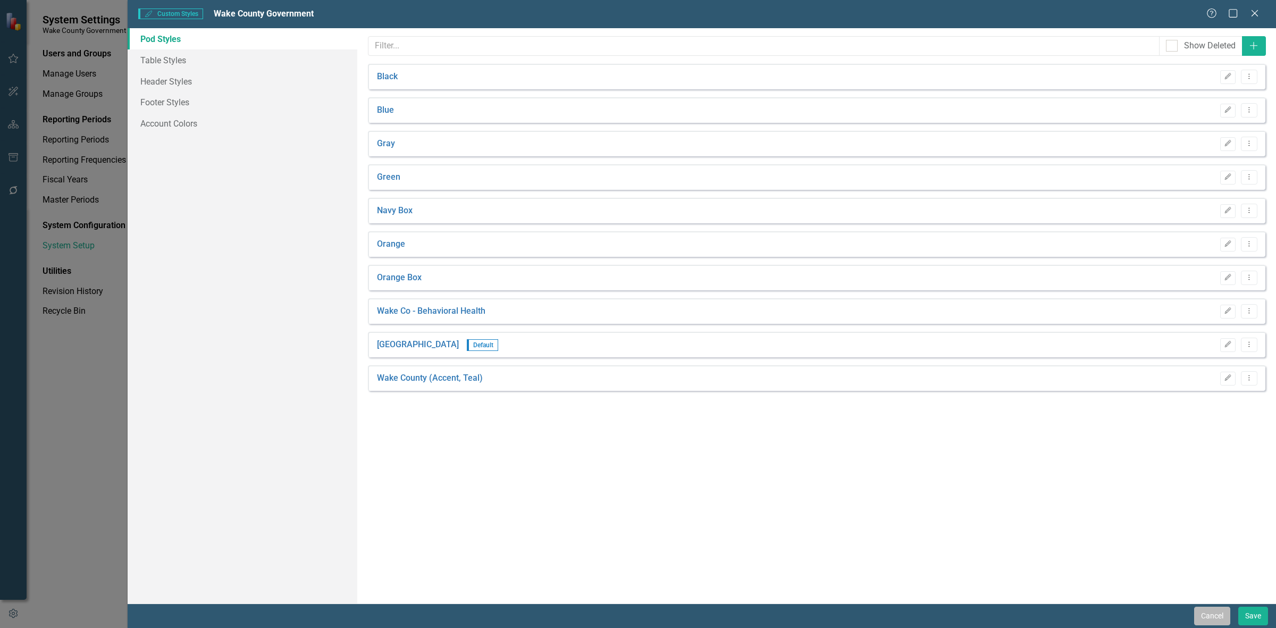
click at [1195, 612] on button "Cancel" at bounding box center [1212, 615] width 36 height 19
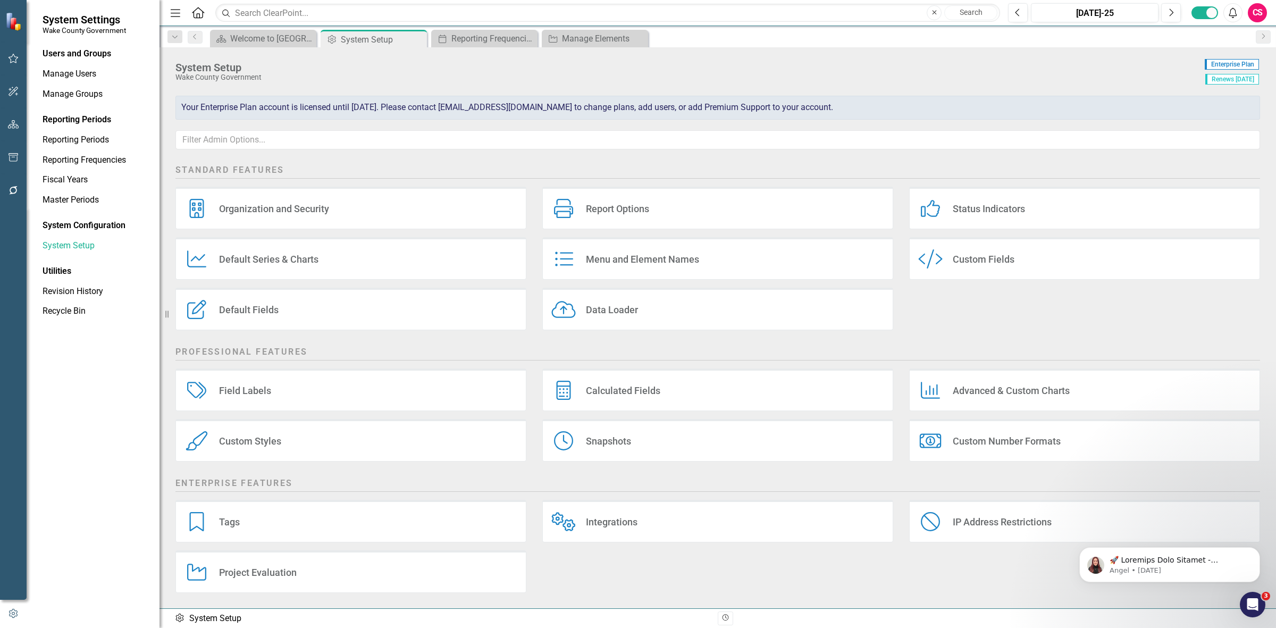
click at [279, 378] on div "Field Labels Field Labels" at bounding box center [350, 389] width 351 height 43
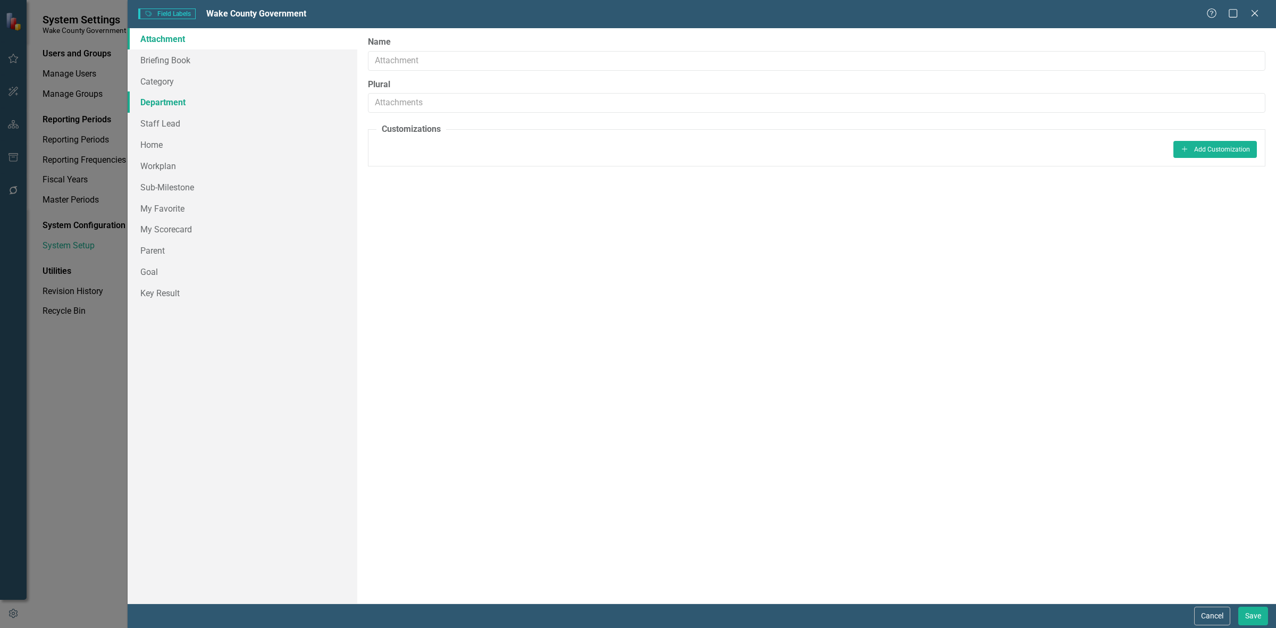
click at [182, 105] on link "Department" at bounding box center [243, 101] width 230 height 21
click at [189, 183] on link "Sub-Milestone" at bounding box center [243, 186] width 230 height 21
click at [189, 160] on link "Workplan" at bounding box center [243, 165] width 230 height 21
click at [191, 179] on link "Sub-Milestone" at bounding box center [243, 186] width 230 height 21
click at [191, 169] on link "Workplan" at bounding box center [243, 165] width 230 height 21
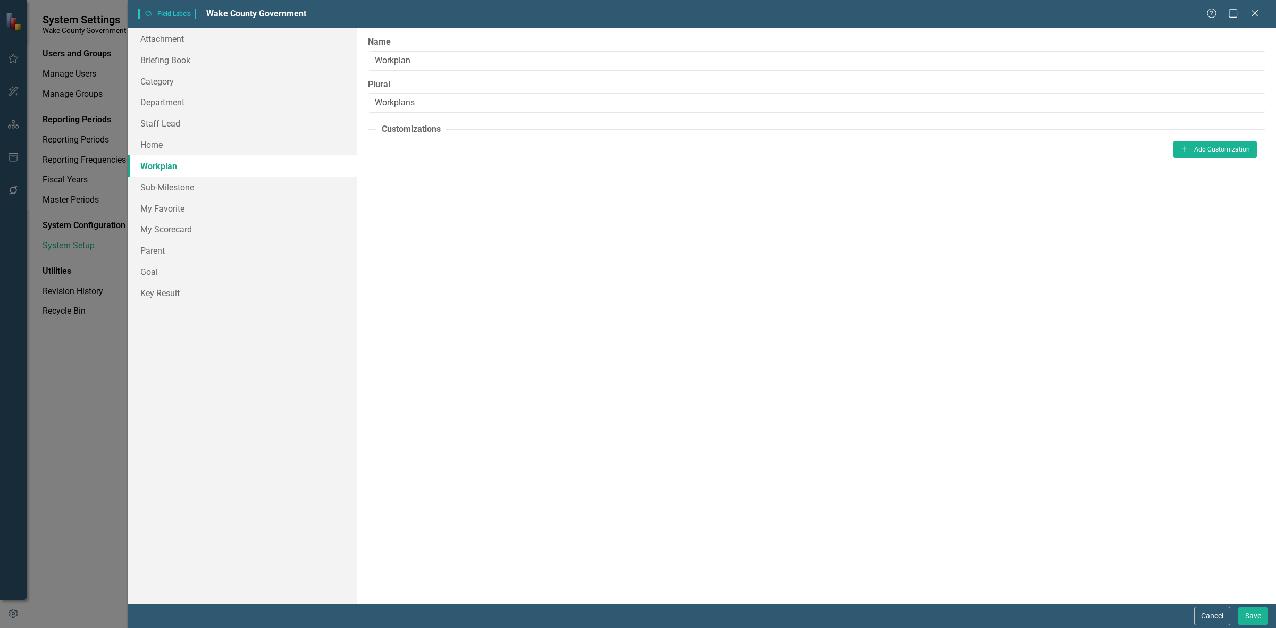
drag, startPoint x: 1203, startPoint y: 614, endPoint x: 1205, endPoint y: 606, distance: 8.4
click at [1205, 614] on button "Cancel" at bounding box center [1212, 615] width 36 height 19
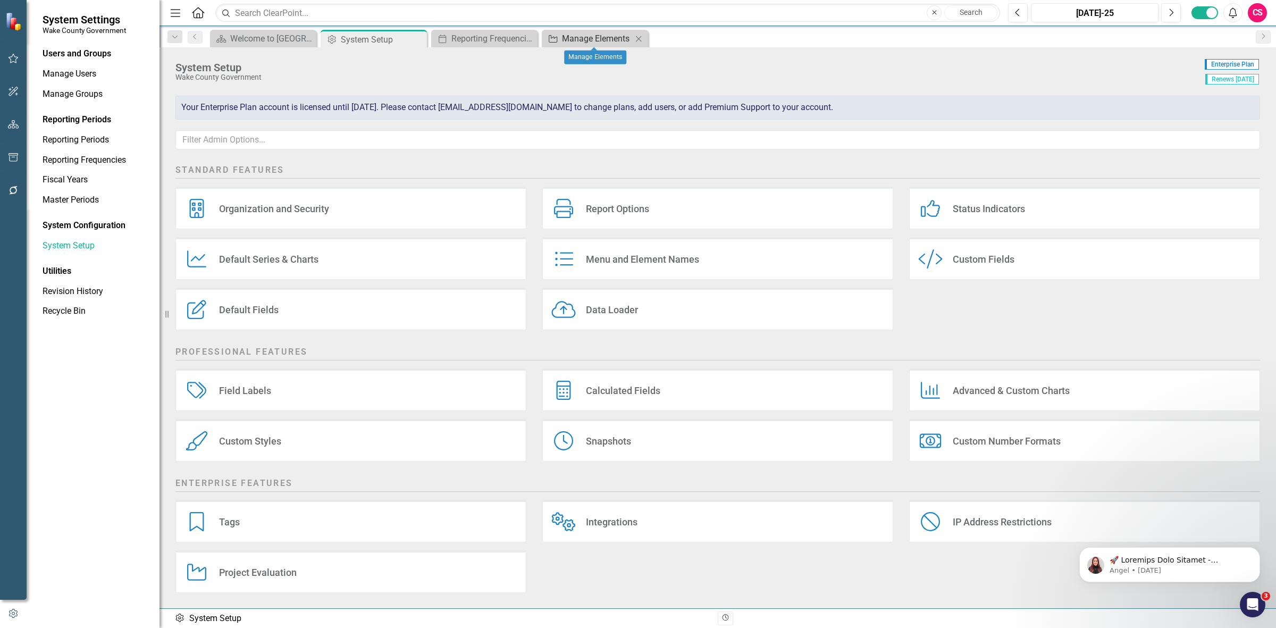
click at [585, 40] on div "Manage Elements" at bounding box center [597, 38] width 70 height 13
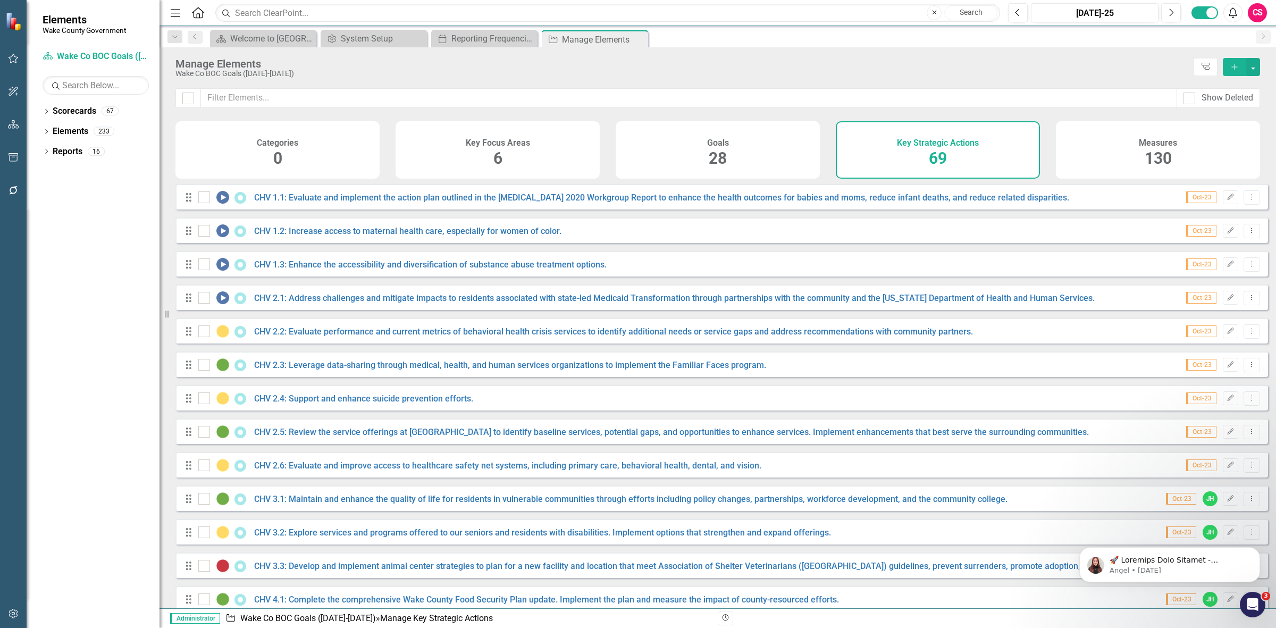
click at [542, 197] on div "Drag CHV 1.1: Evaluate and implement the action plan outlined in the [MEDICAL_D…" at bounding box center [721, 197] width 1092 height 26
click at [557, 203] on link "CHV 1.1: Evaluate and implement the action plan outlined in the [MEDICAL_DATA] …" at bounding box center [661, 197] width 815 height 10
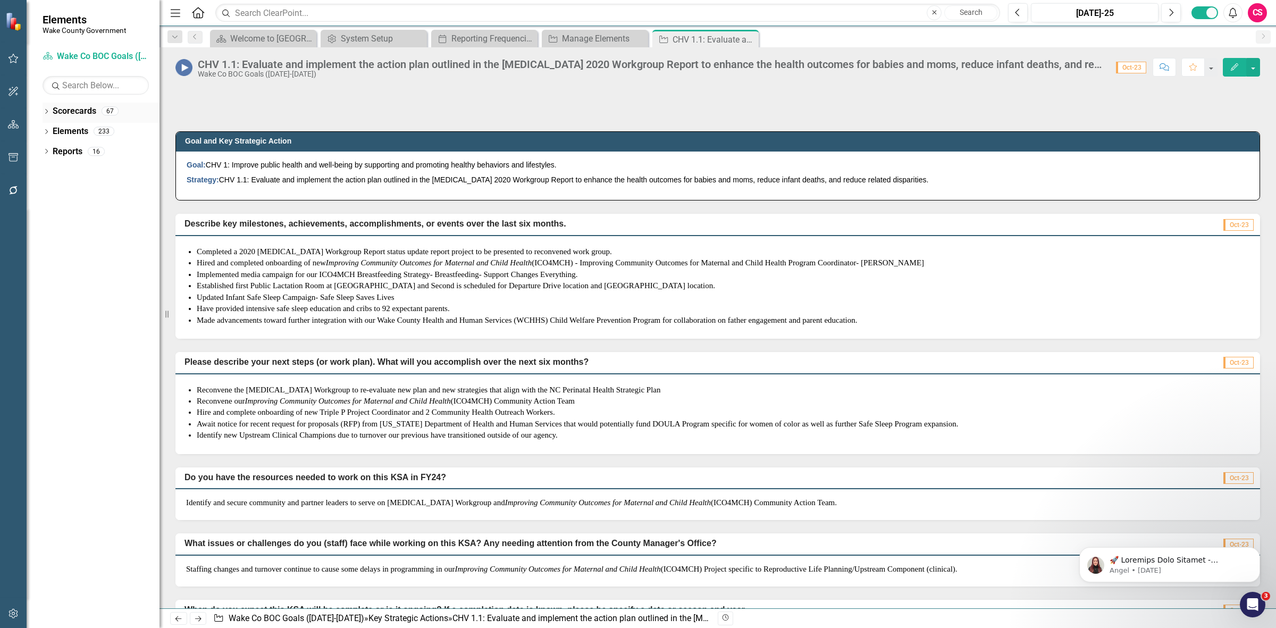
click at [72, 106] on link "Scorecards" at bounding box center [75, 111] width 44 height 12
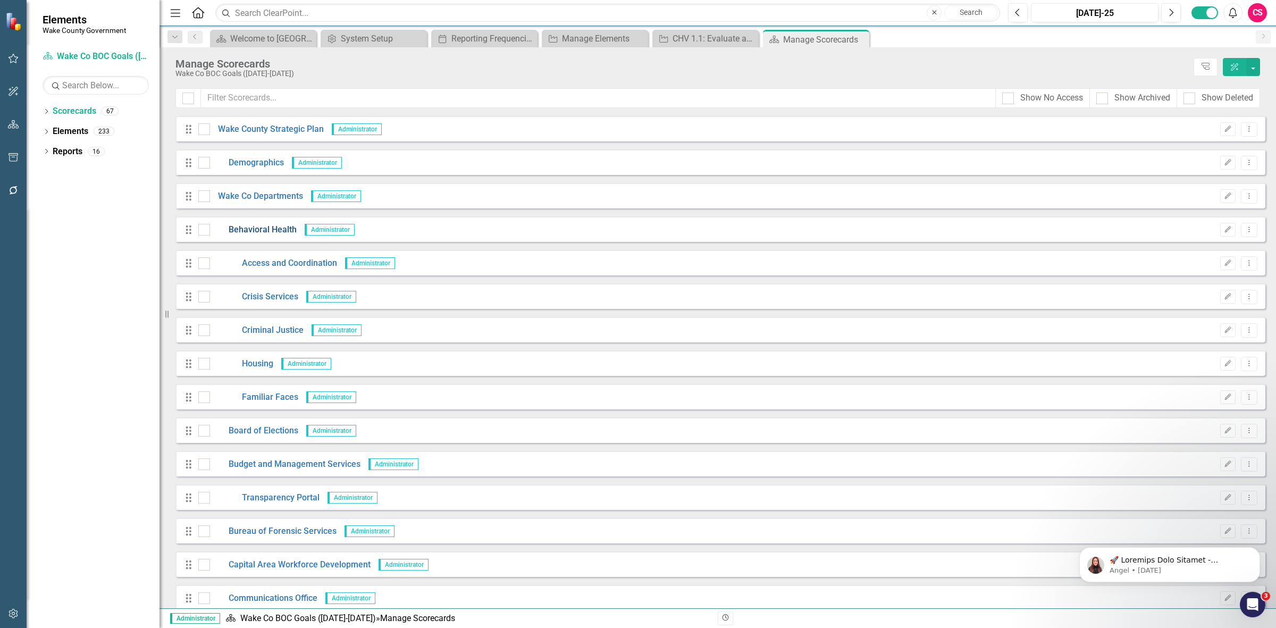
click at [268, 230] on link "Behavioral Health" at bounding box center [253, 230] width 87 height 12
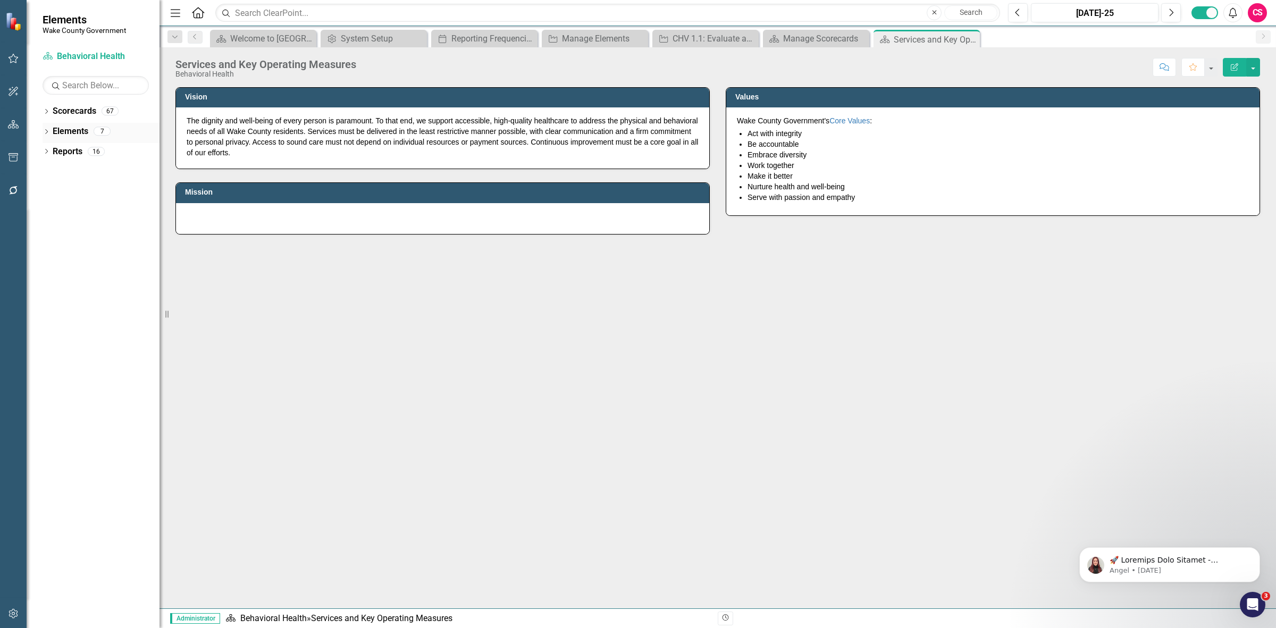
click at [46, 131] on div "Dropdown Elements 7" at bounding box center [101, 133] width 117 height 20
click at [46, 131] on icon "Dropdown" at bounding box center [46, 133] width 7 height 6
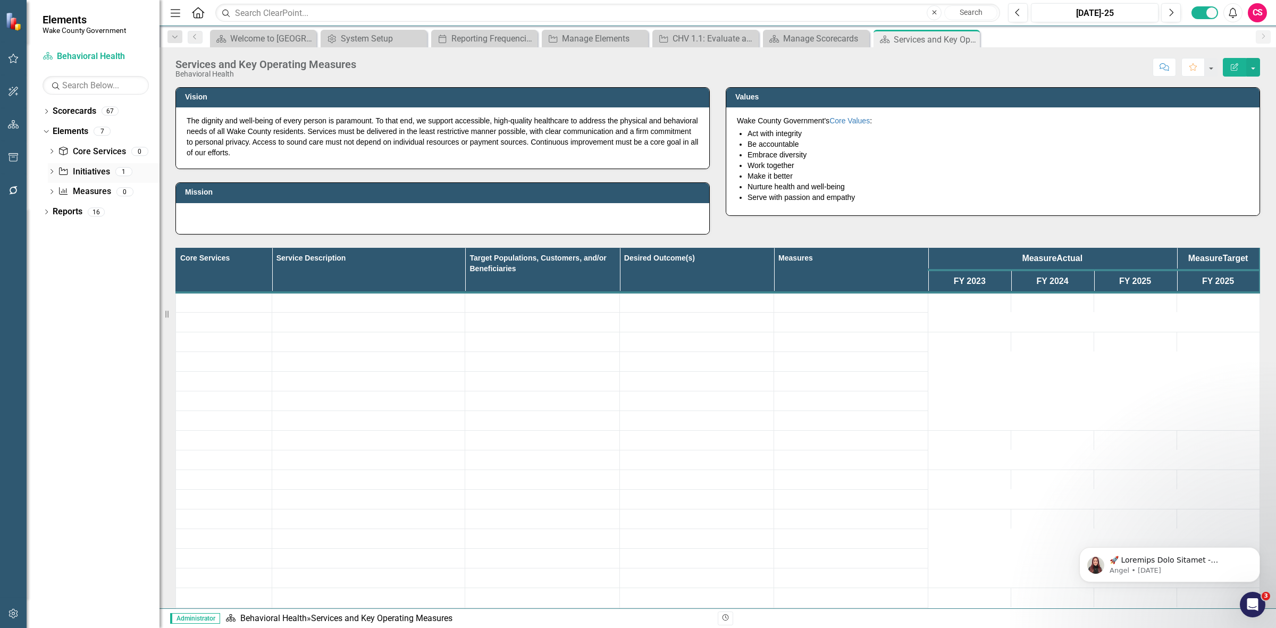
click at [88, 177] on link "Initiative Initiatives" at bounding box center [84, 172] width 52 height 12
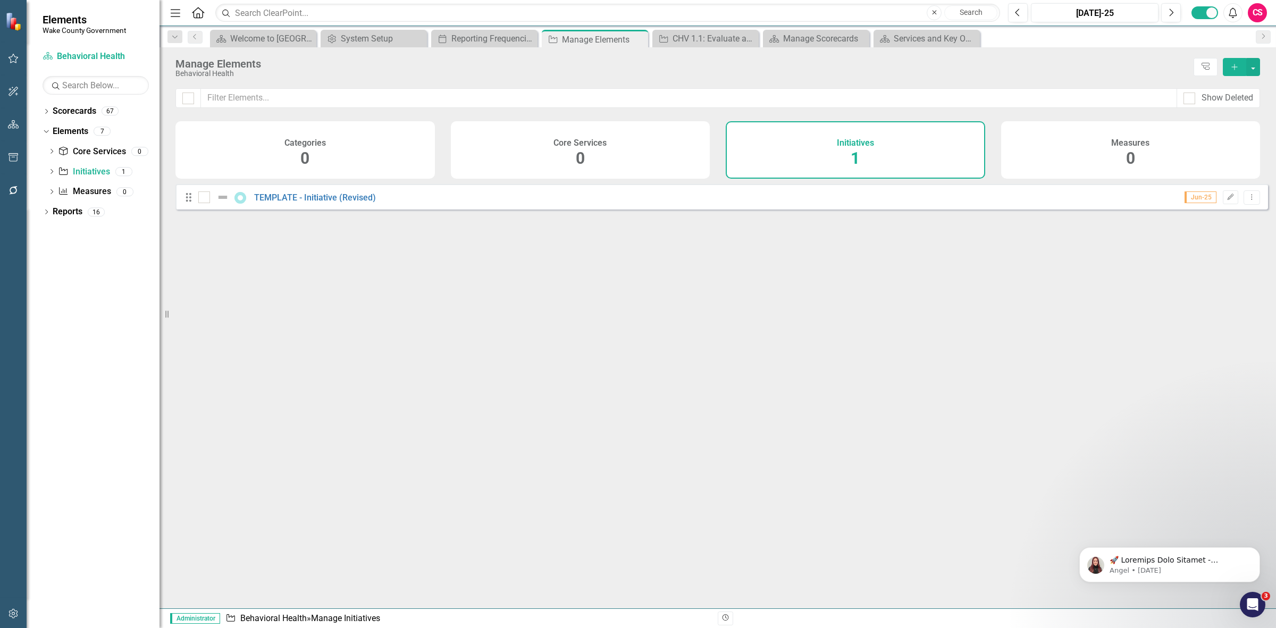
click at [764, 145] on div "Initiatives 1" at bounding box center [854, 149] width 259 height 57
click at [273, 203] on link "TEMPLATE - Initiative (Revised)" at bounding box center [315, 197] width 122 height 10
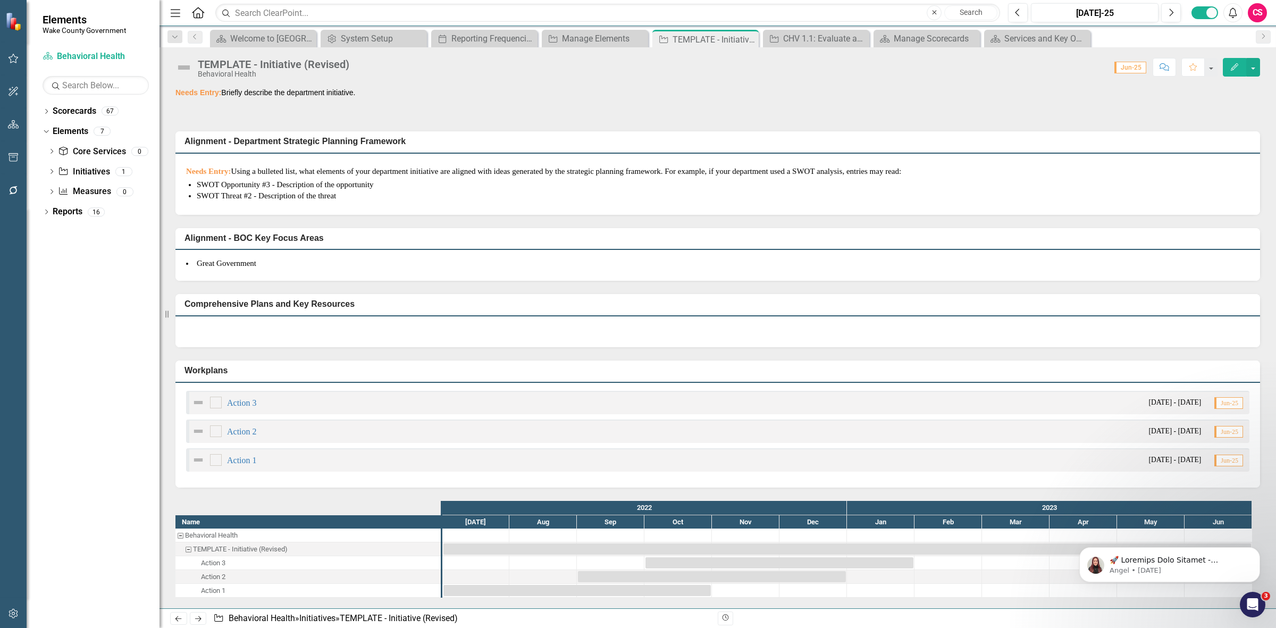
click at [1228, 62] on button "Edit" at bounding box center [1233, 67] width 23 height 19
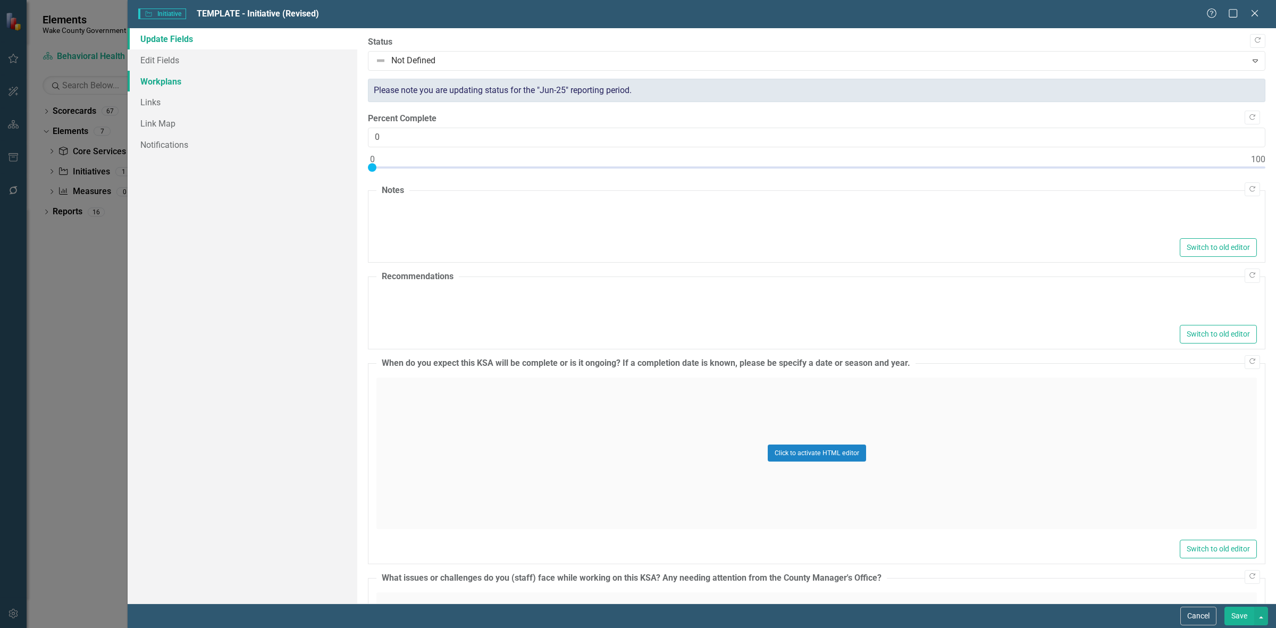
click at [213, 78] on link "Workplans" at bounding box center [243, 81] width 230 height 21
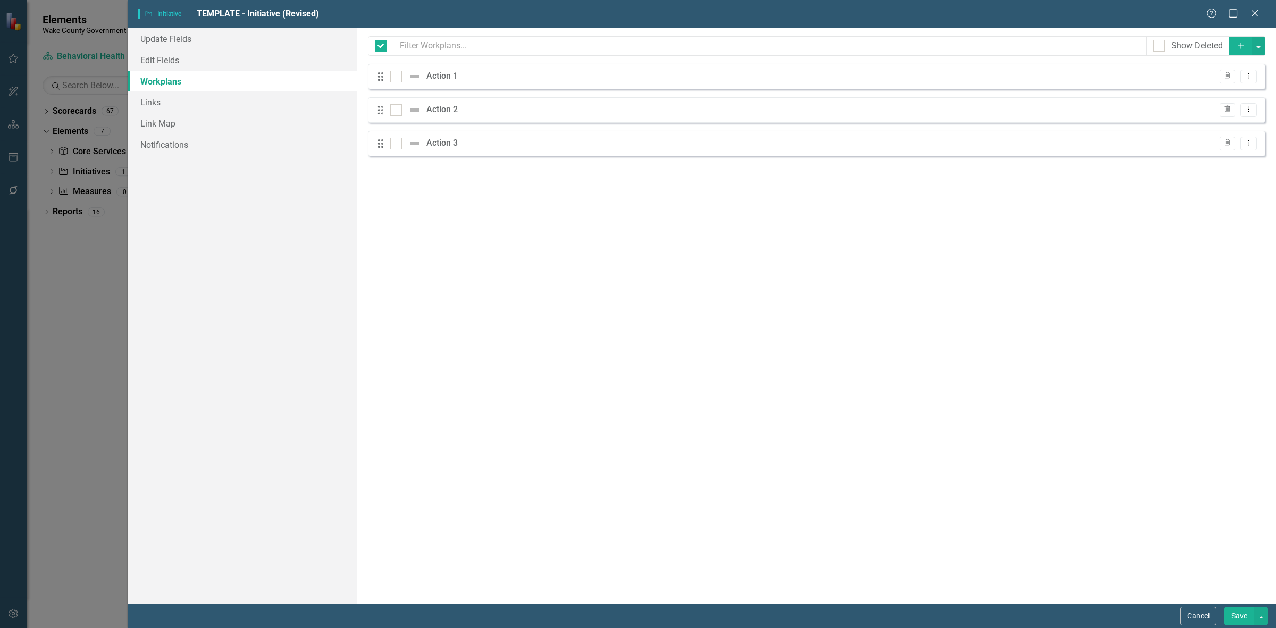
checkbox input "false"
click at [1239, 38] on button "Add" at bounding box center [1240, 46] width 23 height 19
